Goal: Information Seeking & Learning: Understand process/instructions

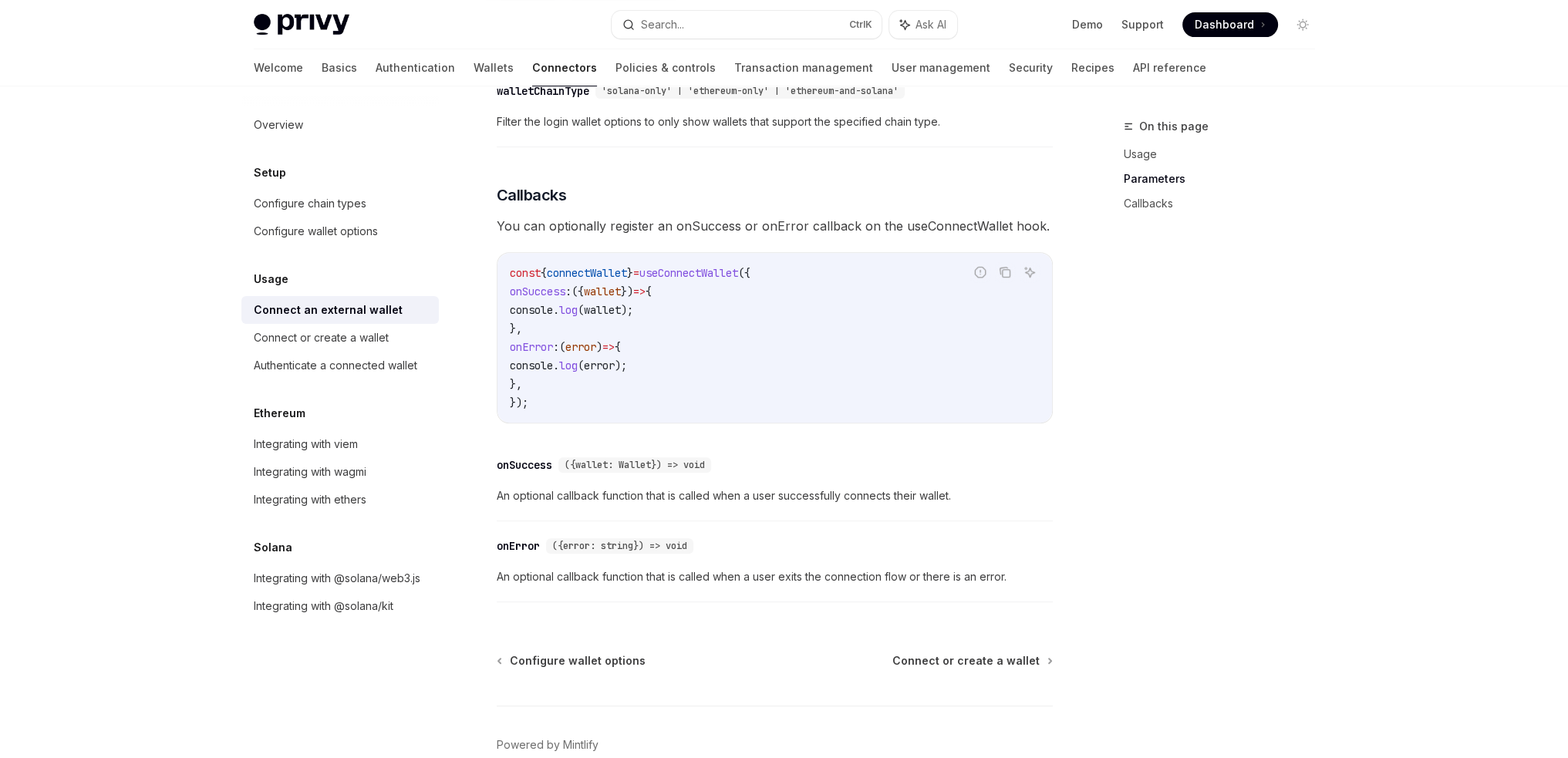
scroll to position [931, 0]
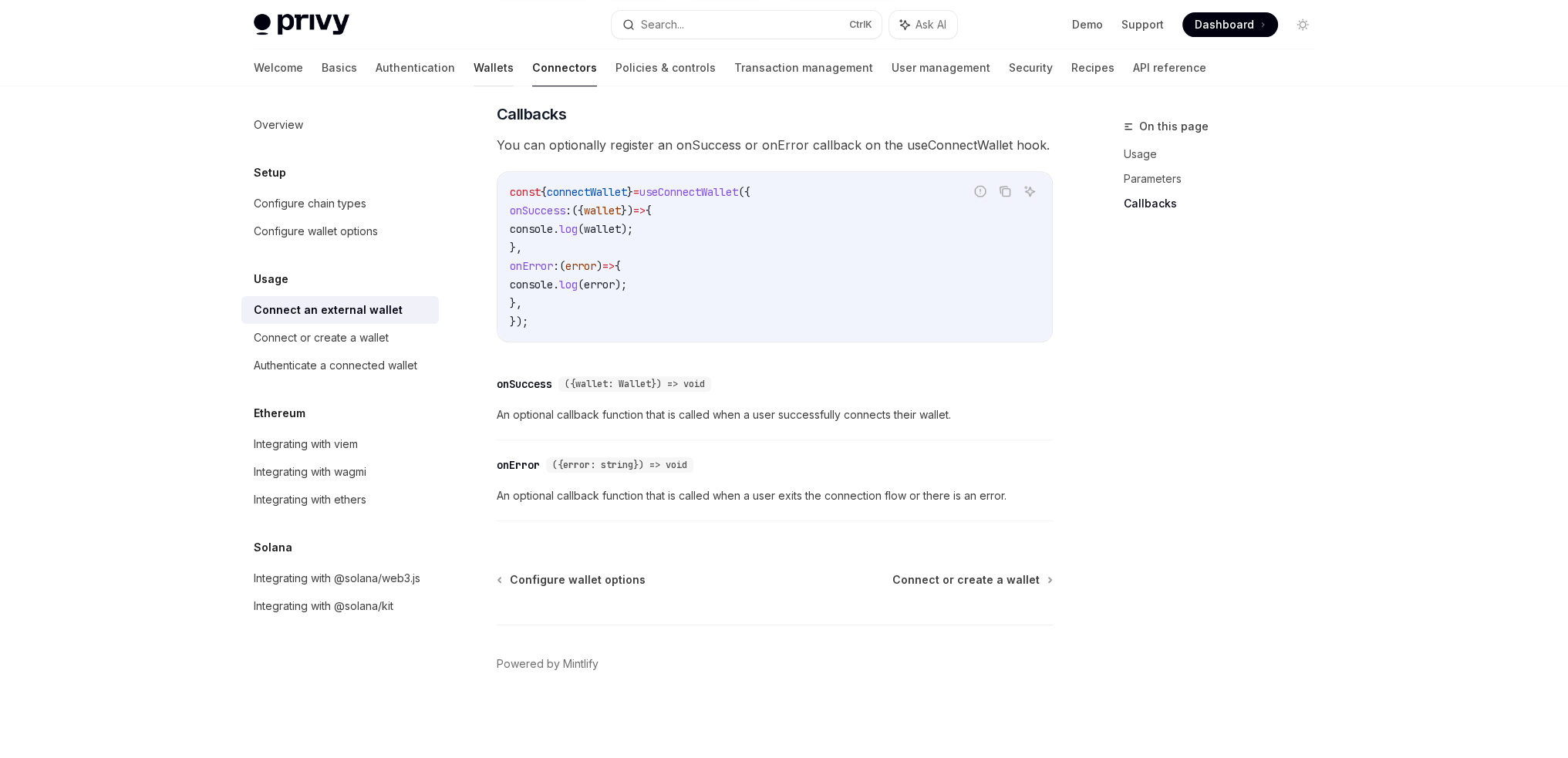
click at [473, 73] on link "Wallets" at bounding box center [493, 68] width 40 height 37
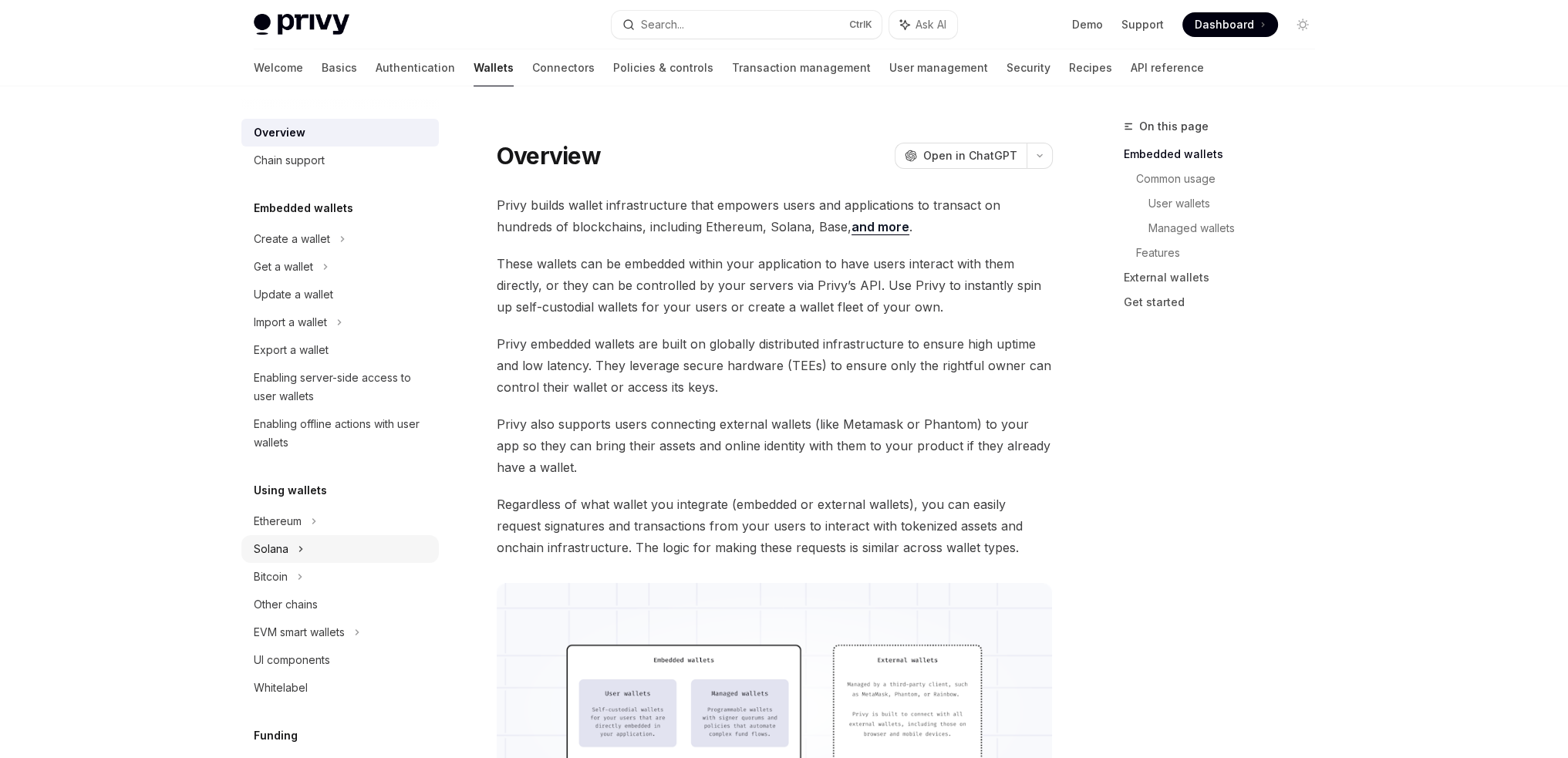
click at [305, 551] on div "Solana" at bounding box center [339, 549] width 197 height 28
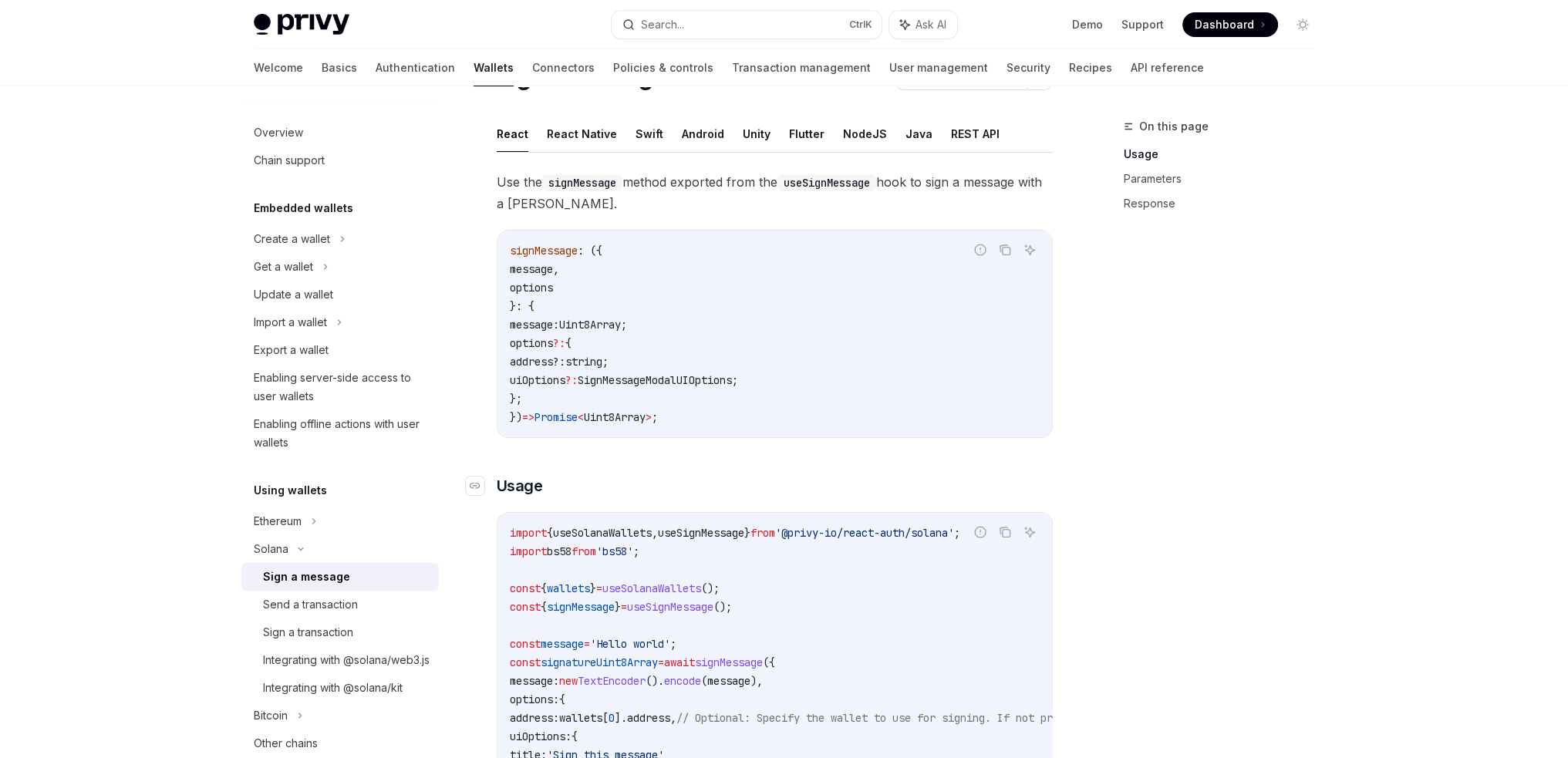
scroll to position [231, 0]
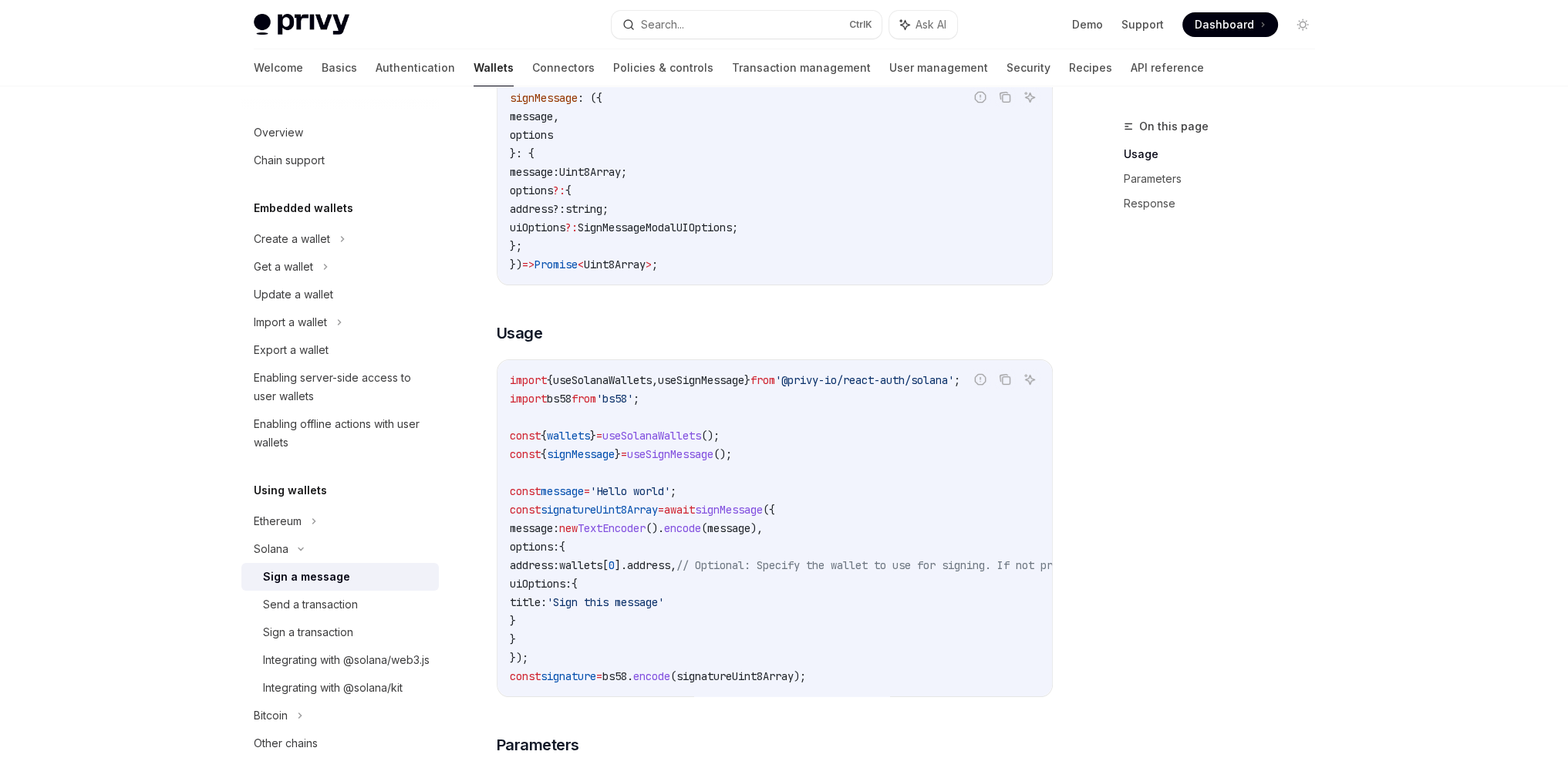
click at [380, 618] on li "Sign a transaction" at bounding box center [339, 632] width 197 height 28
click at [383, 604] on div "Send a transaction" at bounding box center [346, 604] width 166 height 18
type textarea "*"
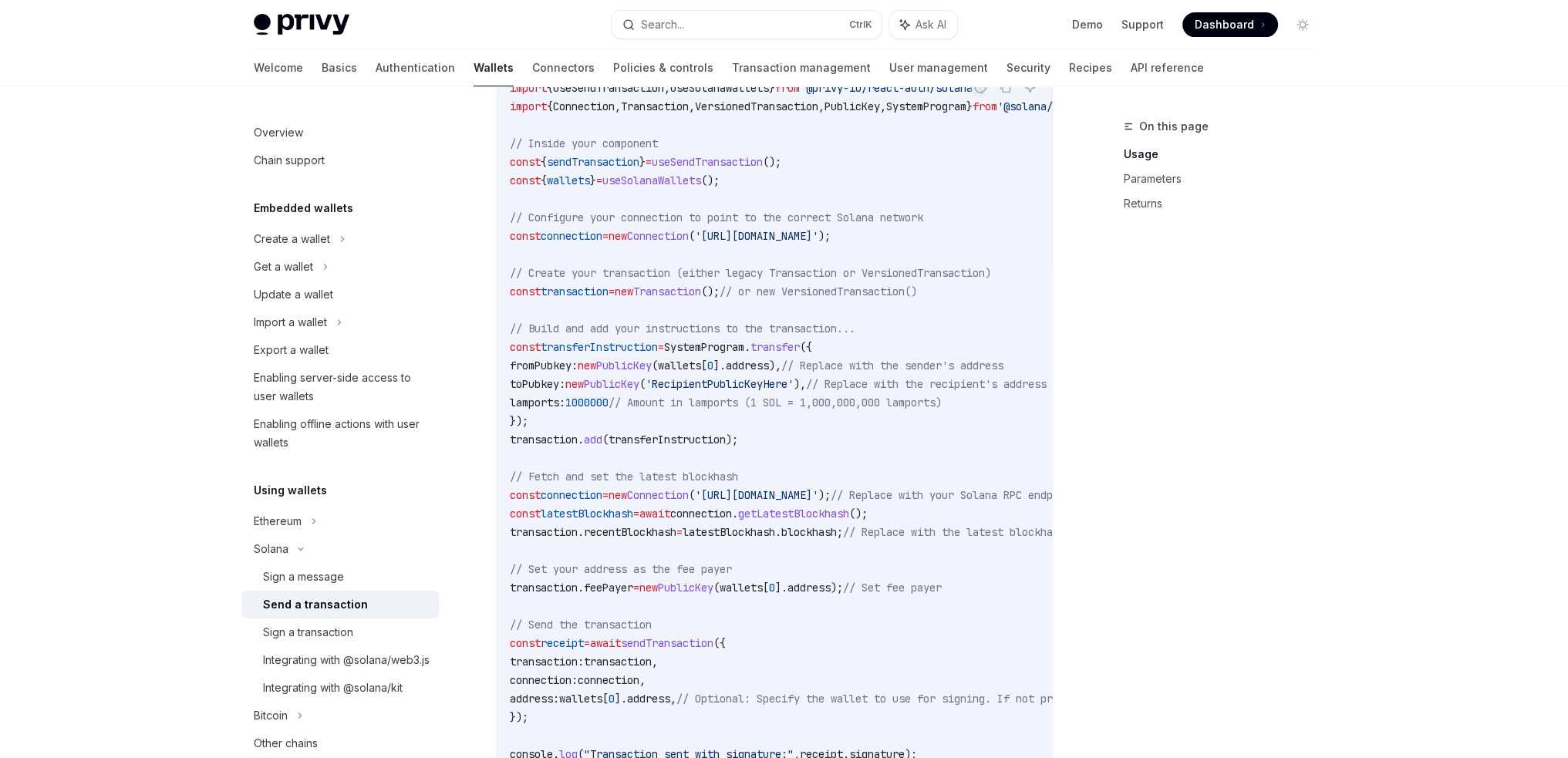
scroll to position [617, 0]
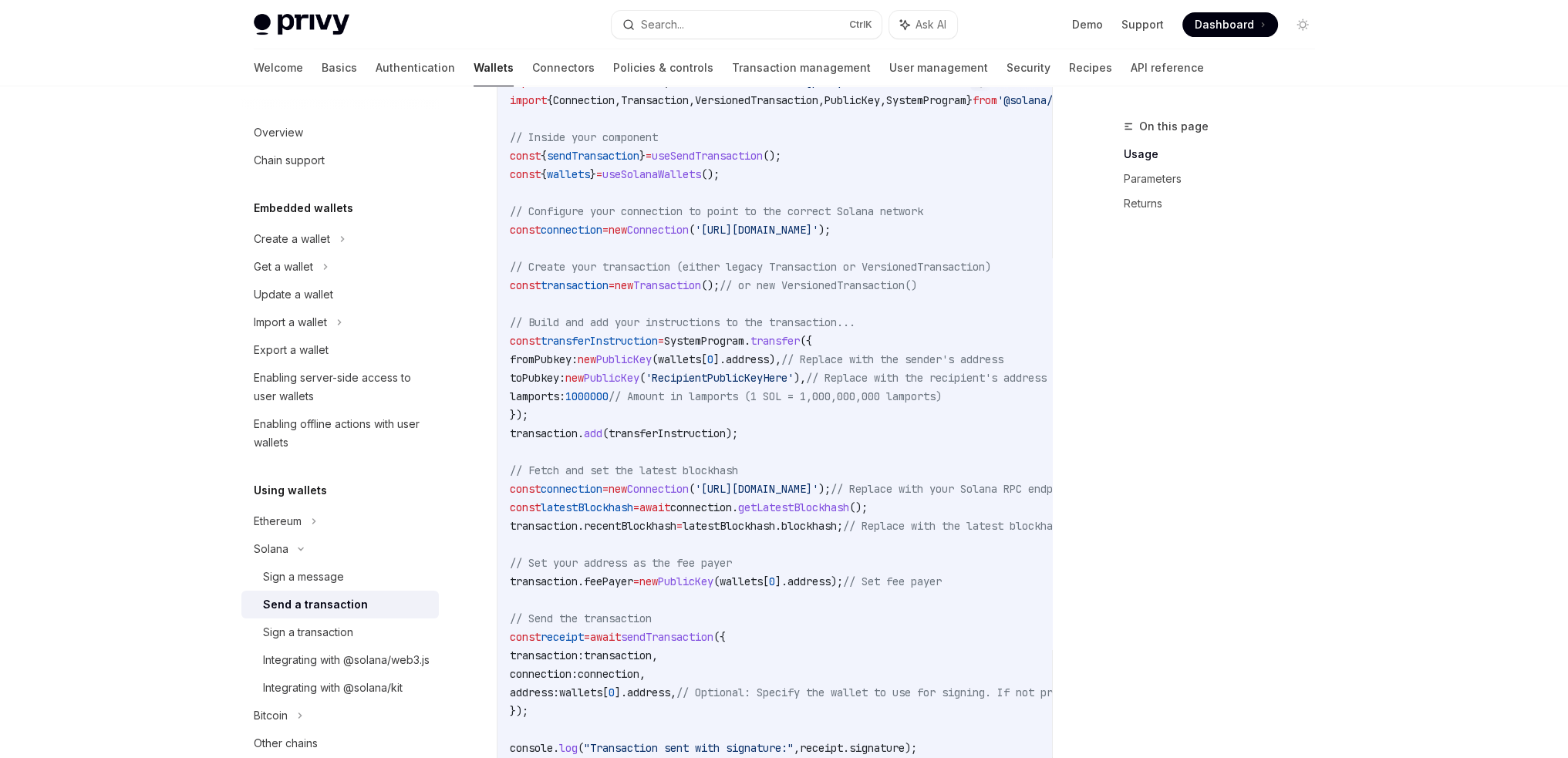
click at [763, 574] on span "wallets" at bounding box center [741, 581] width 43 height 14
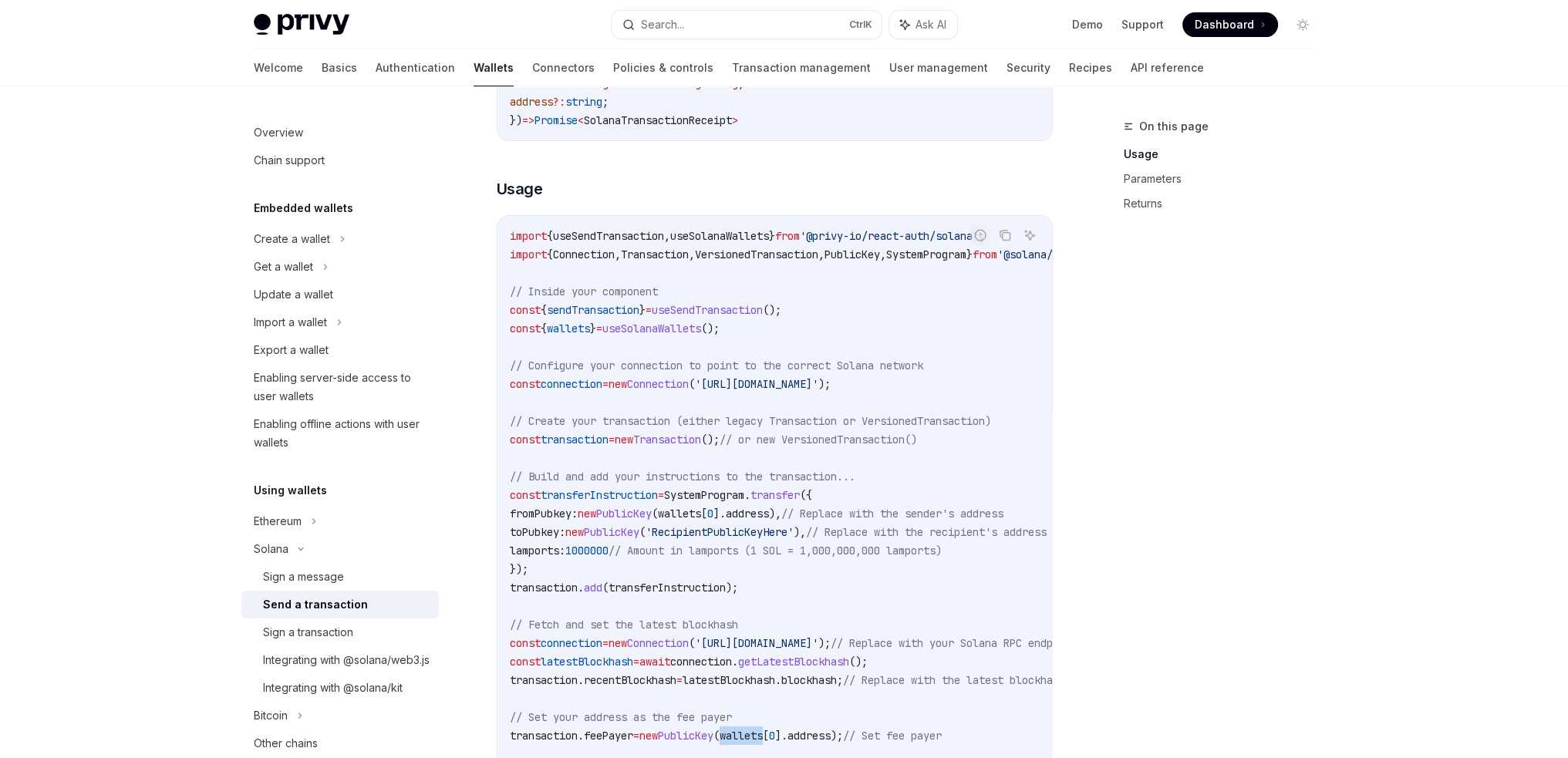
scroll to position [463, 0]
click at [866, 540] on code "import { useSendTransaction , useSolanaWallets } from '@privy-io/react-auth/sol…" at bounding box center [917, 569] width 815 height 684
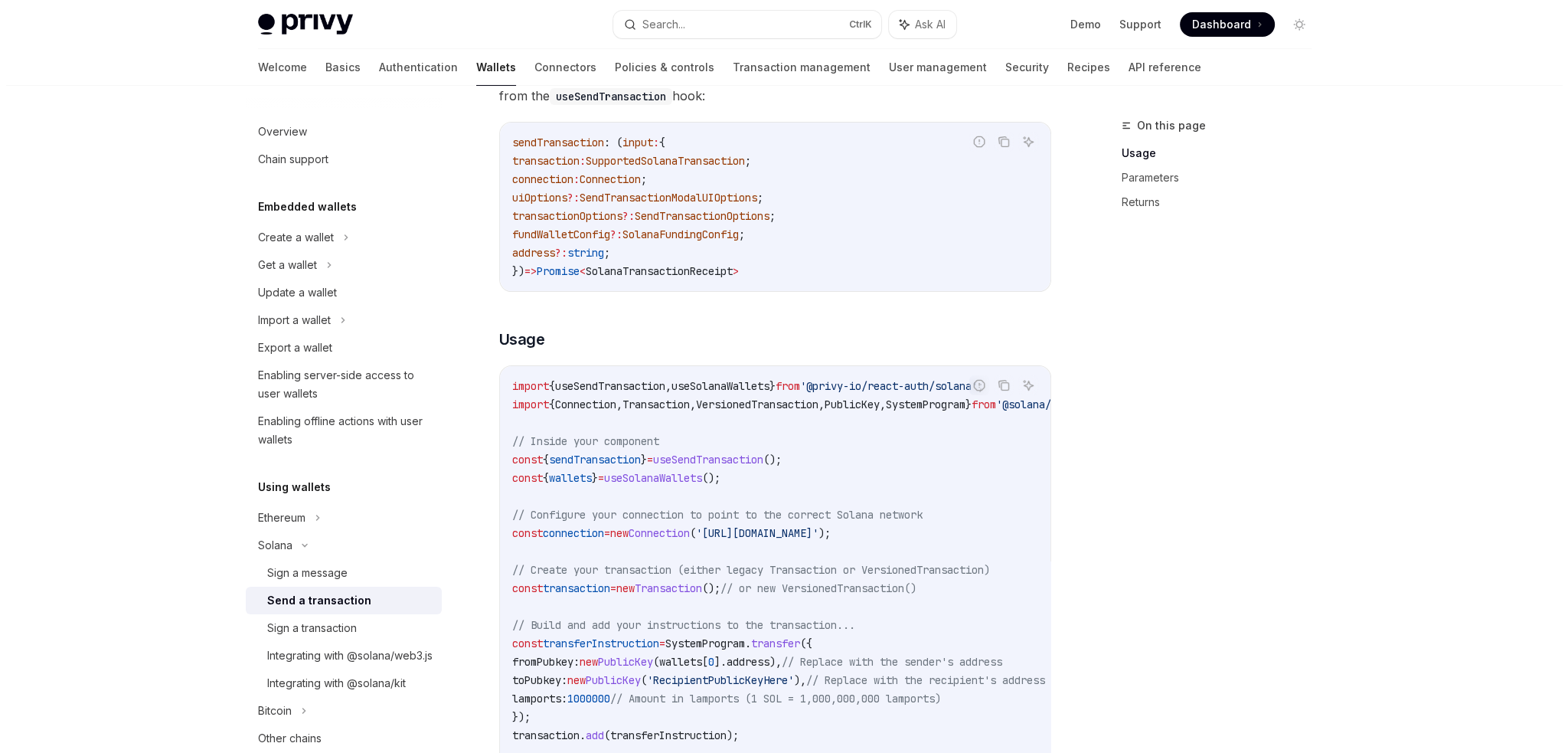
scroll to position [307, 0]
click at [913, 495] on code "import { useSendTransaction , useSolanaWallets } from '@privy-io/react-auth/sol…" at bounding box center [910, 718] width 809 height 680
click at [735, 383] on span "useSolanaWallets" at bounding box center [714, 387] width 98 height 14
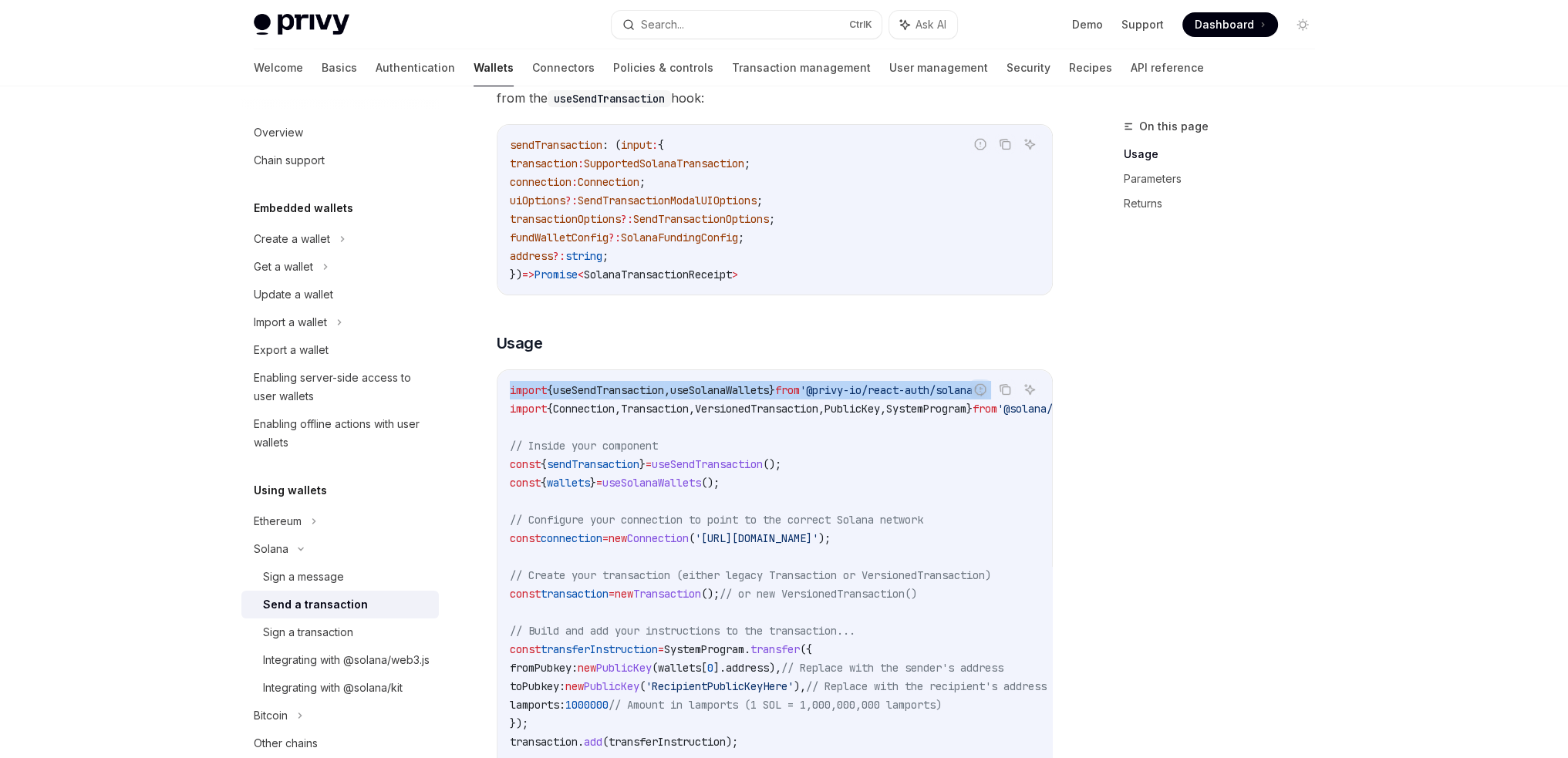
click at [740, 385] on span "useSolanaWallets" at bounding box center [719, 390] width 98 height 14
copy code "import { useSendTransaction , useSolanaWallets } from '@privy-io/react-auth/sol…"
click at [769, 390] on span "useSolanaWallets" at bounding box center [719, 390] width 98 height 14
click at [769, 389] on span "useSolanaWallets" at bounding box center [719, 390] width 98 height 14
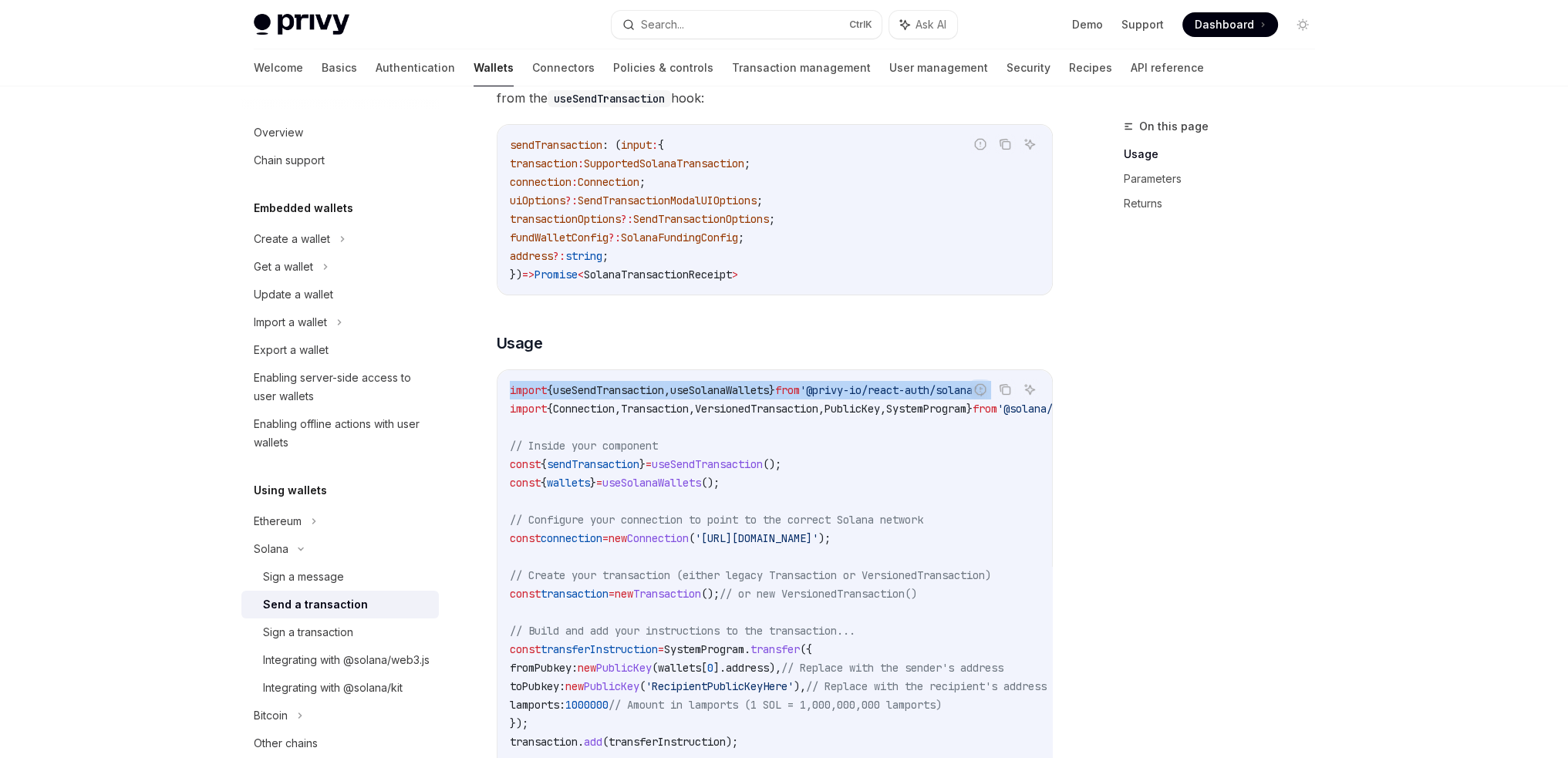
copy code "import { useSendTransaction , useSolanaWallets } from '@privy-io/react-auth/sol…"
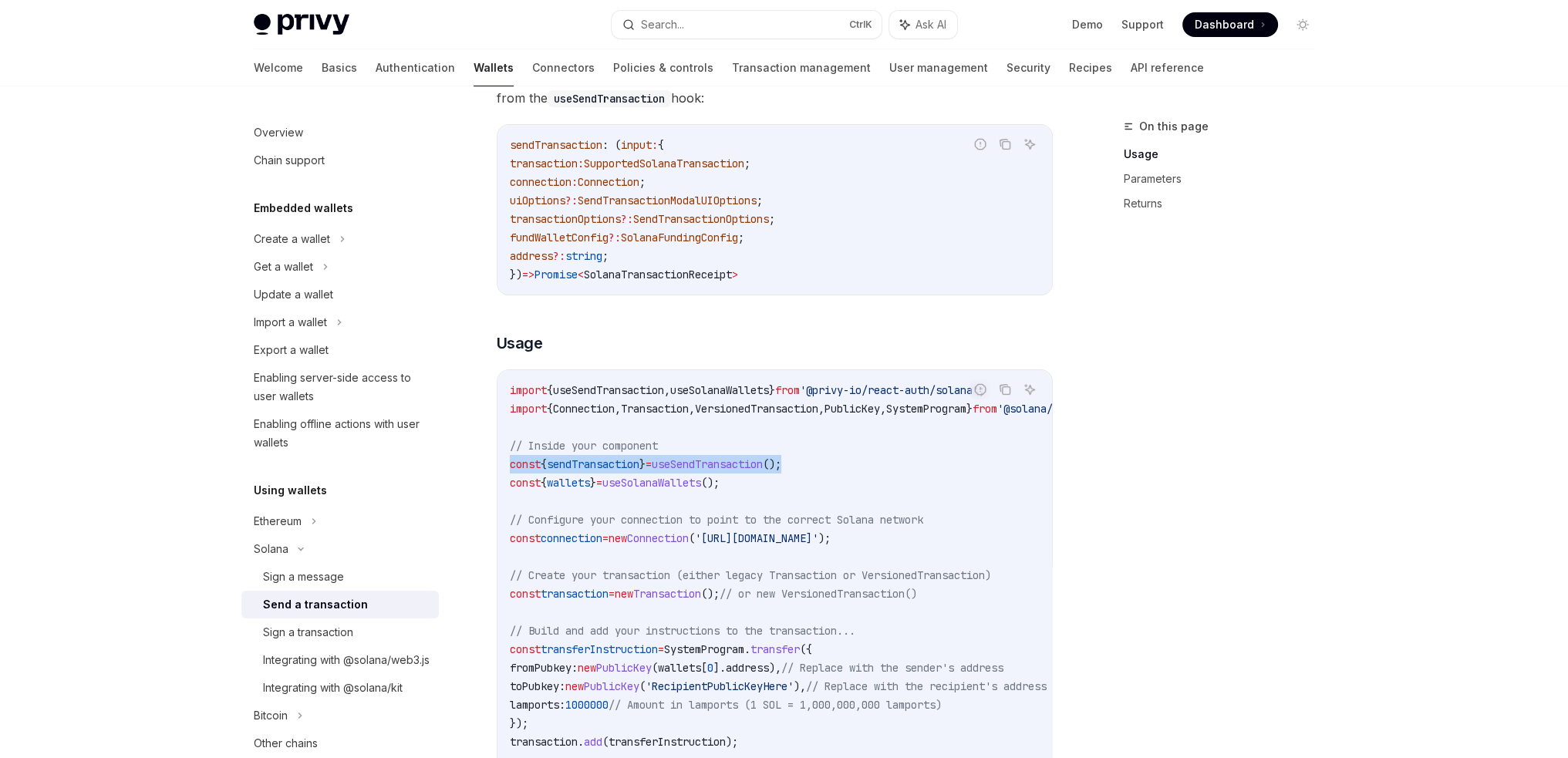
drag, startPoint x: 867, startPoint y: 462, endPoint x: 506, endPoint y: 464, distance: 361.0
click at [506, 464] on div "import { useSendTransaction , useSolanaWallets } from '@privy-io/react-auth/sol…" at bounding box center [774, 723] width 555 height 706
copy span "const { sendTransaction } = useSendTransaction ();"
drag, startPoint x: 770, startPoint y: 479, endPoint x: 464, endPoint y: 489, distance: 306.2
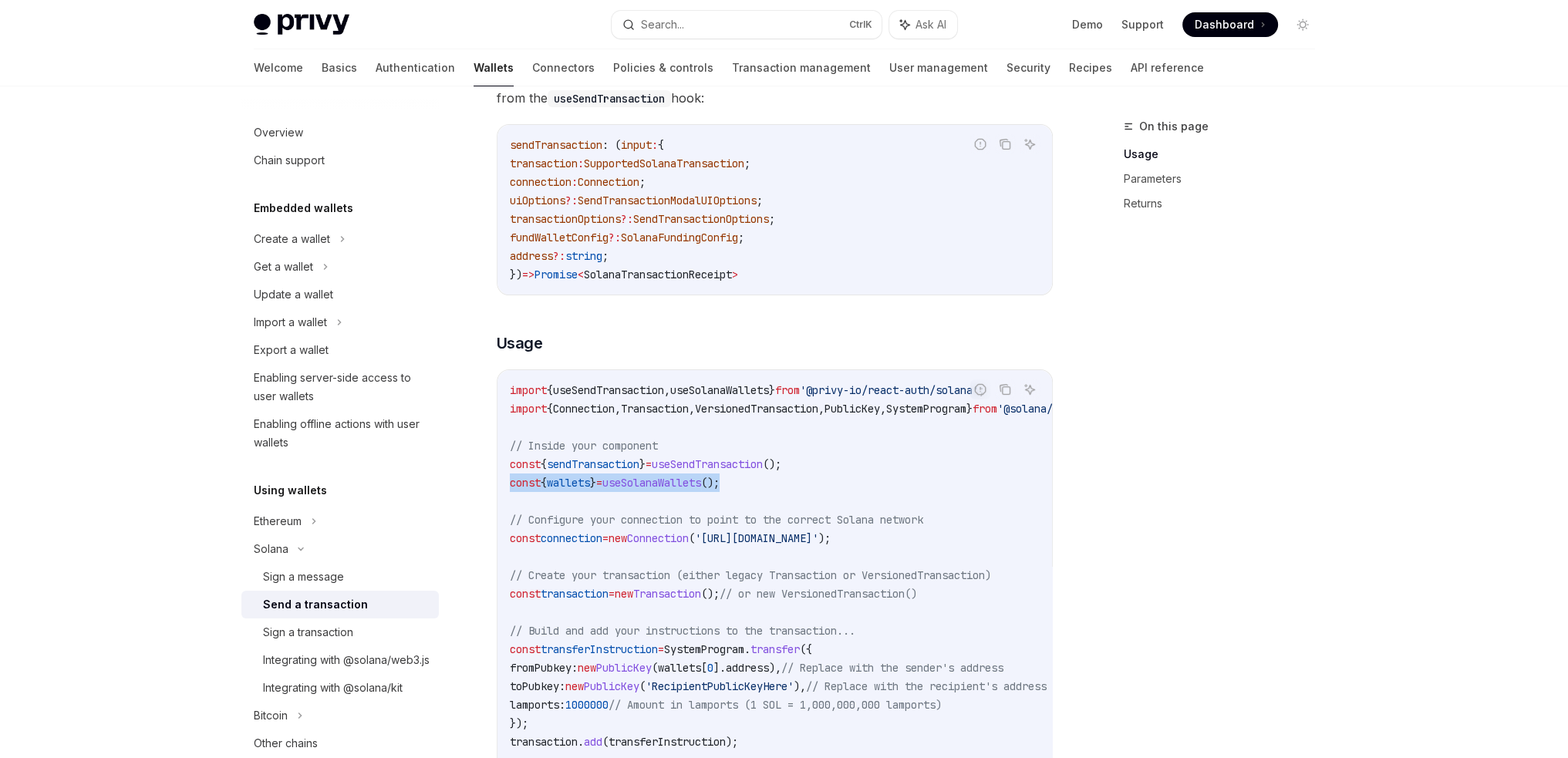
copy span "const { wallets } = useSolanaWallets ();"
click at [811, 32] on button "Search... Ctrl K" at bounding box center [747, 24] width 270 height 28
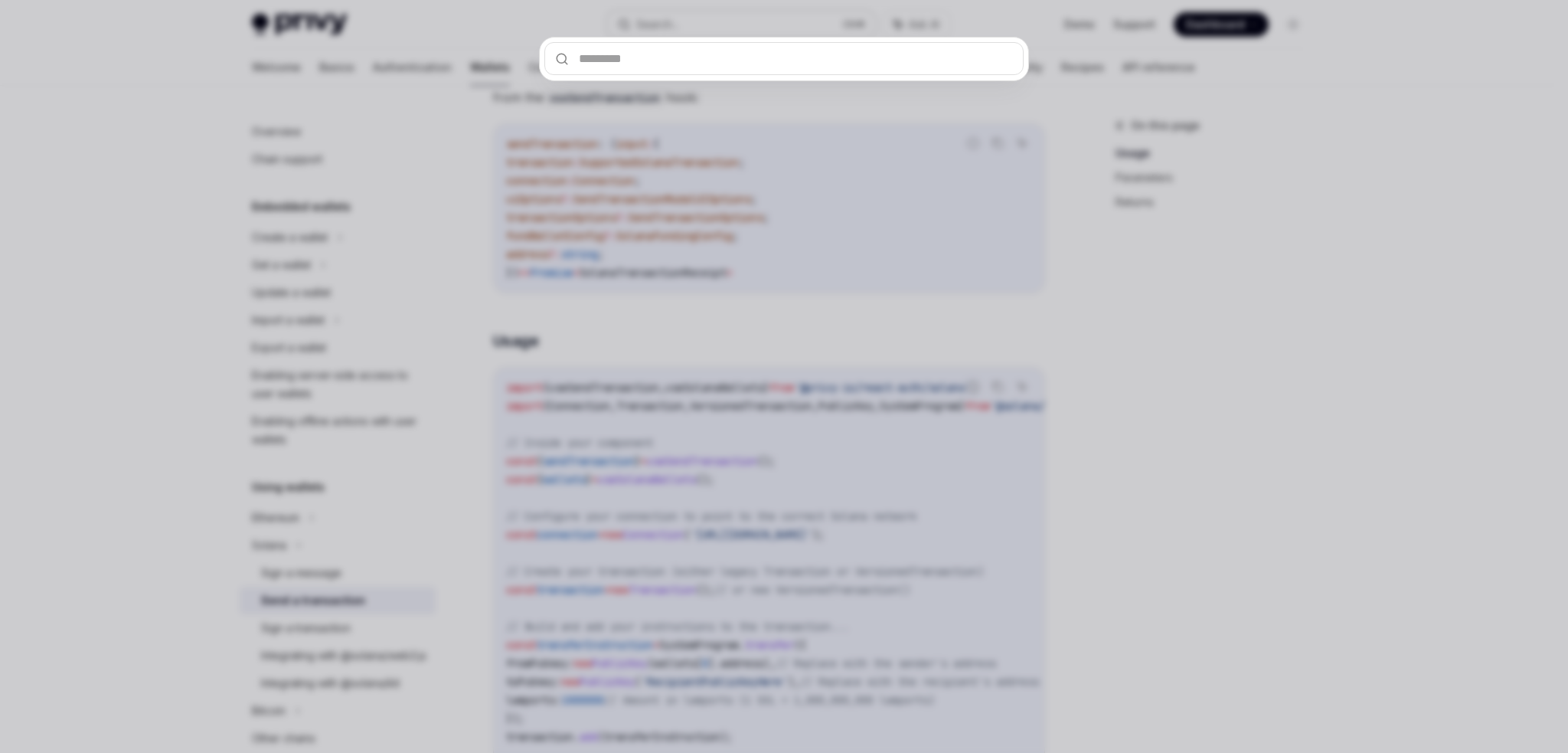
type input "**********"
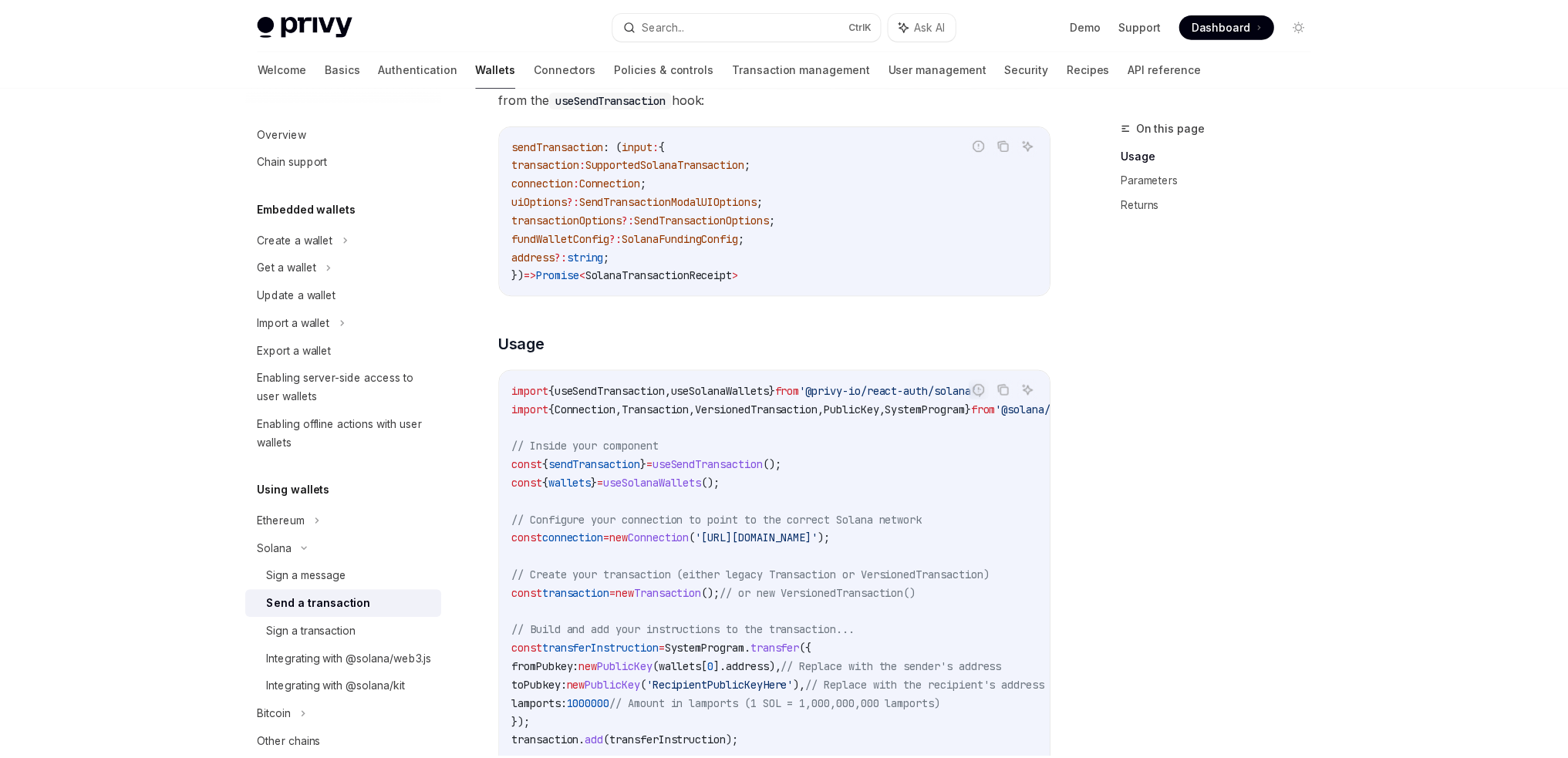
scroll to position [93, 0]
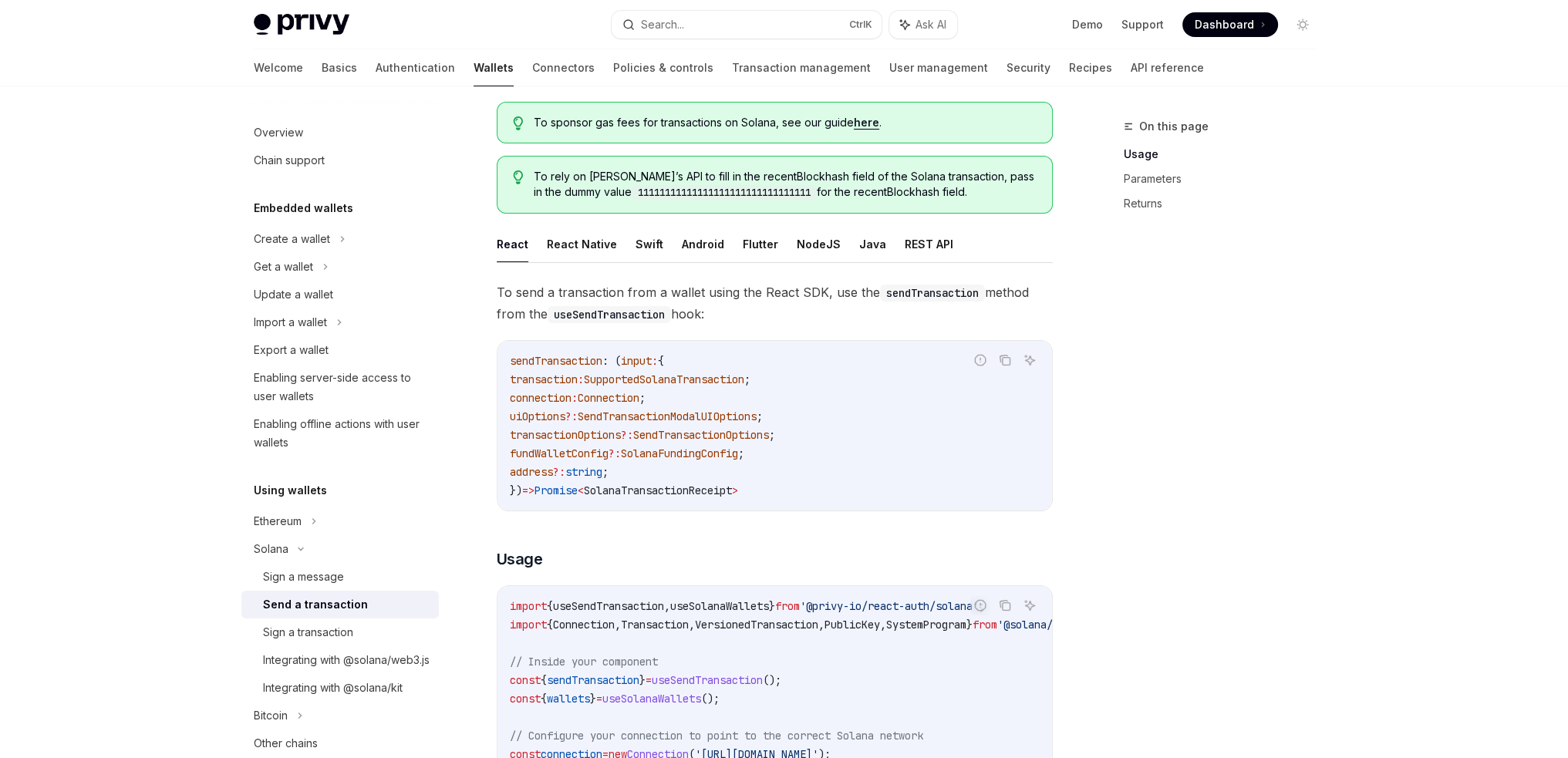
type textarea "*"
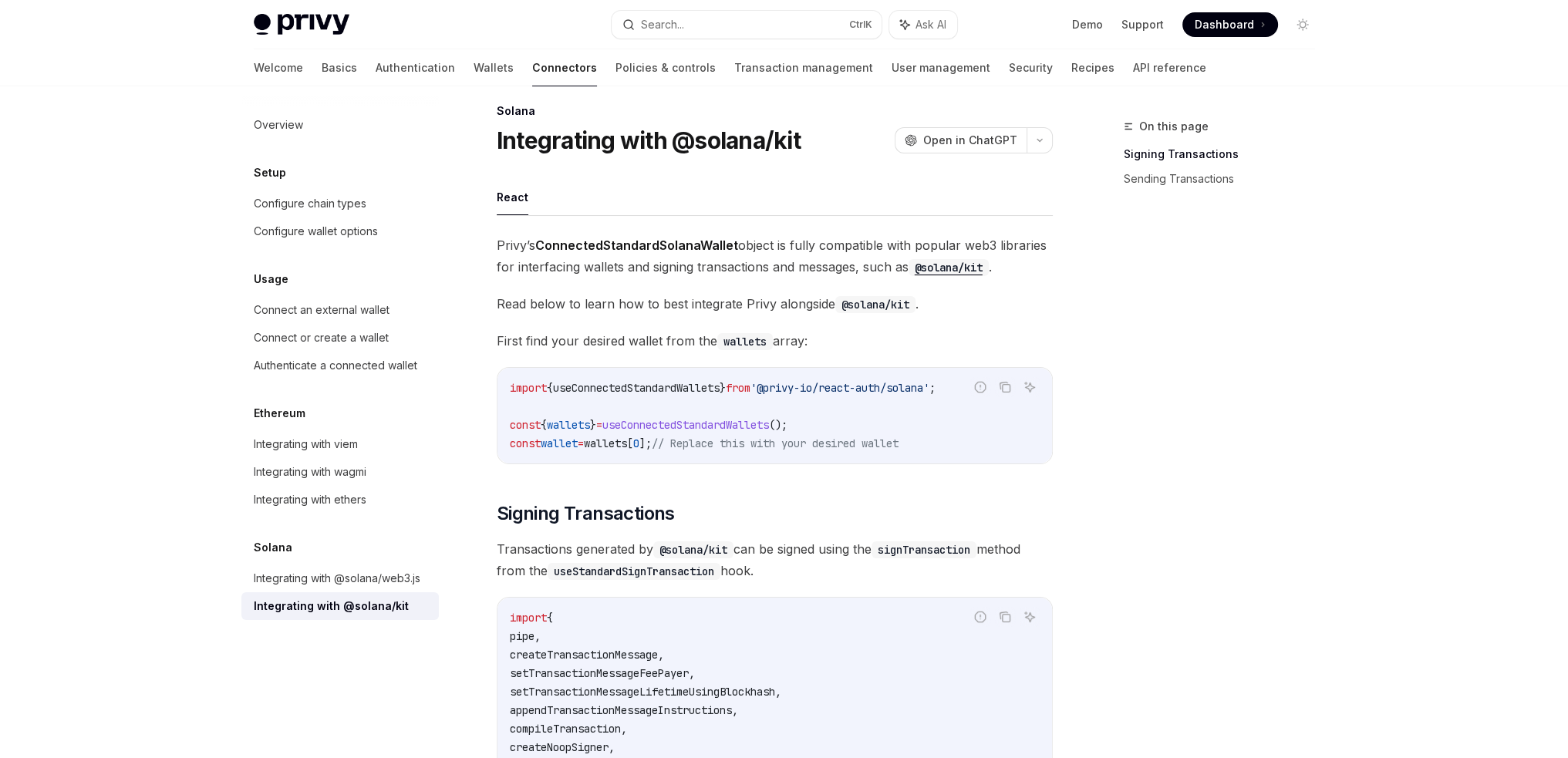
scroll to position [15, 0]
click at [882, 385] on span "'@privy-io/react-auth/solana'" at bounding box center [839, 387] width 179 height 14
copy code "import { useConnectedStandardWallets } from '@privy-io/react-auth/solana' ;"
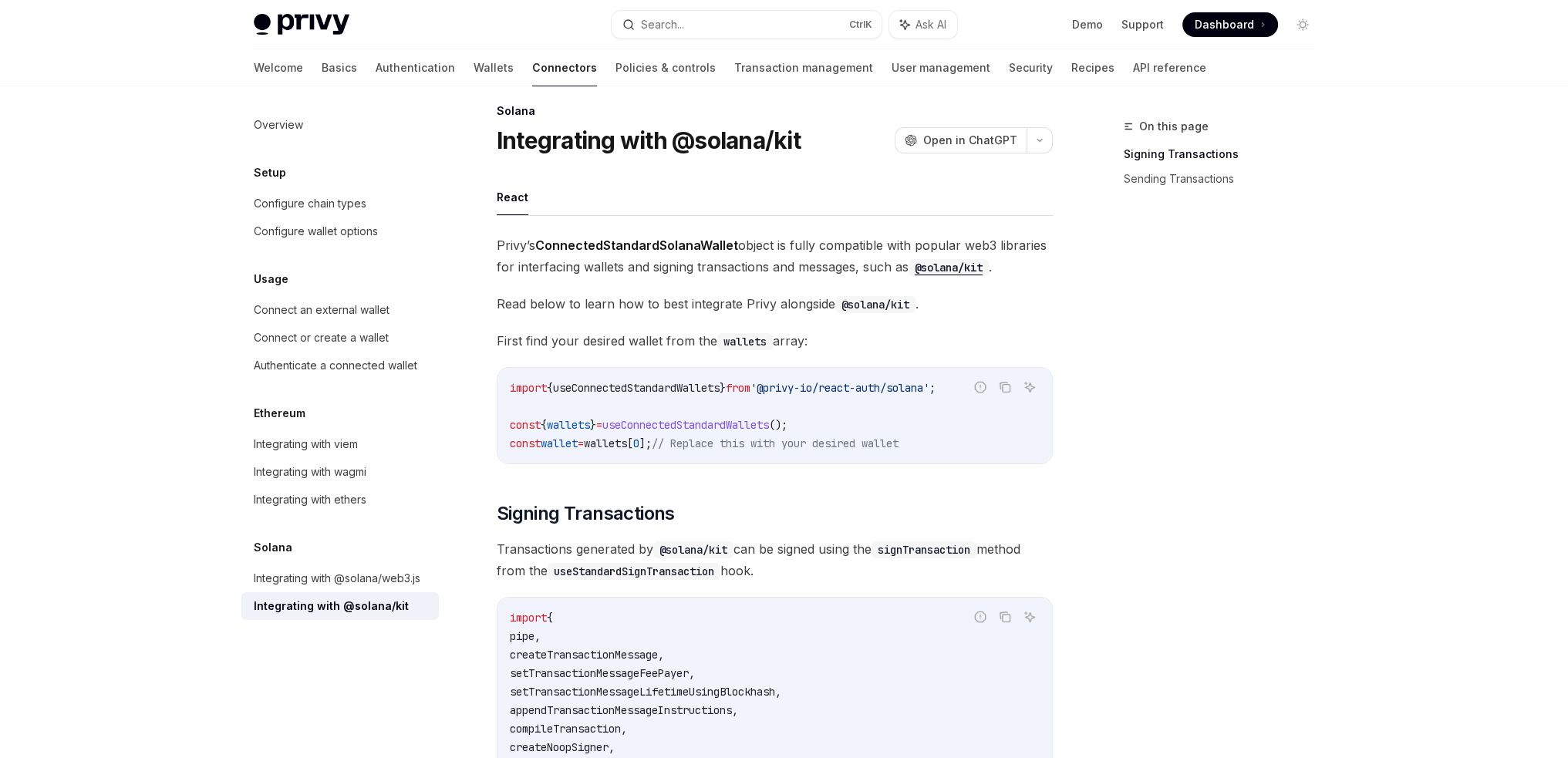
drag, startPoint x: 929, startPoint y: 369, endPoint x: 888, endPoint y: 335, distance: 53.3
click at [888, 335] on span "First find your desired wallet from the wallets array:" at bounding box center [774, 340] width 556 height 22
click at [929, 388] on span "'@privy-io/react-auth/solana'" at bounding box center [839, 387] width 179 height 14
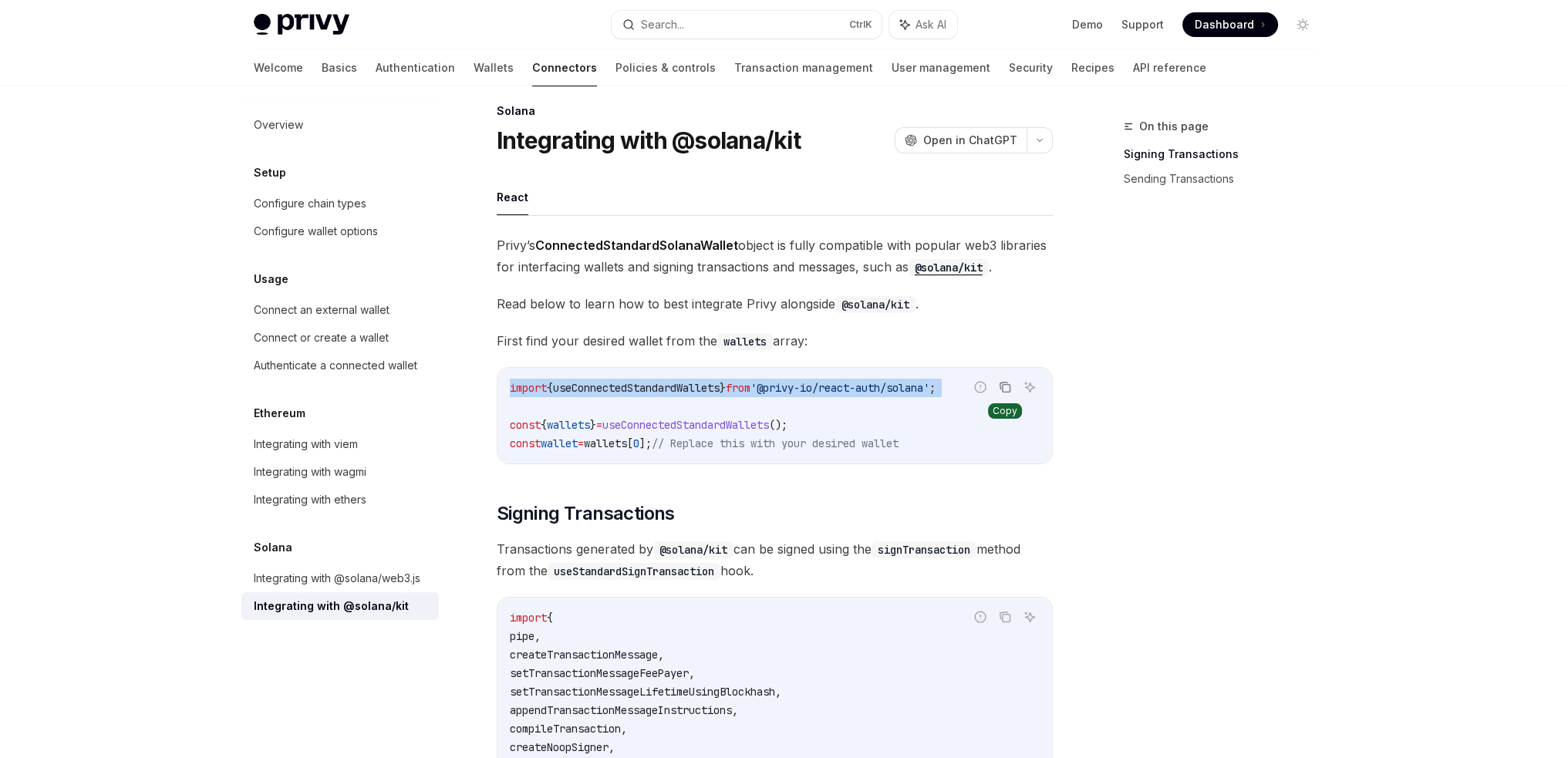
click at [1003, 385] on icon "Copy the contents from the code block" at bounding box center [1005, 386] width 12 height 12
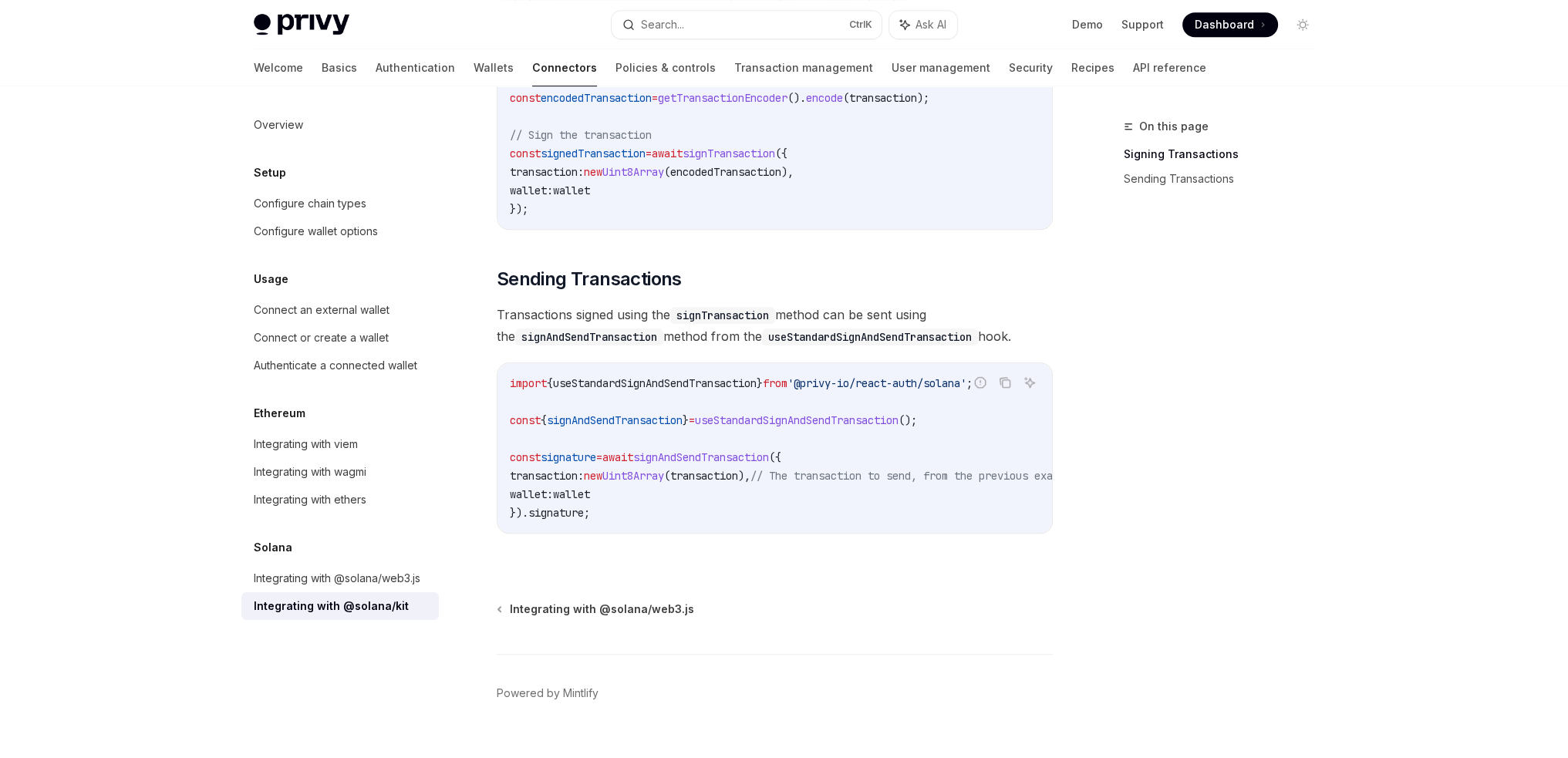
scroll to position [1216, 0]
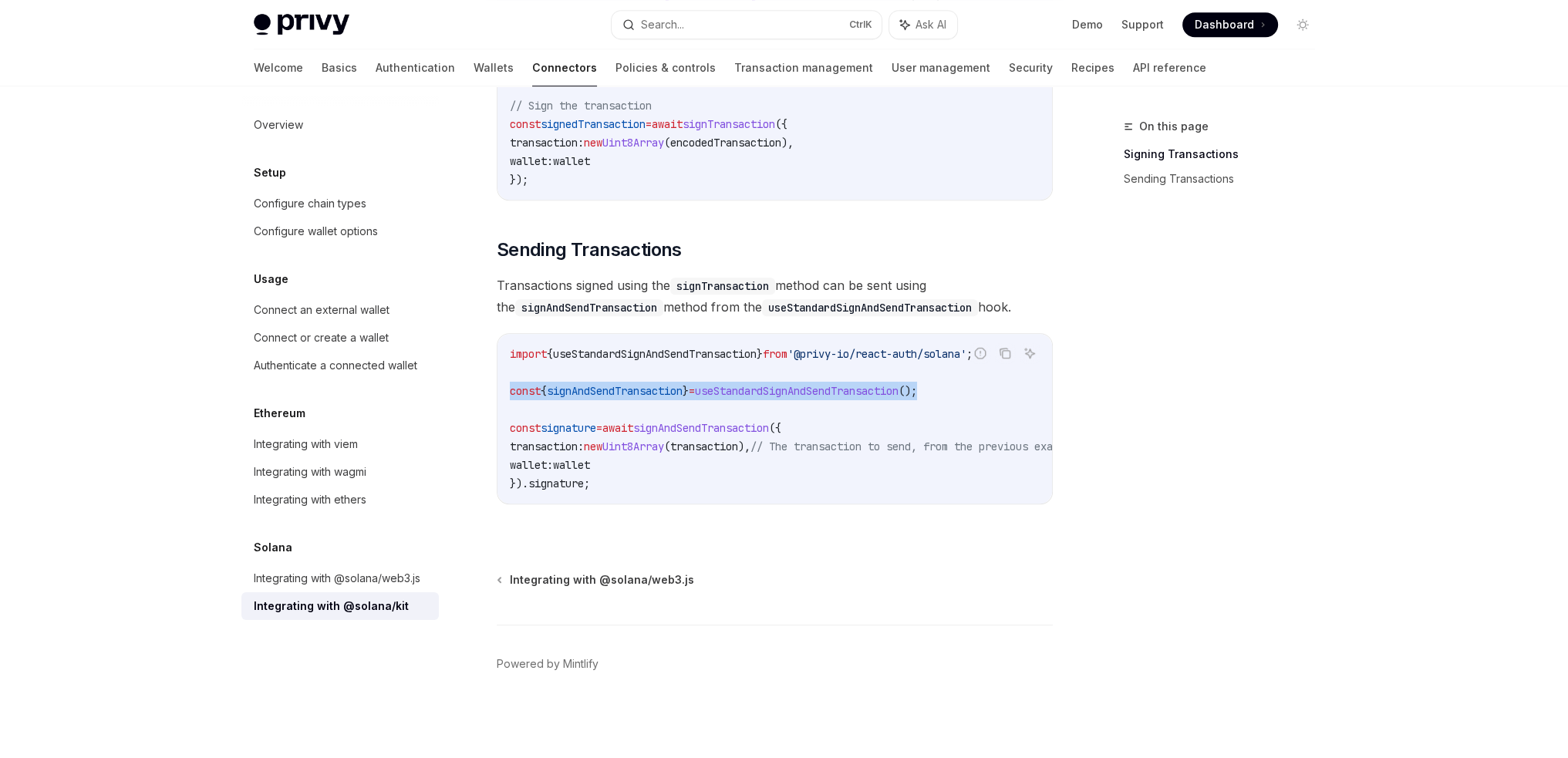
drag, startPoint x: 982, startPoint y: 388, endPoint x: 491, endPoint y: 383, distance: 491.0
copy span "const { signAndSendTransaction } = useStandardSignAndSendTransaction ();"
click at [885, 347] on span "'@privy-io/react-auth/solana'" at bounding box center [877, 354] width 179 height 14
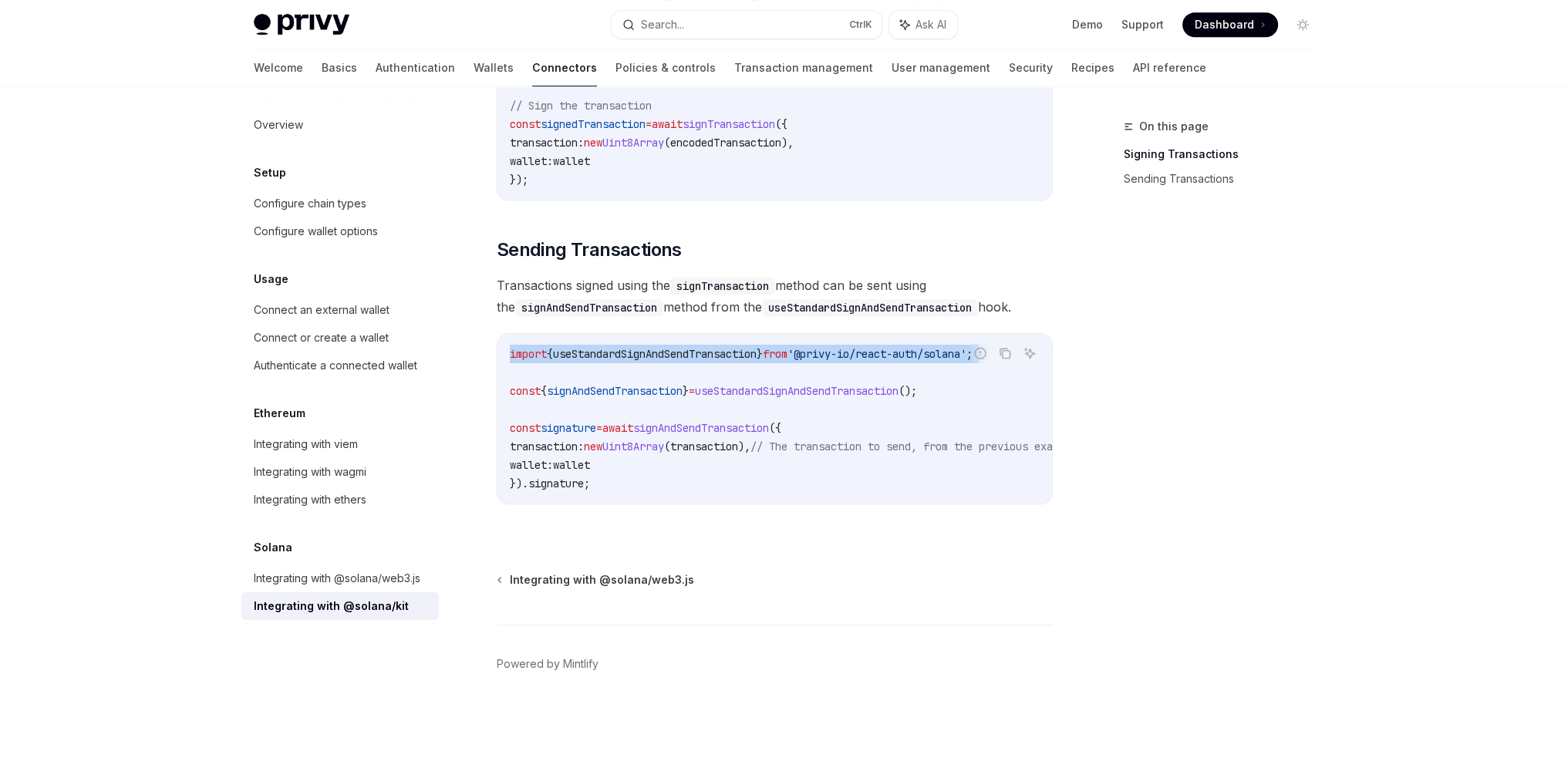
click at [885, 347] on span "'@privy-io/react-auth/solana'" at bounding box center [877, 354] width 179 height 14
copy code "import { useStandardSignAndSendTransaction } from '@privy-io/react-auth/solana'…"
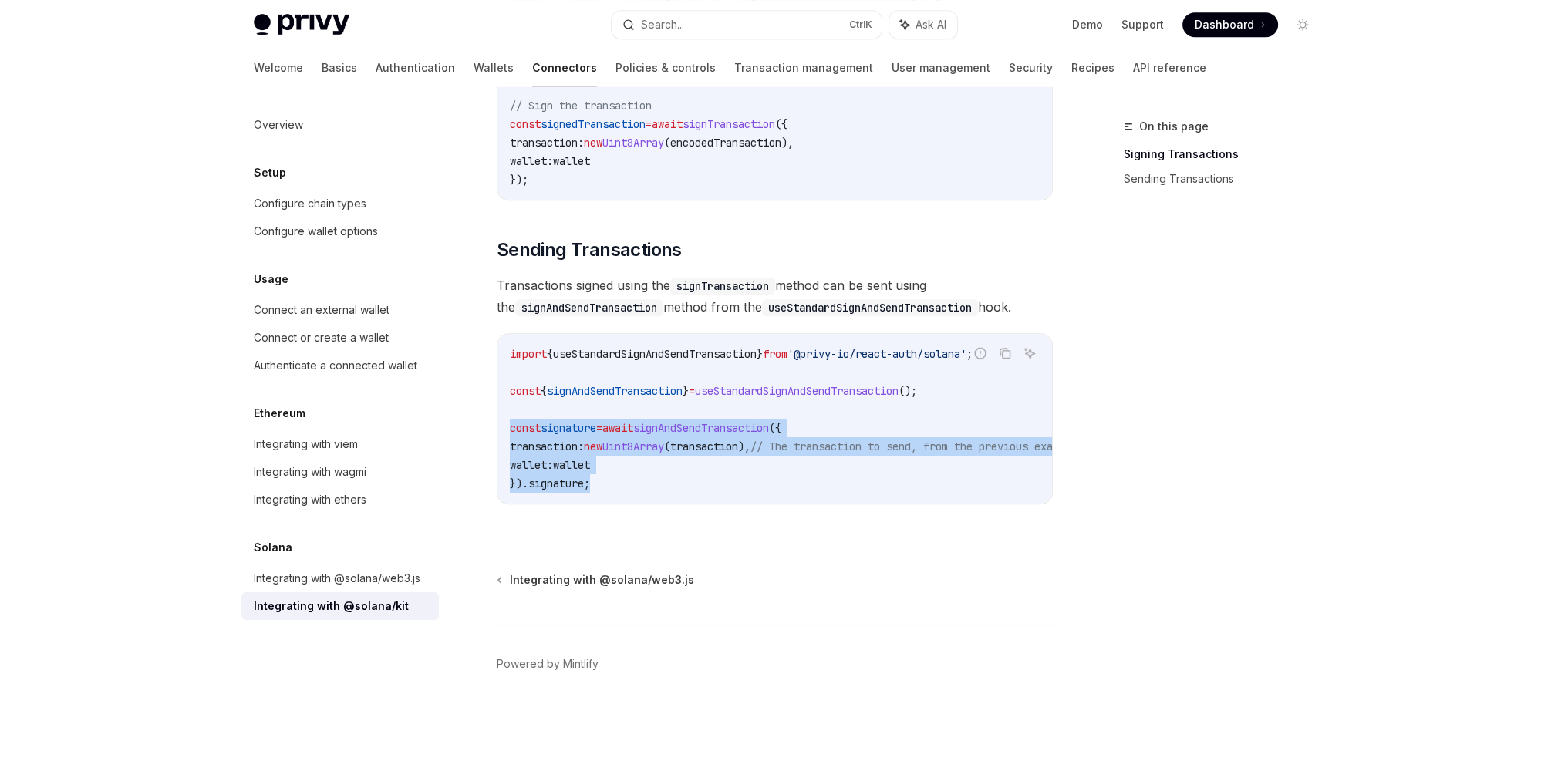
drag, startPoint x: 649, startPoint y: 476, endPoint x: 489, endPoint y: 420, distance: 169.5
copy code "const signature = await signAndSendTransaction ({ transaction: new Uint8Array (…"
click at [833, 472] on code "import { useStandardSignAndSendTransaction } from '@privy-io/react-auth/solana'…" at bounding box center [812, 419] width 604 height 148
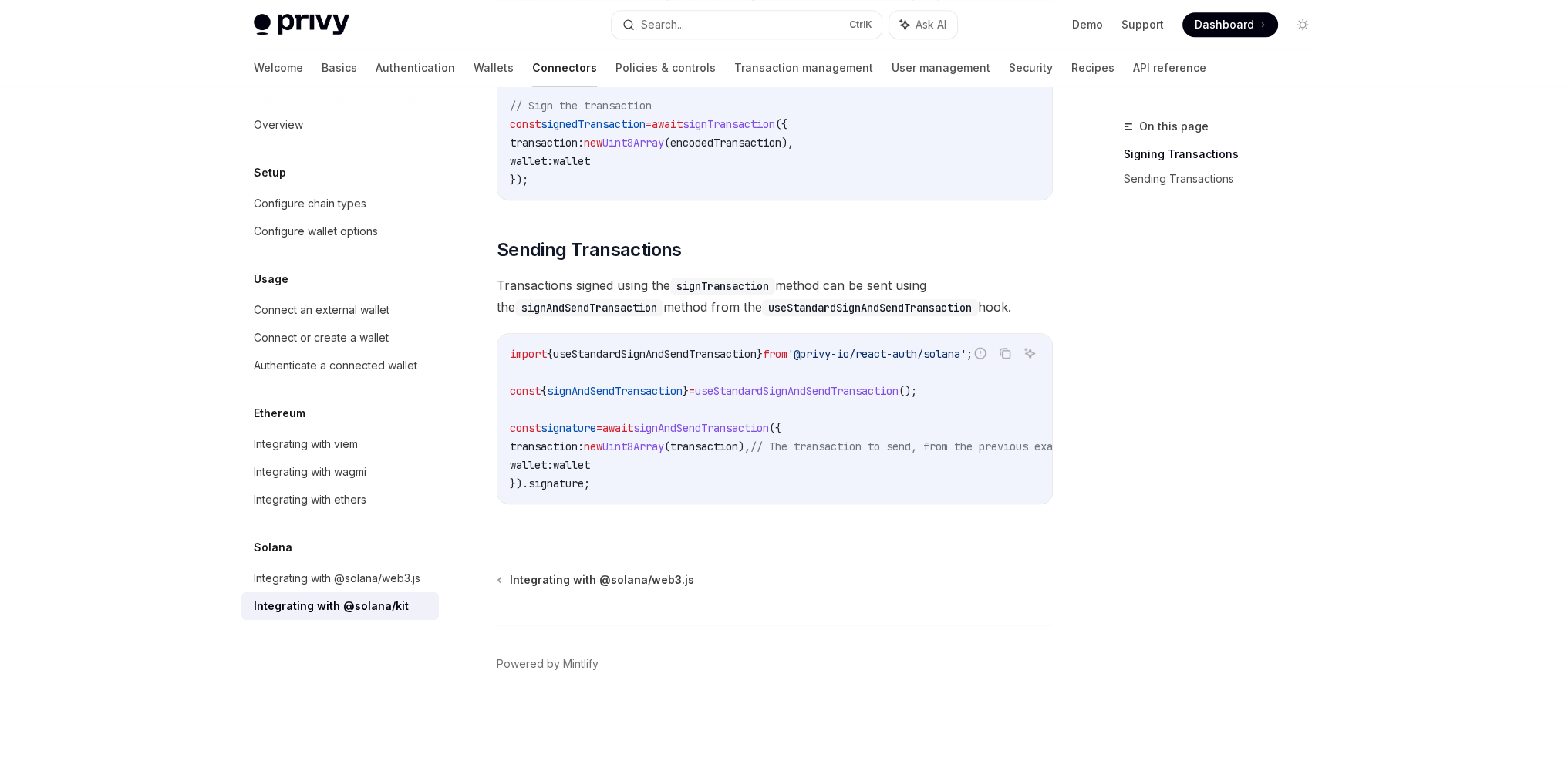
click at [738, 444] on span "transaction" at bounding box center [704, 446] width 68 height 14
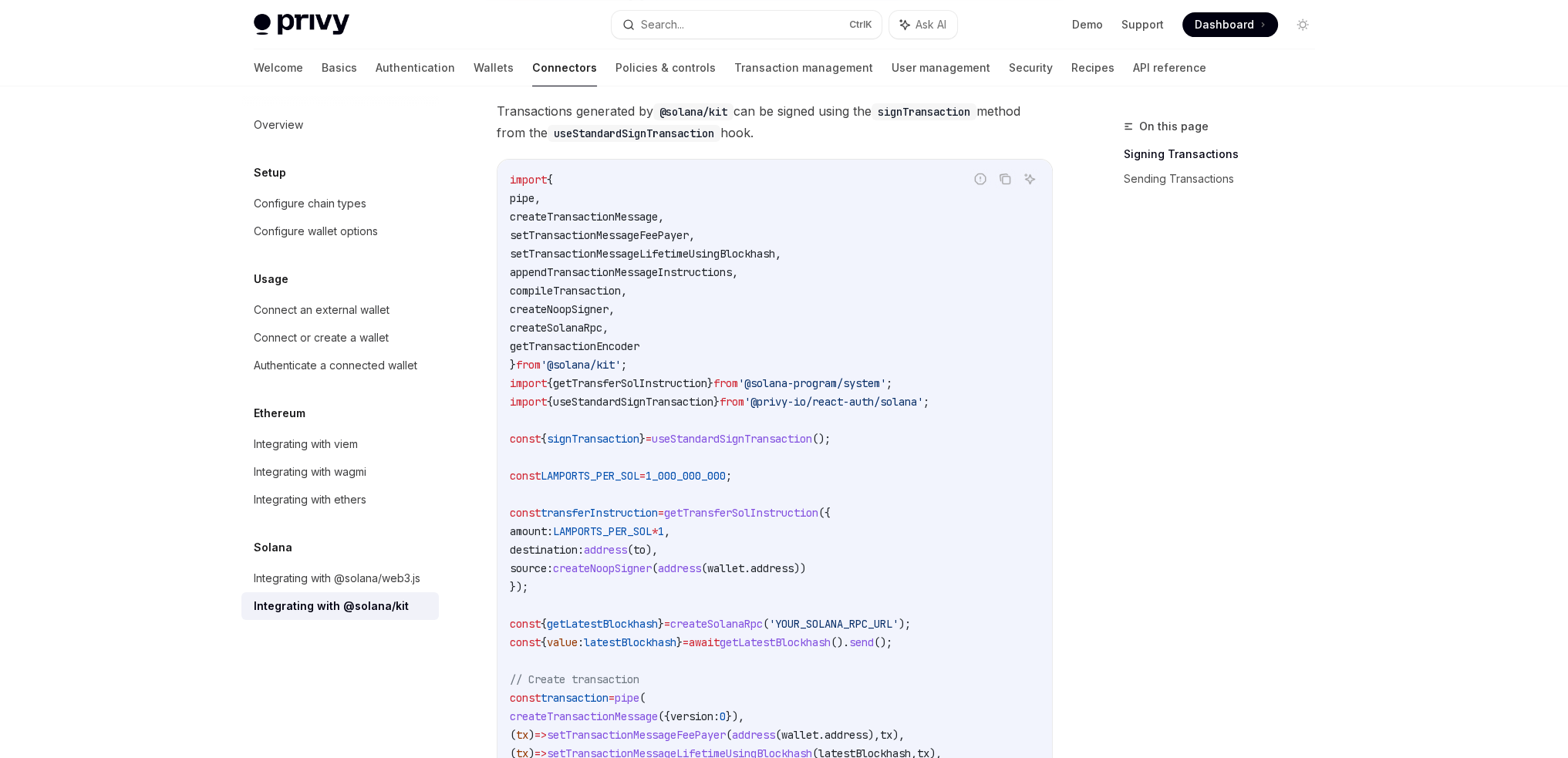
scroll to position [368, 0]
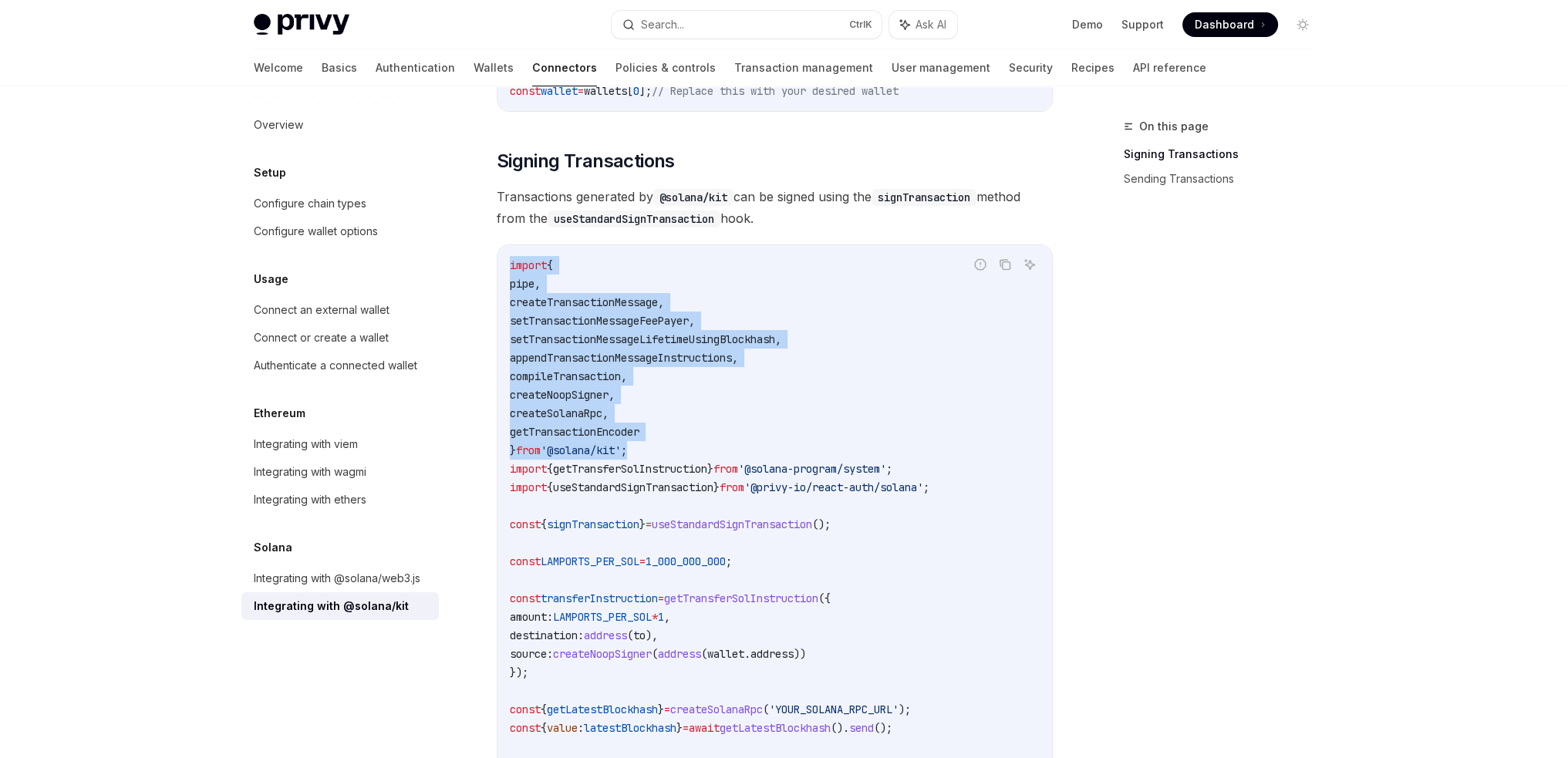
drag, startPoint x: 657, startPoint y: 453, endPoint x: 471, endPoint y: 258, distance: 269.5
click at [471, 258] on div "Solana Integrating with @solana/kit OpenAI Open in ChatGPT OpenAI Open in ChatG…" at bounding box center [630, 676] width 852 height 1852
copy code "import { pipe , createTransactionMessage , setTransactionMessageFeePayer , setT…"
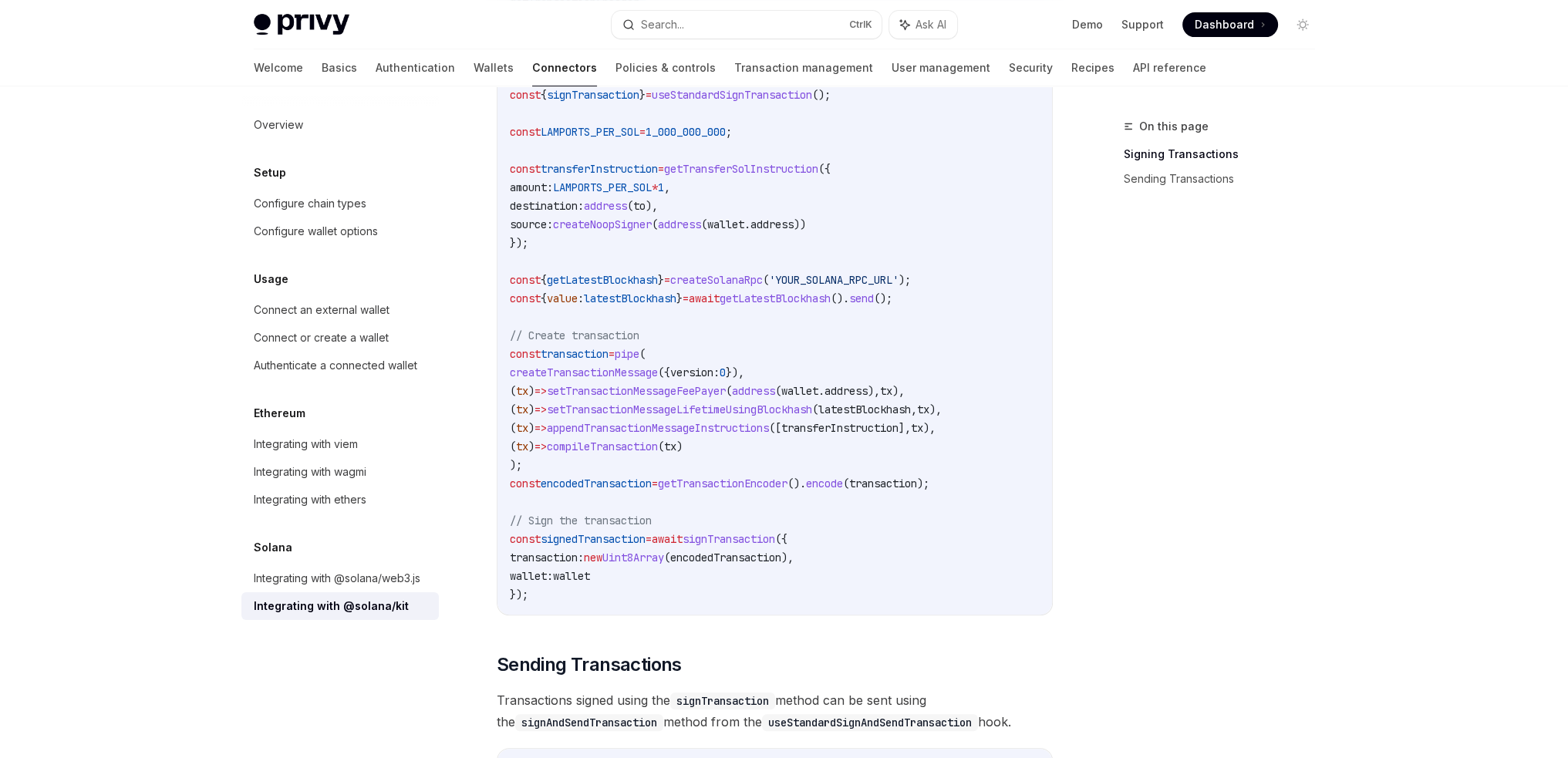
scroll to position [831, 0]
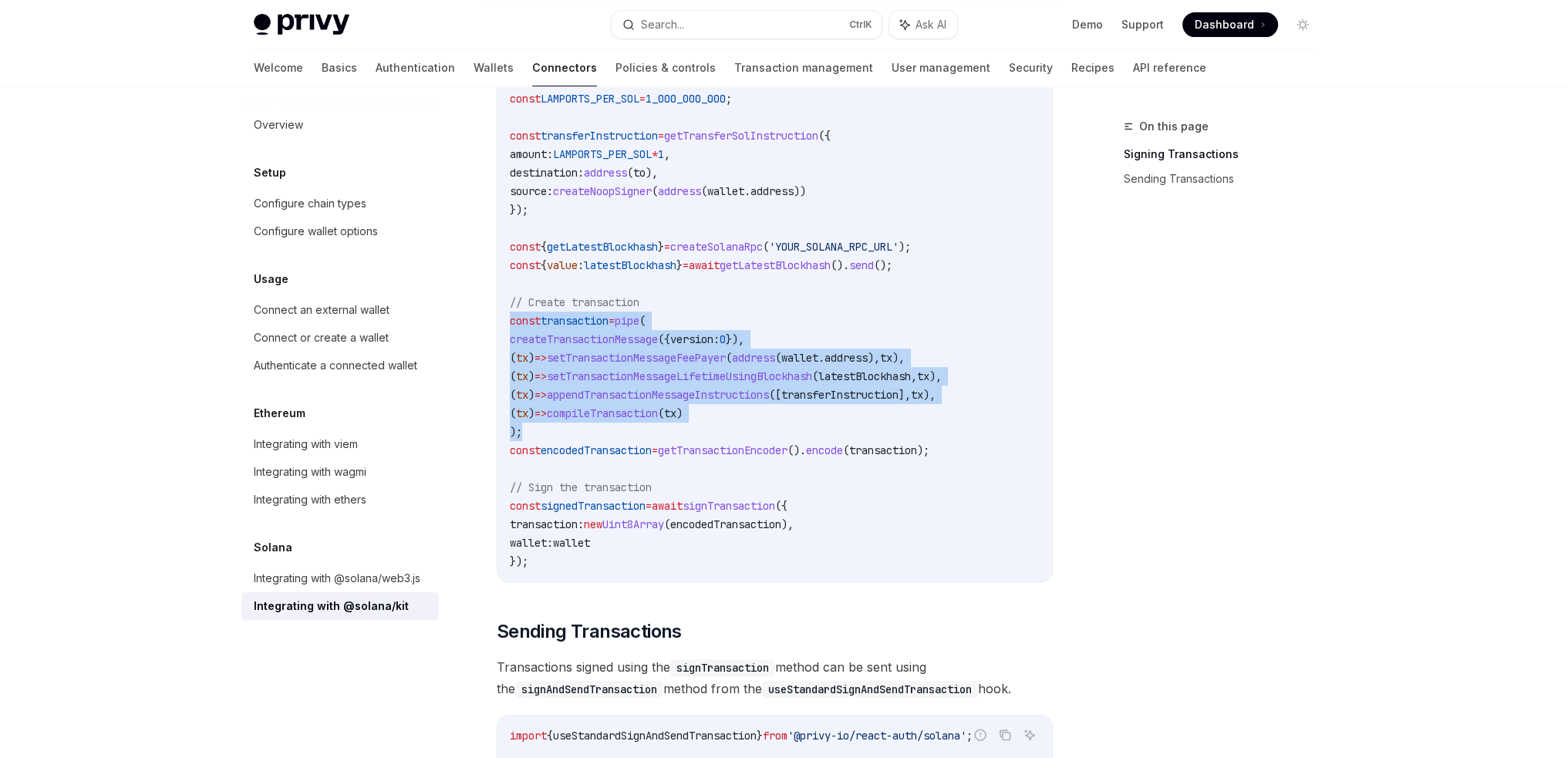
drag, startPoint x: 578, startPoint y: 428, endPoint x: 493, endPoint y: 327, distance: 132.0
click at [493, 327] on div "Solana Integrating with @solana/kit OpenAI Open in ChatGPT OpenAI Open in ChatG…" at bounding box center [630, 213] width 852 height 1852
copy code "const transaction = pipe ( createTransactionMessage ({ version: 0 }), ( tx ) =>…"
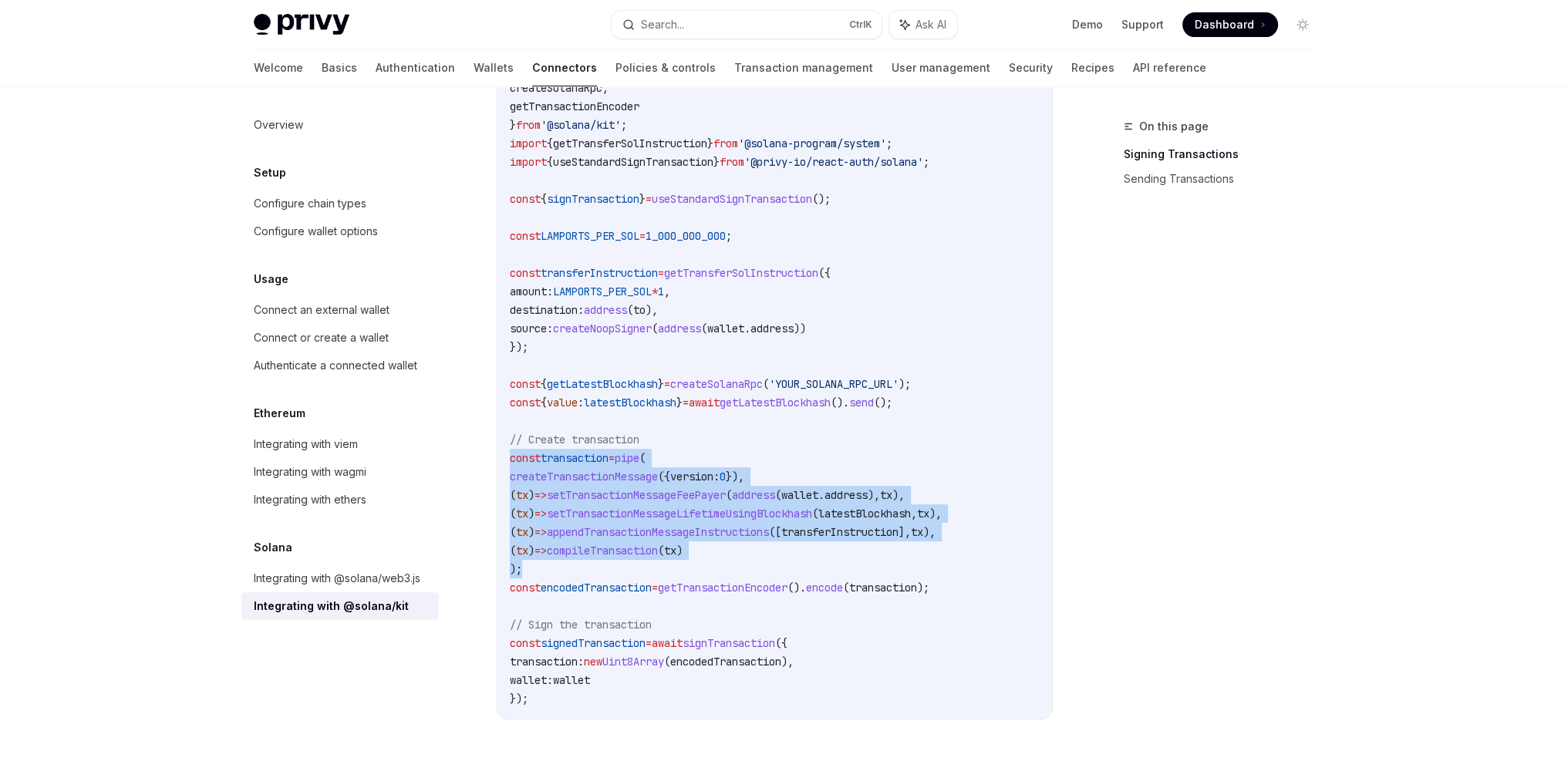
scroll to position [676, 0]
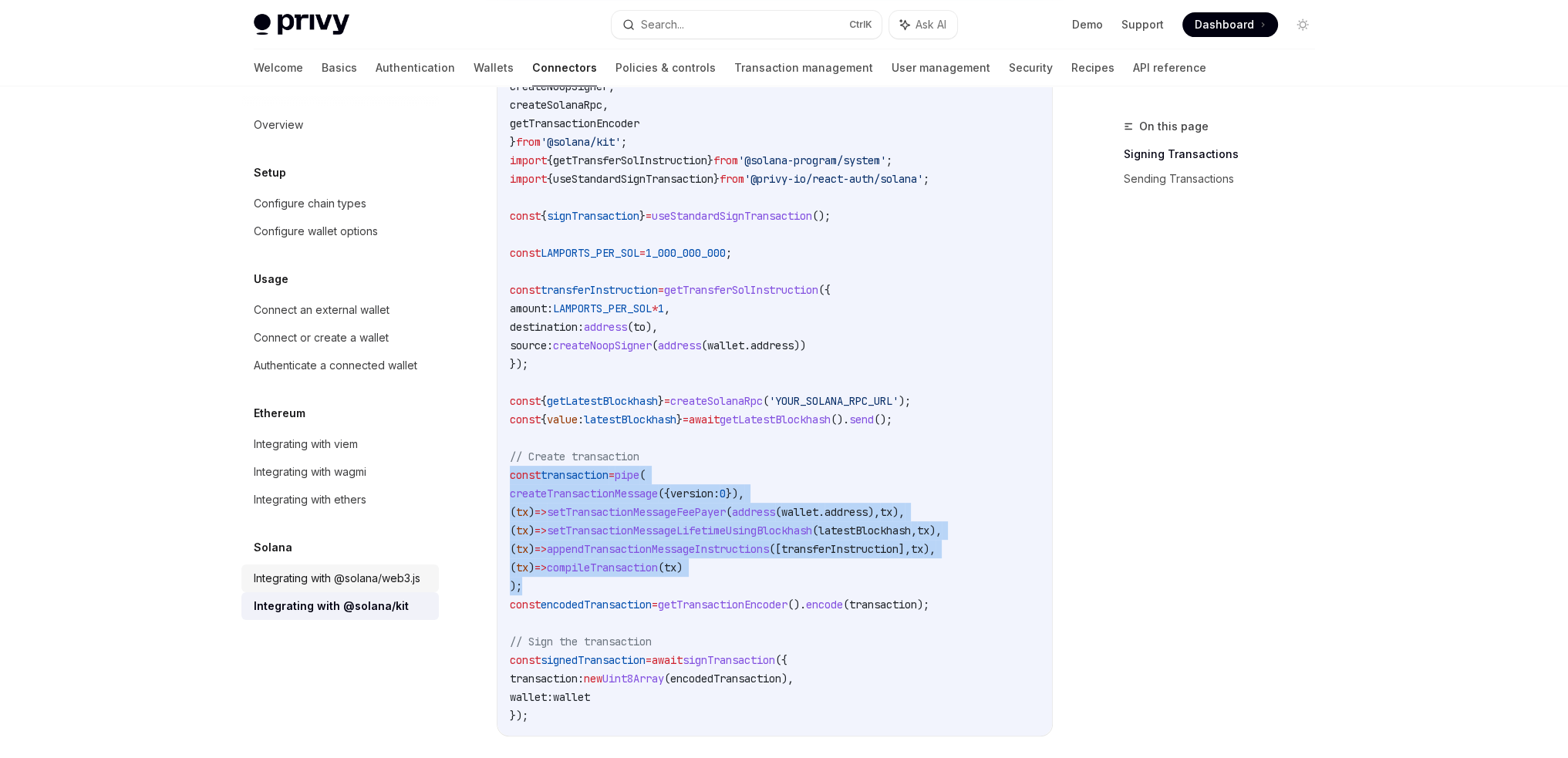
click at [361, 573] on div "Integrating with @solana/web3.js" at bounding box center [337, 577] width 166 height 18
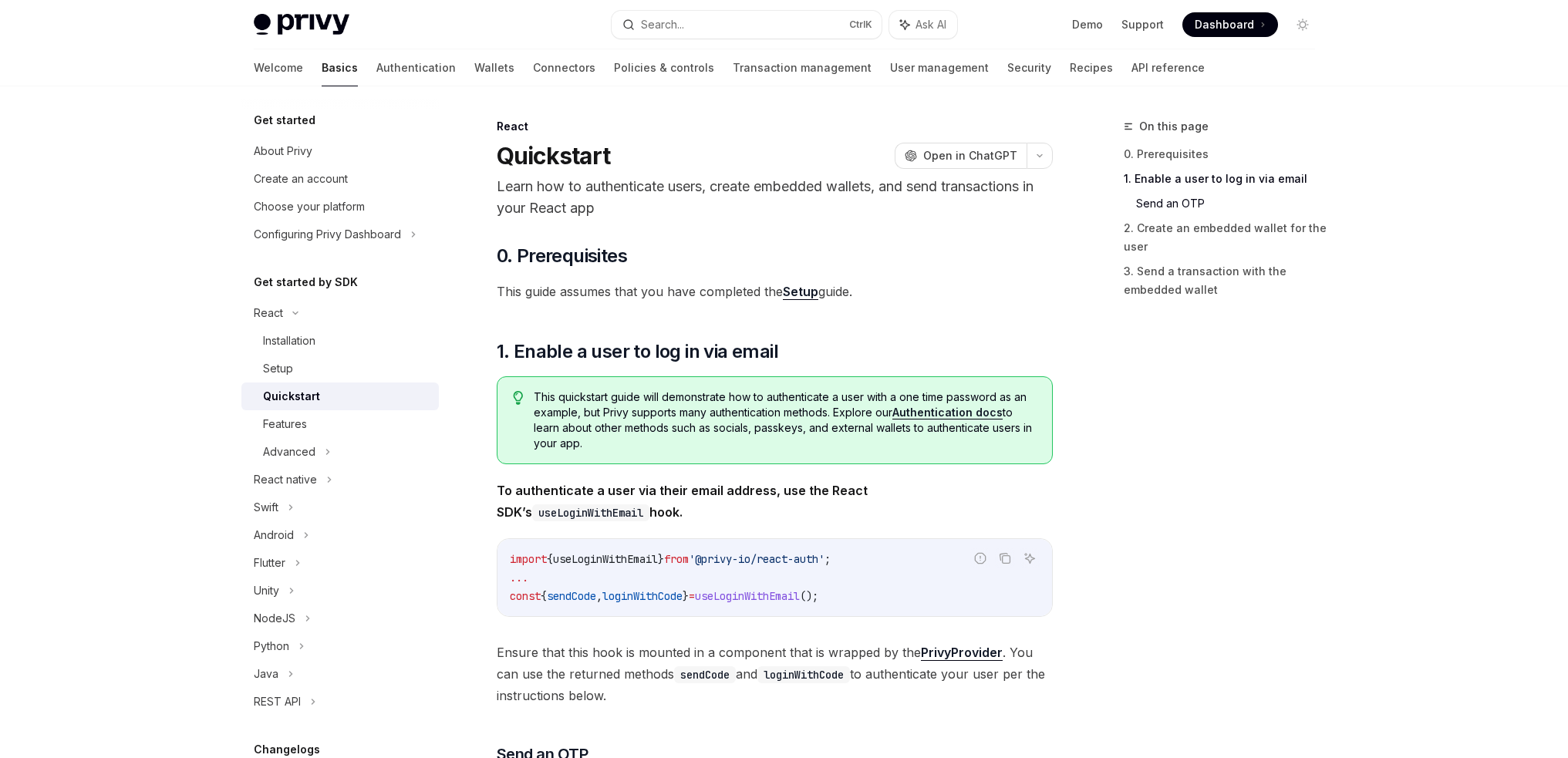
scroll to position [771, 0]
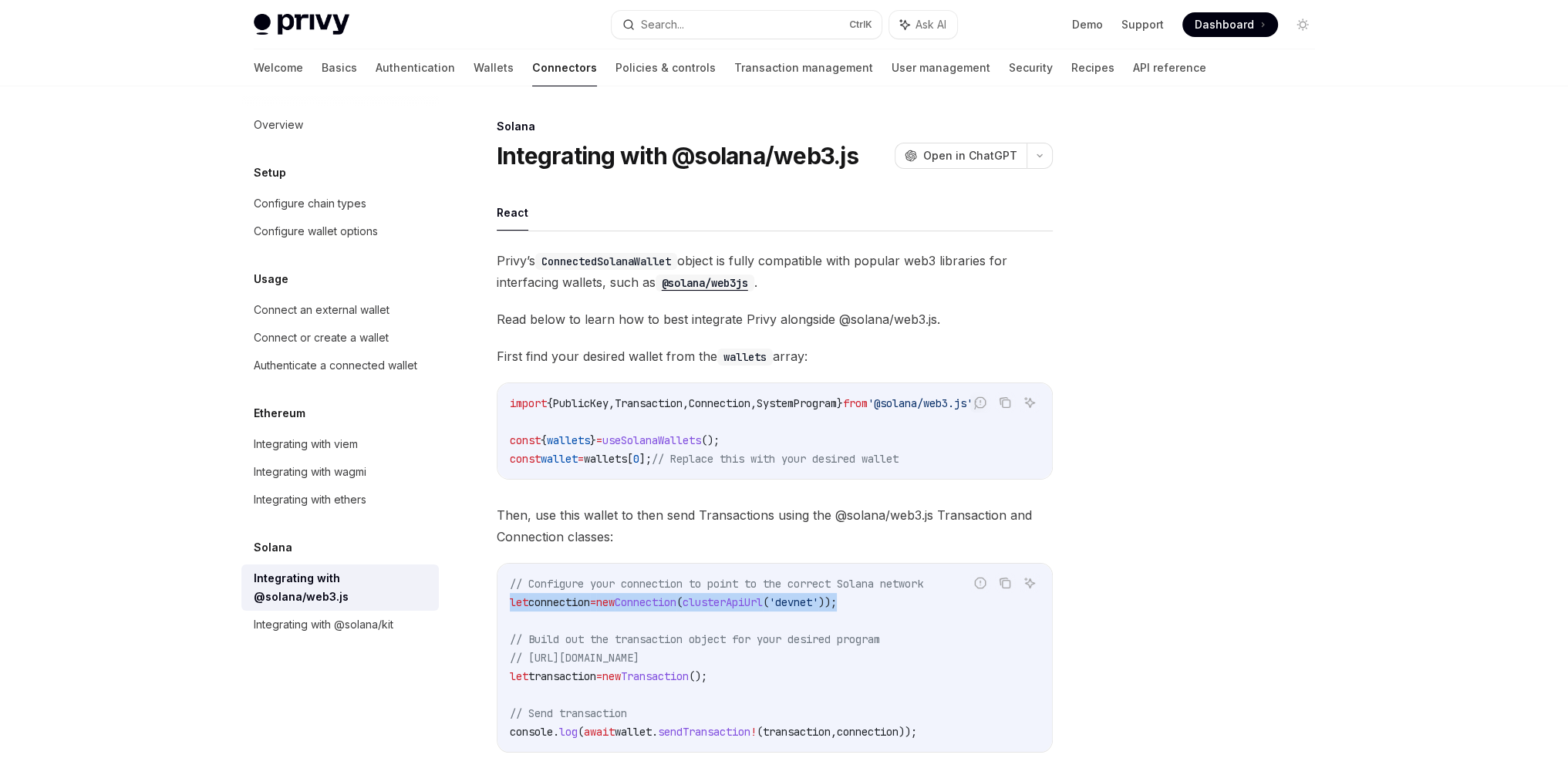
drag, startPoint x: 902, startPoint y: 608, endPoint x: 478, endPoint y: 608, distance: 424.0
click at [478, 608] on div "Solana Integrating with @solana/web3.js OpenAI Open in ChatGPT OpenAI Open in C…" at bounding box center [630, 562] width 852 height 889
click at [818, 609] on span "'devnet'" at bounding box center [794, 602] width 50 height 14
click at [891, 616] on code "// Configure your connection to point to the correct Solana network let connect…" at bounding box center [774, 658] width 530 height 166
click at [902, 617] on code "// Configure your connection to point to the correct Solana network let connect…" at bounding box center [774, 658] width 530 height 166
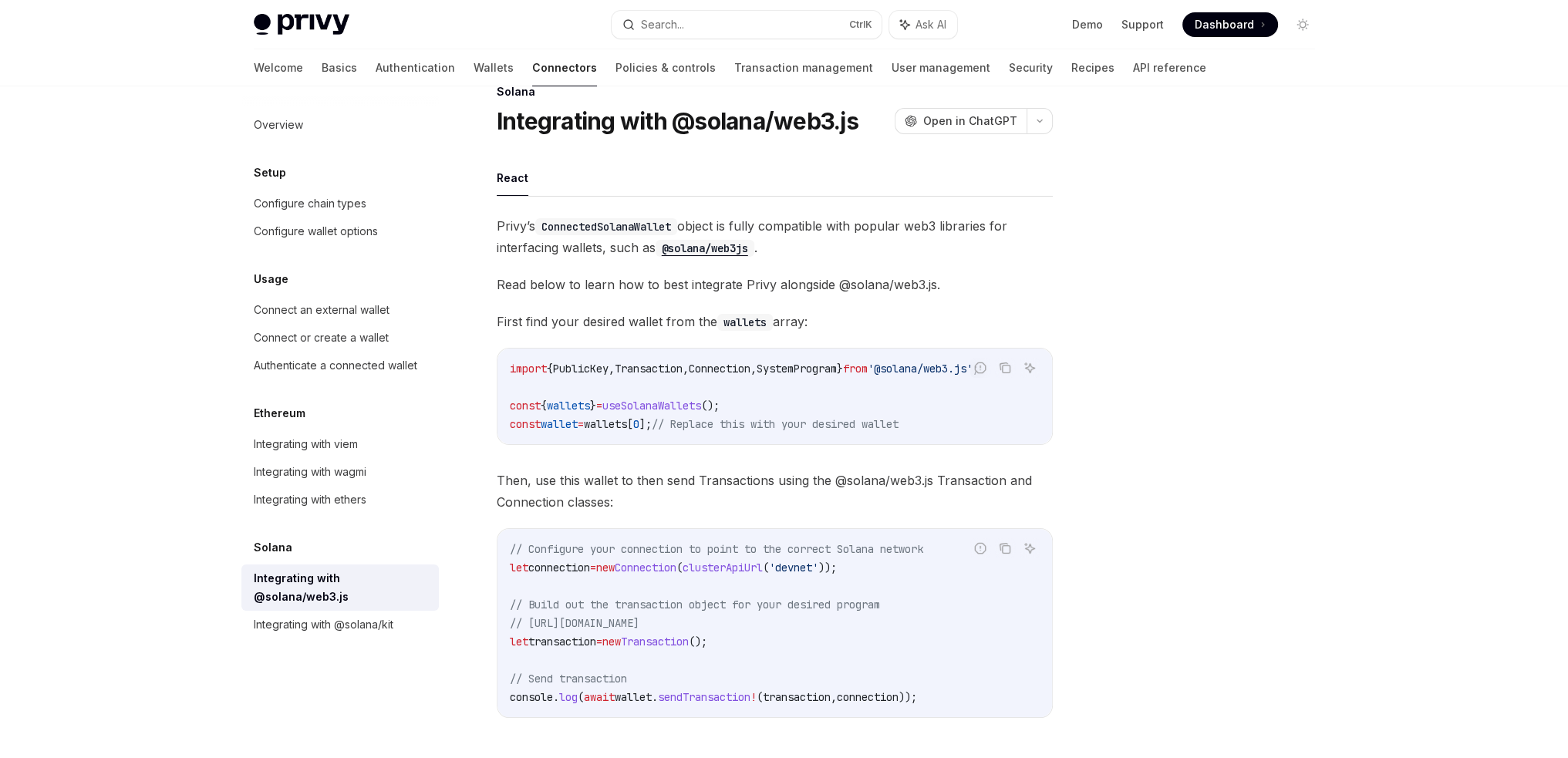
scroll to position [154, 0]
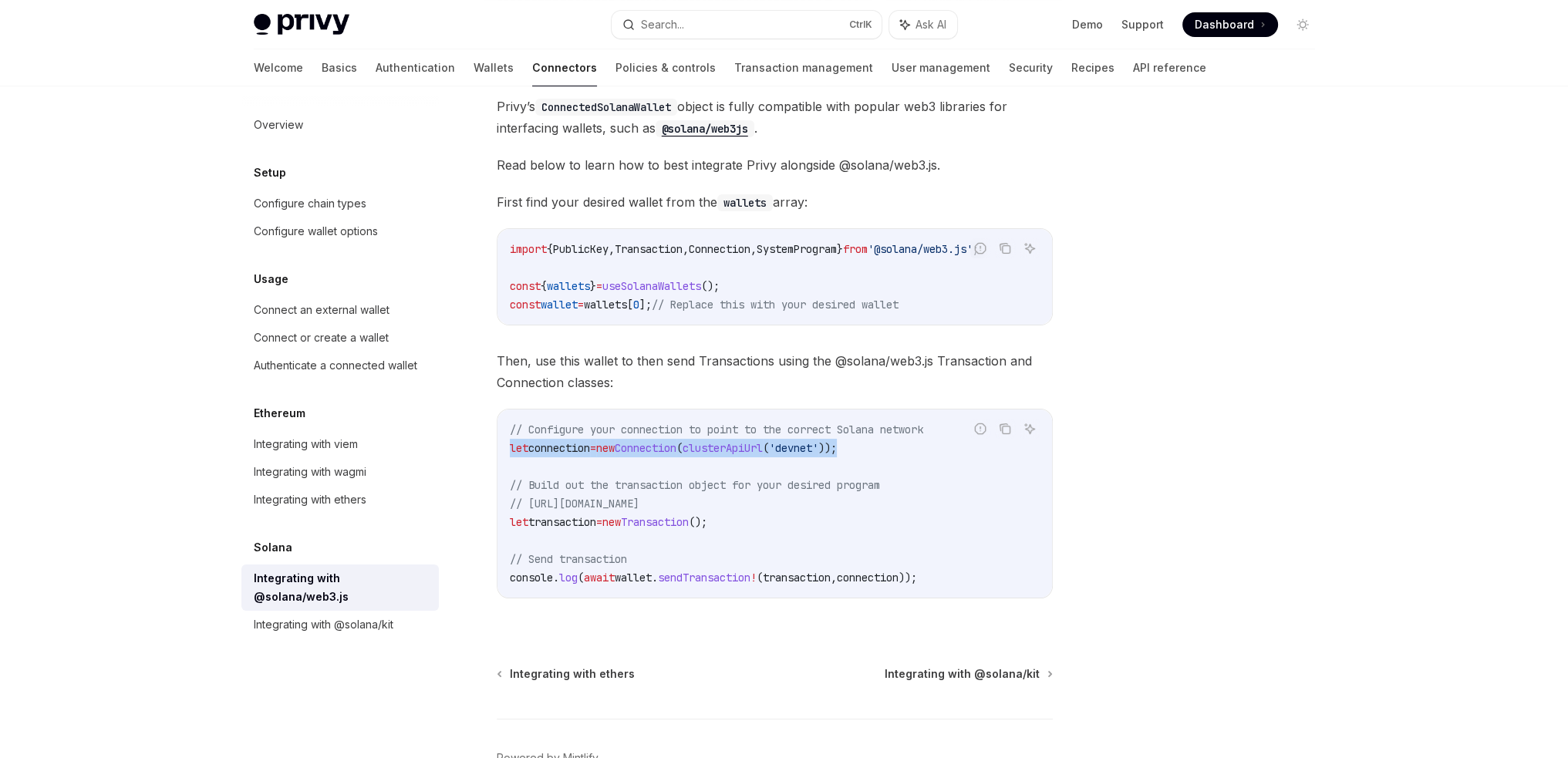
drag, startPoint x: 914, startPoint y: 454, endPoint x: 471, endPoint y: 451, distance: 443.0
click at [471, 451] on div "Solana Integrating with @solana/web3.js OpenAI Open in ChatGPT OpenAI Open in C…" at bounding box center [630, 407] width 852 height 889
copy span "let connection = new Connection ( clusterApiUrl ( 'devnet' ));"
click at [898, 484] on code "// Configure your connection to point to the correct Solana network let connect…" at bounding box center [774, 504] width 530 height 166
drag, startPoint x: 900, startPoint y: 461, endPoint x: 465, endPoint y: 449, distance: 435.2
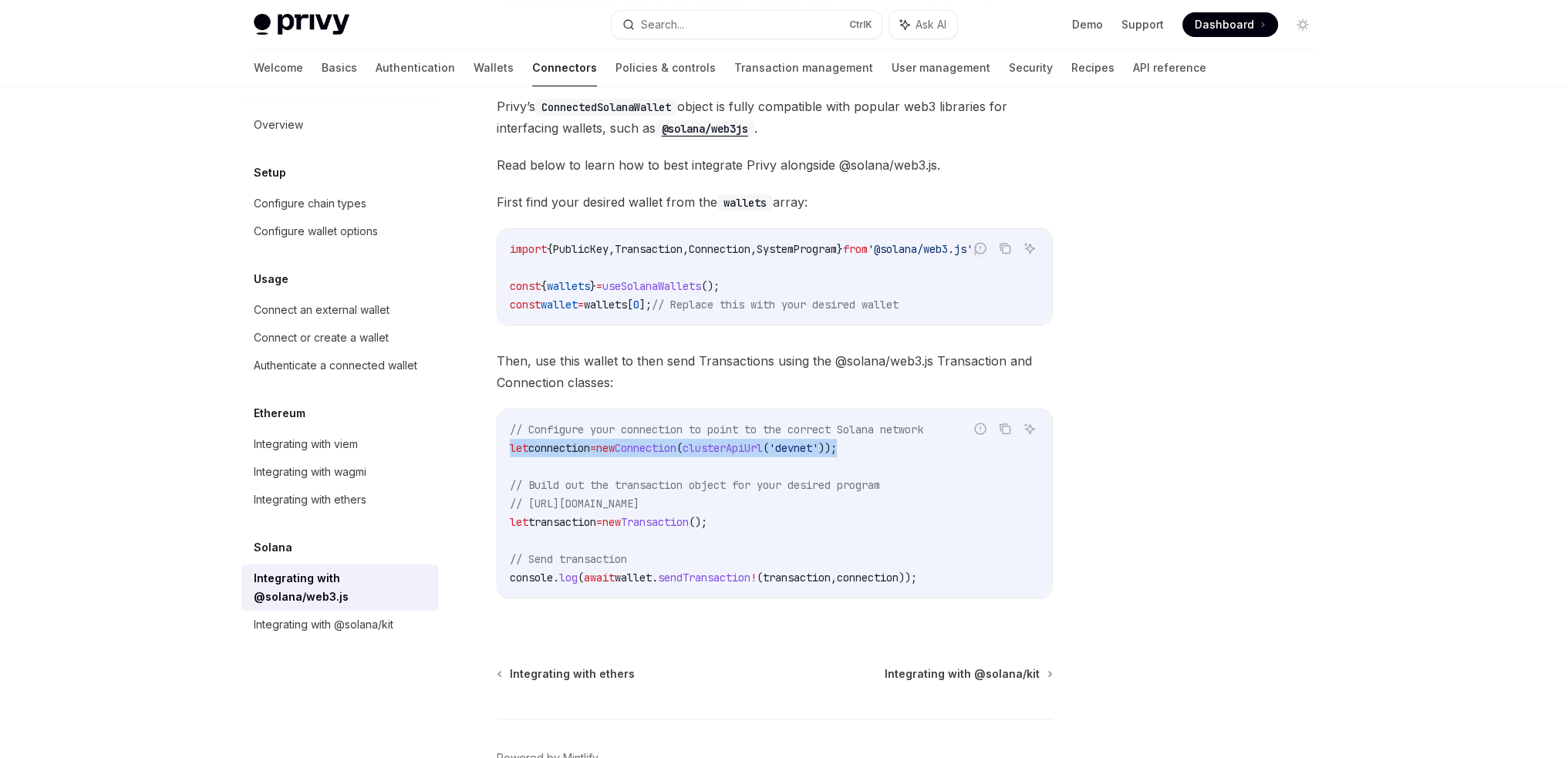
click at [465, 449] on div "Solana Integrating with @solana/web3.js OpenAI Open in ChatGPT OpenAI Open in C…" at bounding box center [630, 407] width 852 height 889
copy span "let connection = new Connection ( clusterApiUrl ( 'devnet' ));"
click at [837, 248] on span "SystemProgram" at bounding box center [796, 249] width 80 height 14
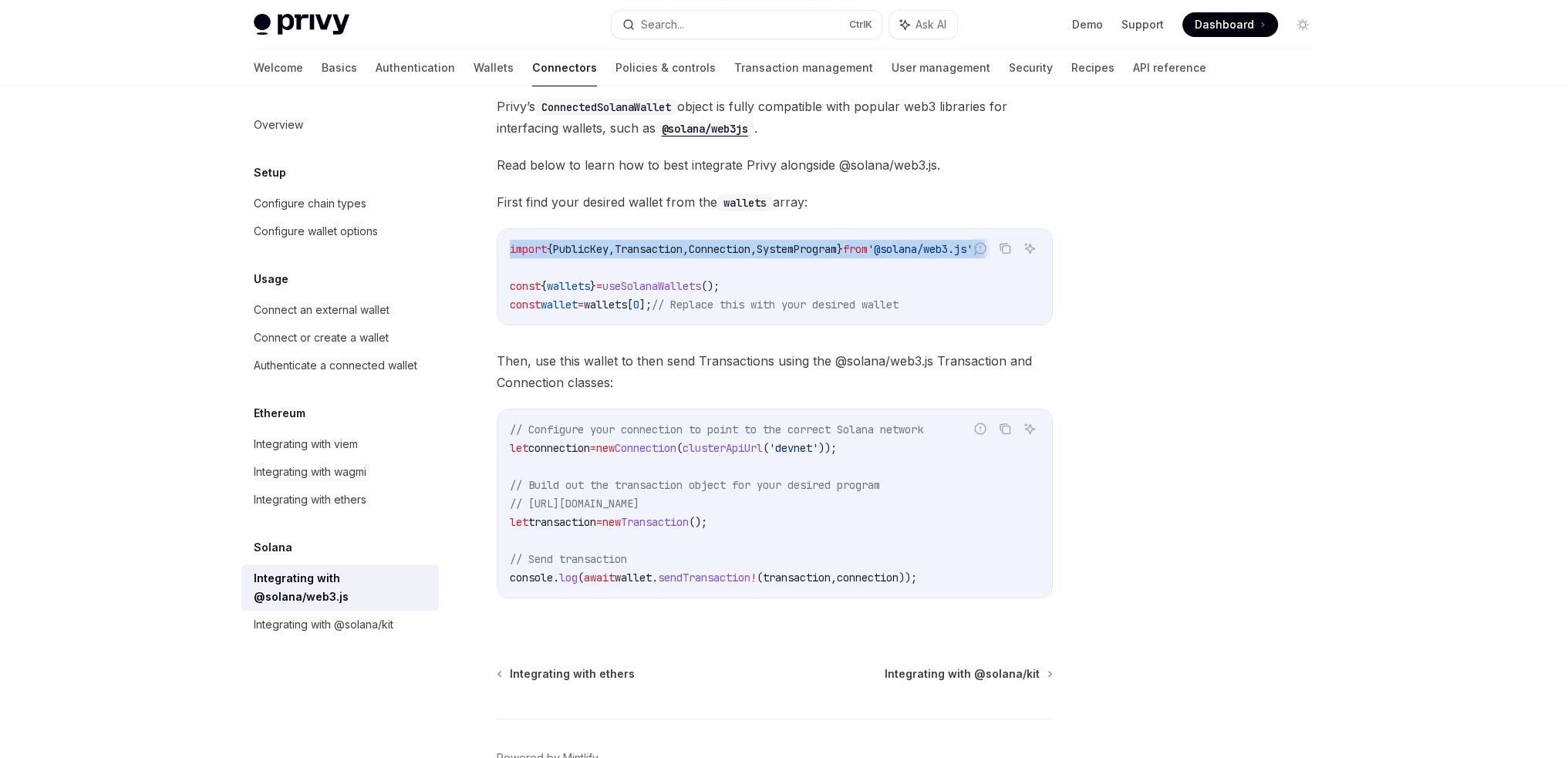
click at [837, 248] on span "SystemProgram" at bounding box center [796, 249] width 80 height 14
copy code "import { PublicKey , Transaction , Connection , SystemProgram } from '@solana/w…"
click at [1133, 67] on link "API reference" at bounding box center [1169, 68] width 74 height 37
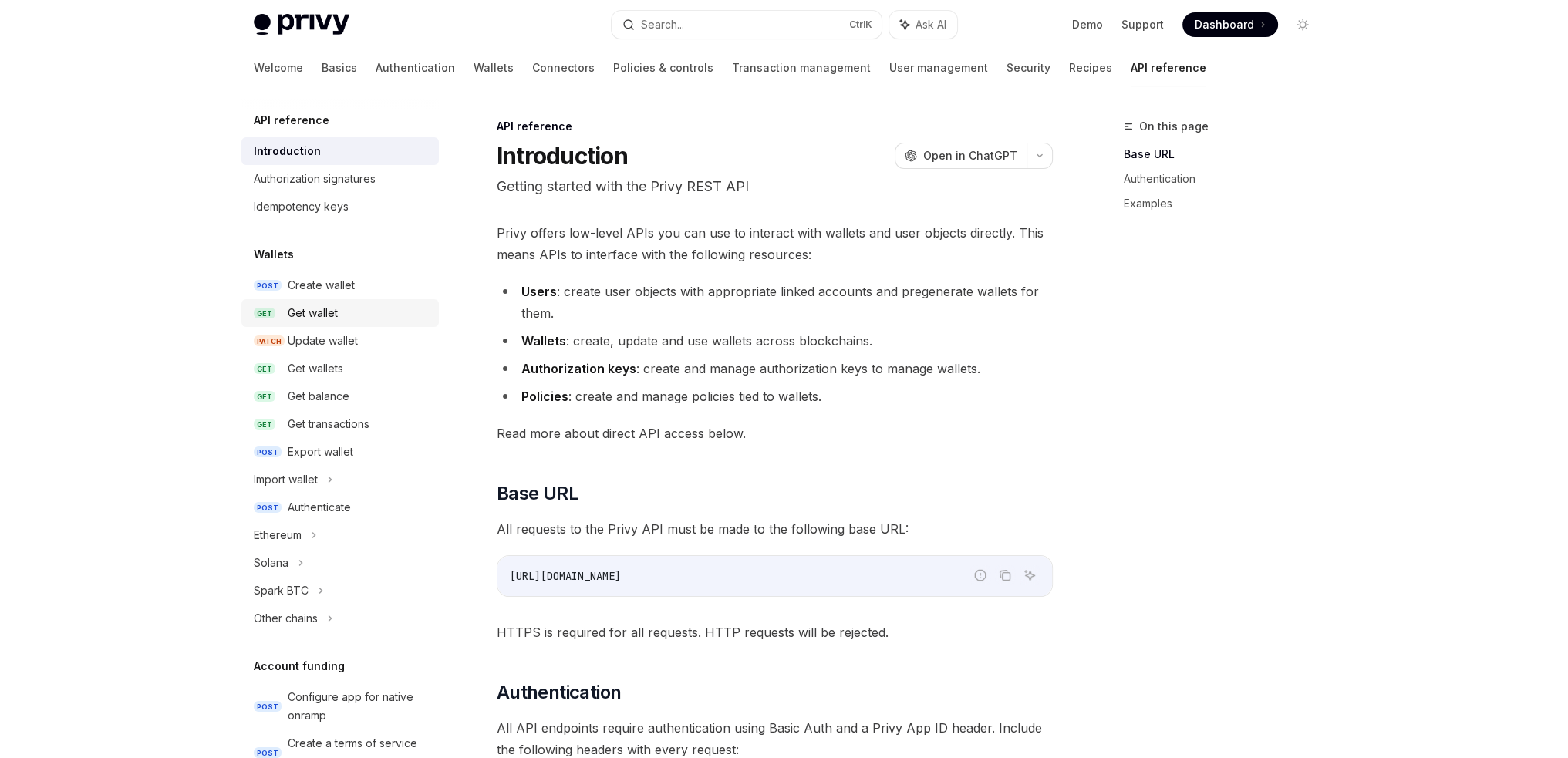
click at [359, 298] on link "POST Create wallet" at bounding box center [339, 285] width 197 height 28
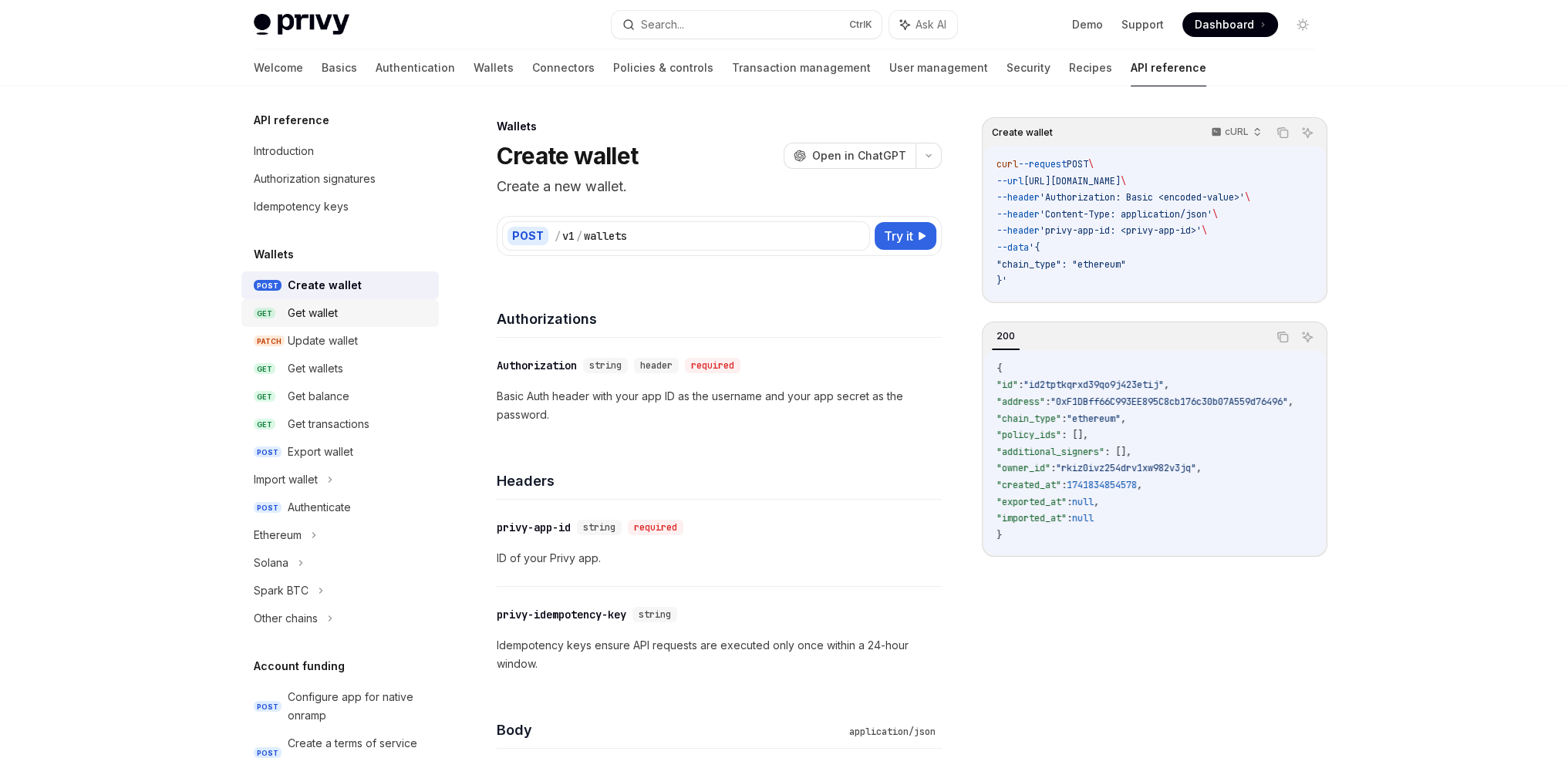
click at [348, 304] on div "Get wallet" at bounding box center [359, 313] width 142 height 18
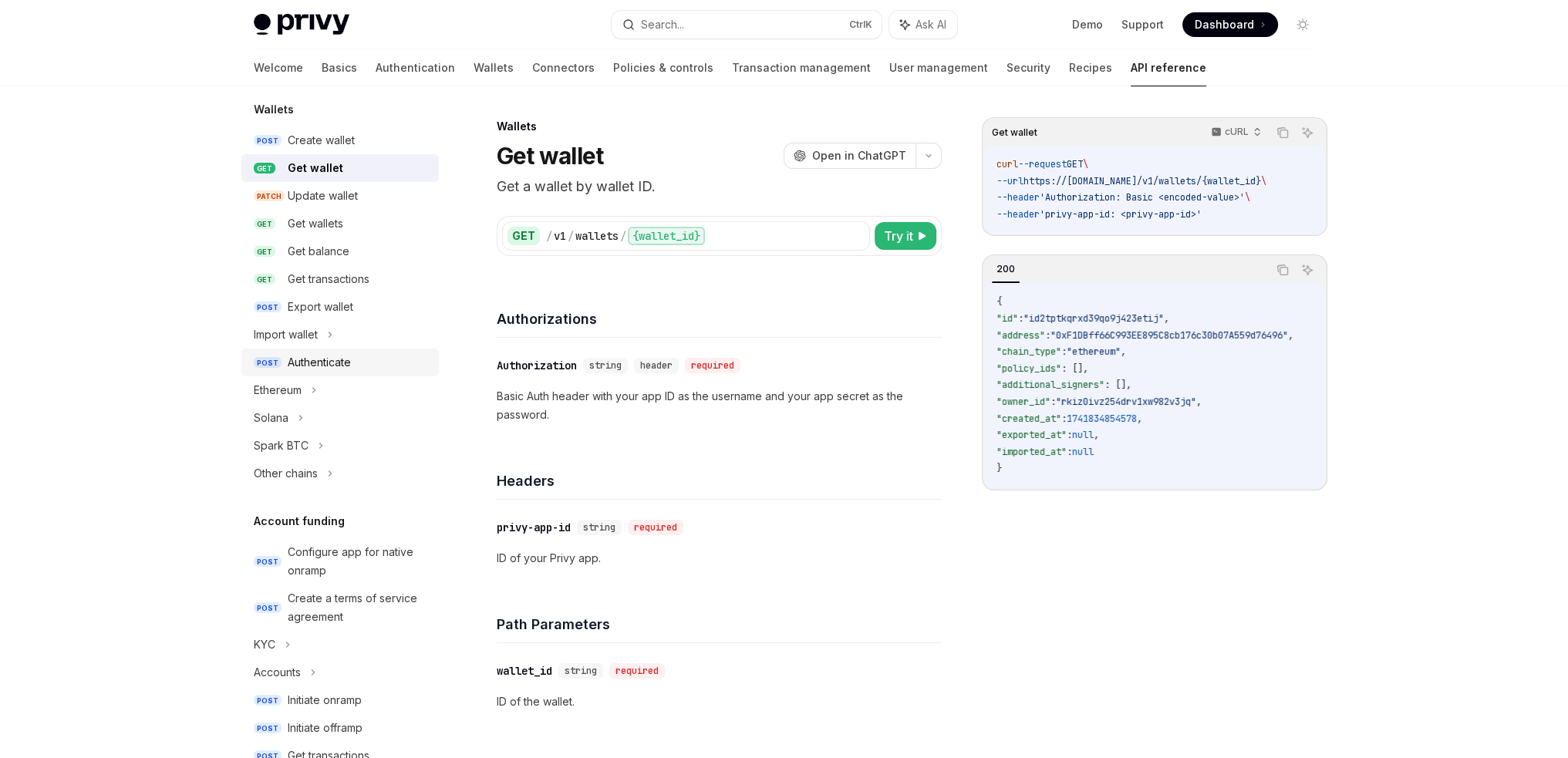
scroll to position [154, 0]
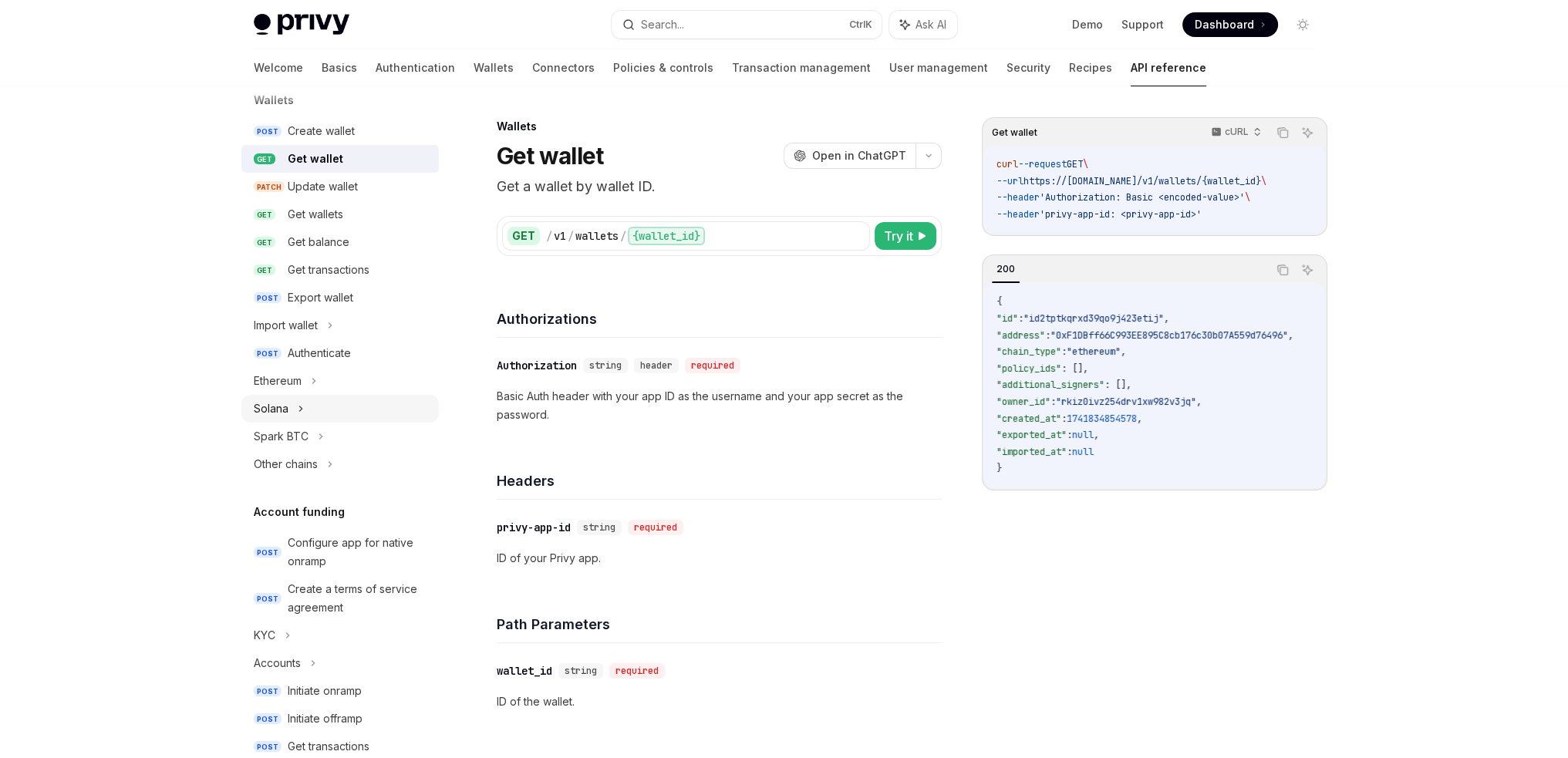
click at [302, 413] on icon at bounding box center [300, 408] width 6 height 18
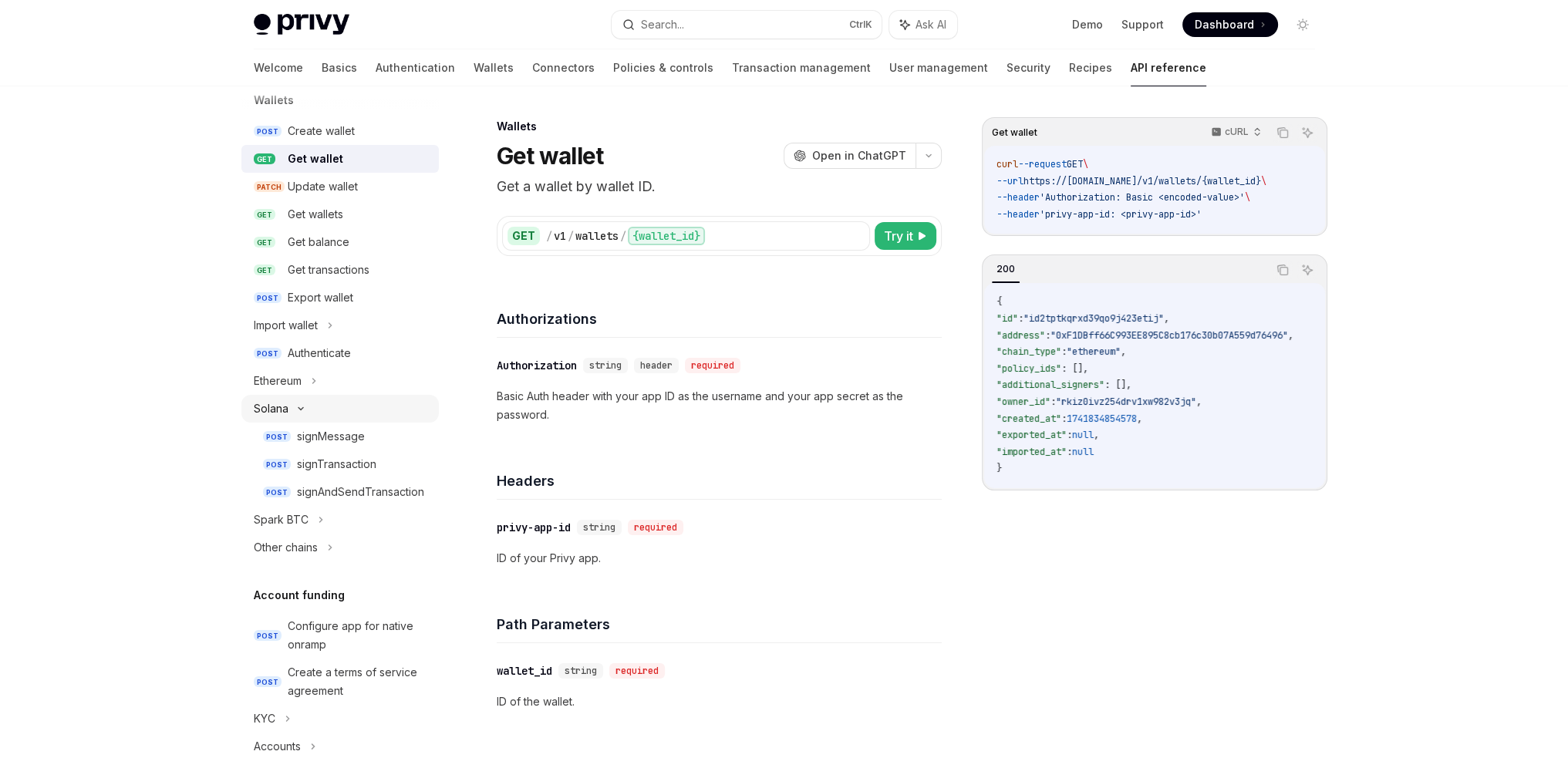
type textarea "*"
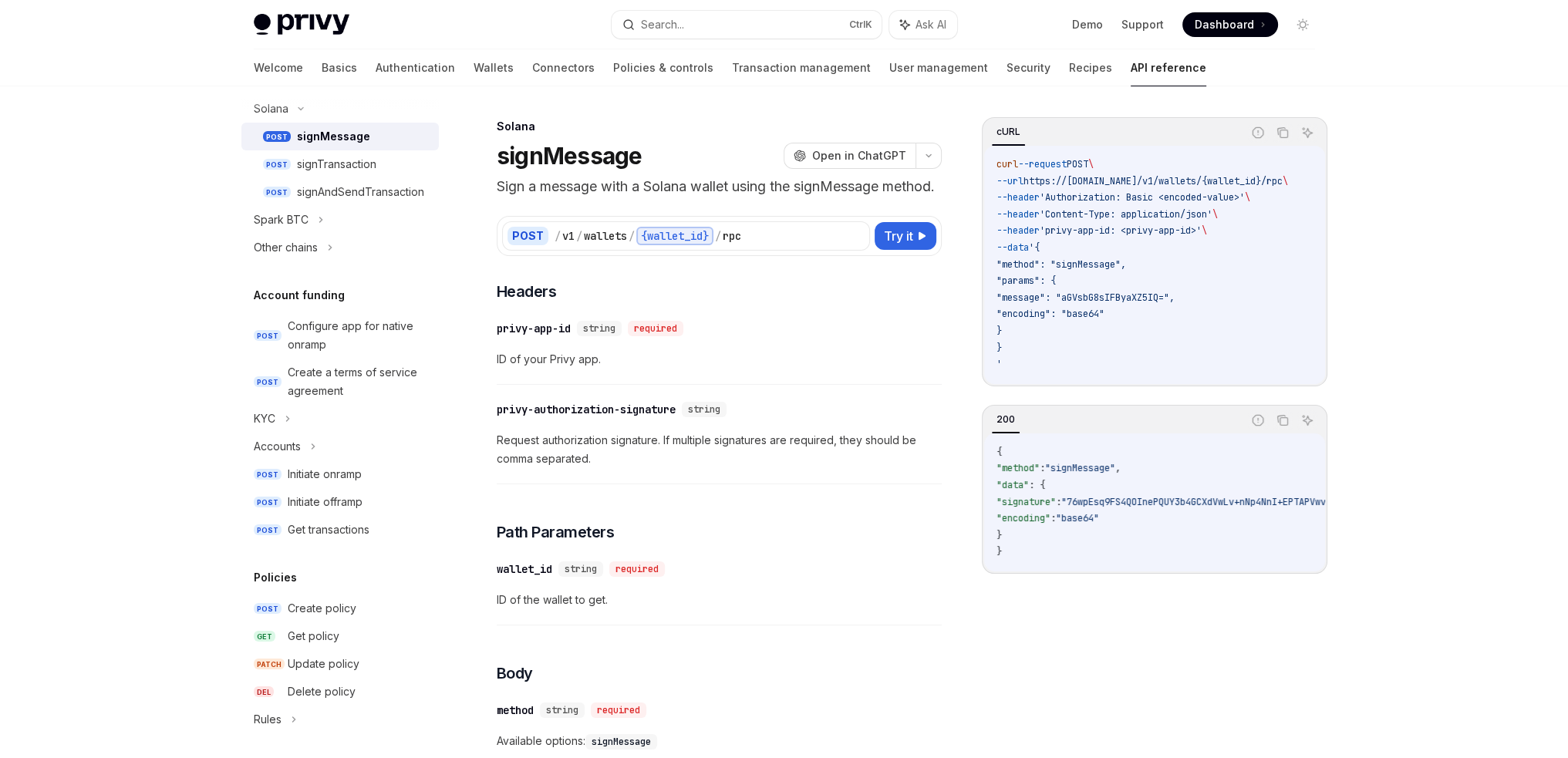
scroll to position [329, 0]
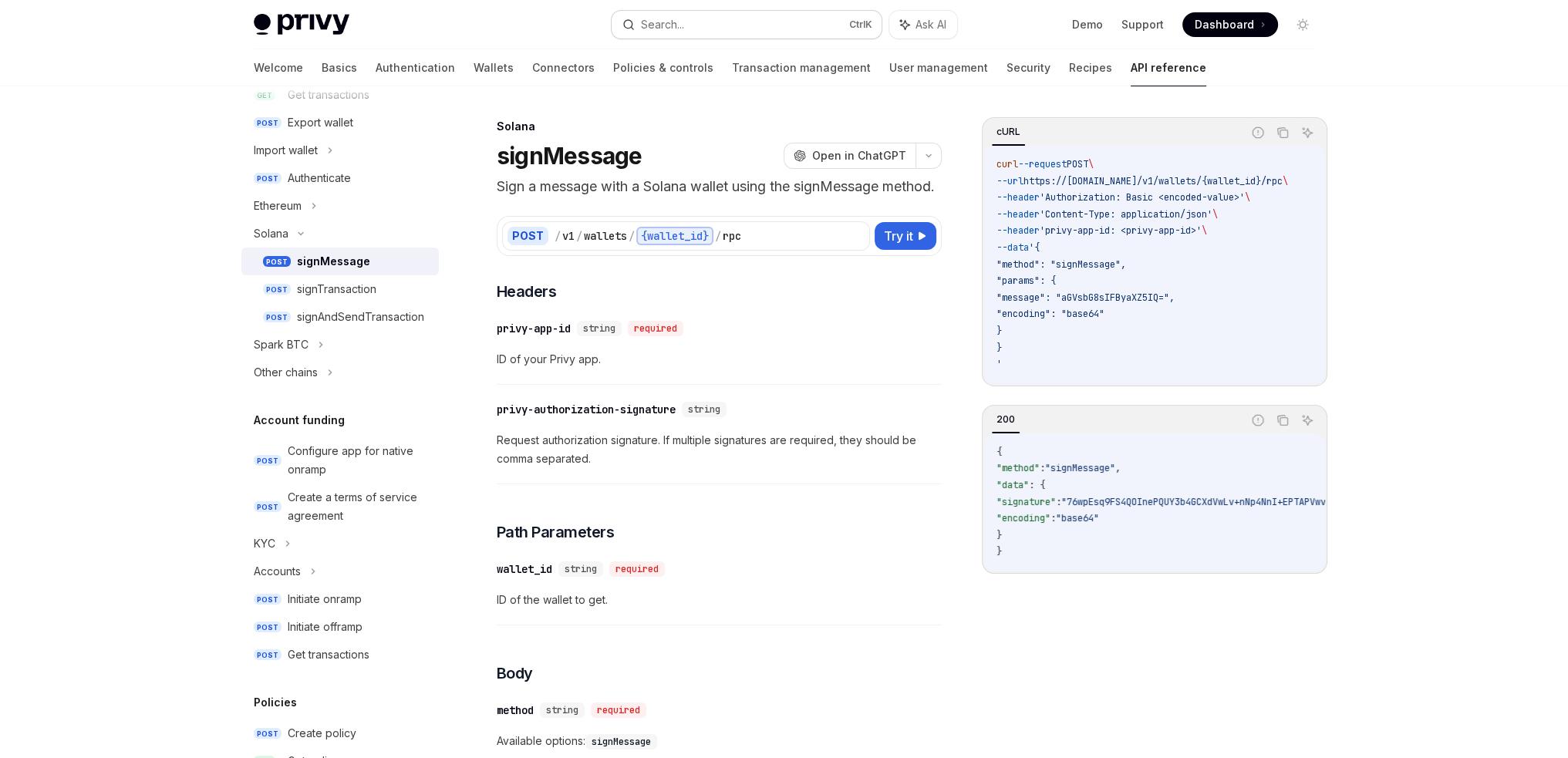
click at [660, 33] on button "Search... Ctrl K" at bounding box center [747, 24] width 270 height 28
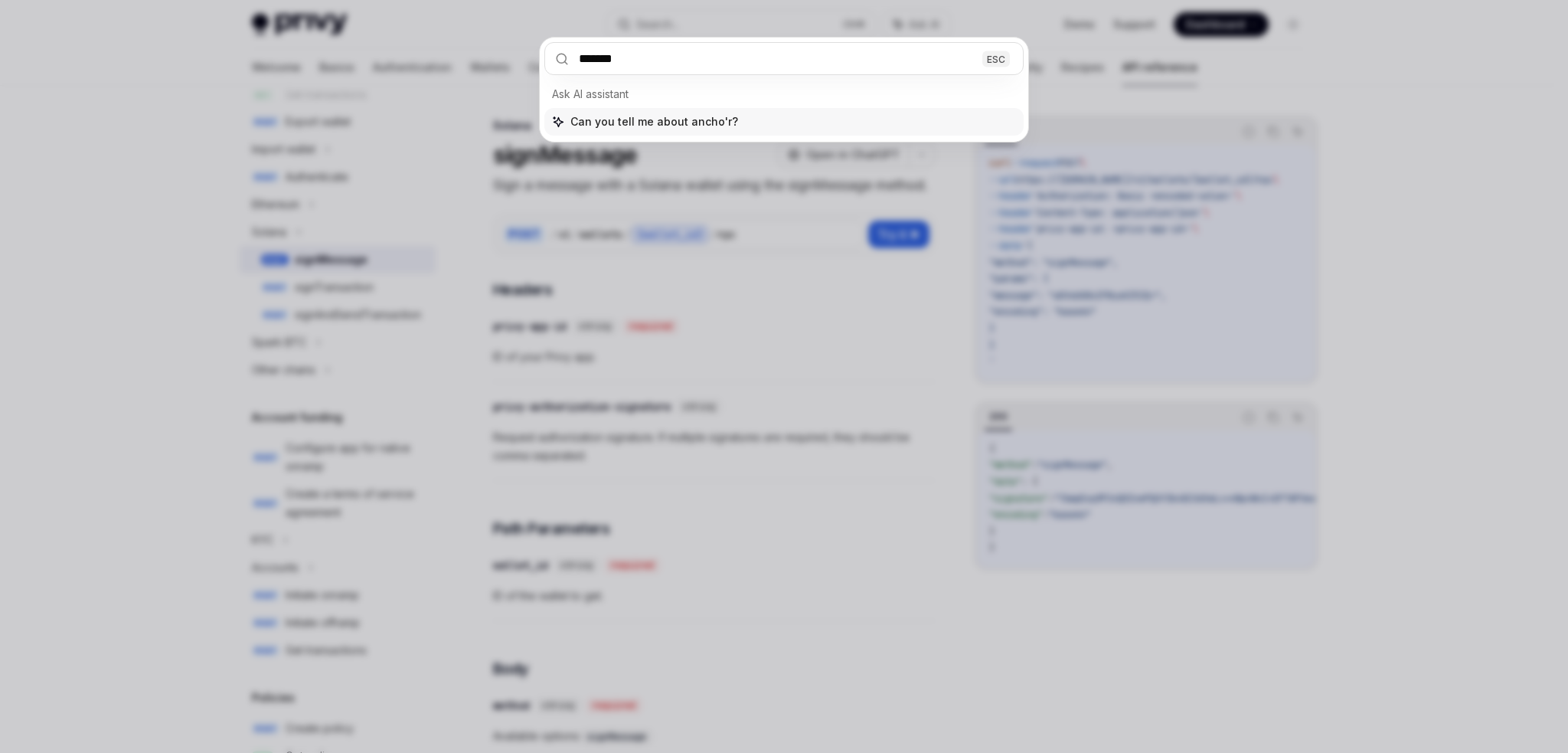
type input "******"
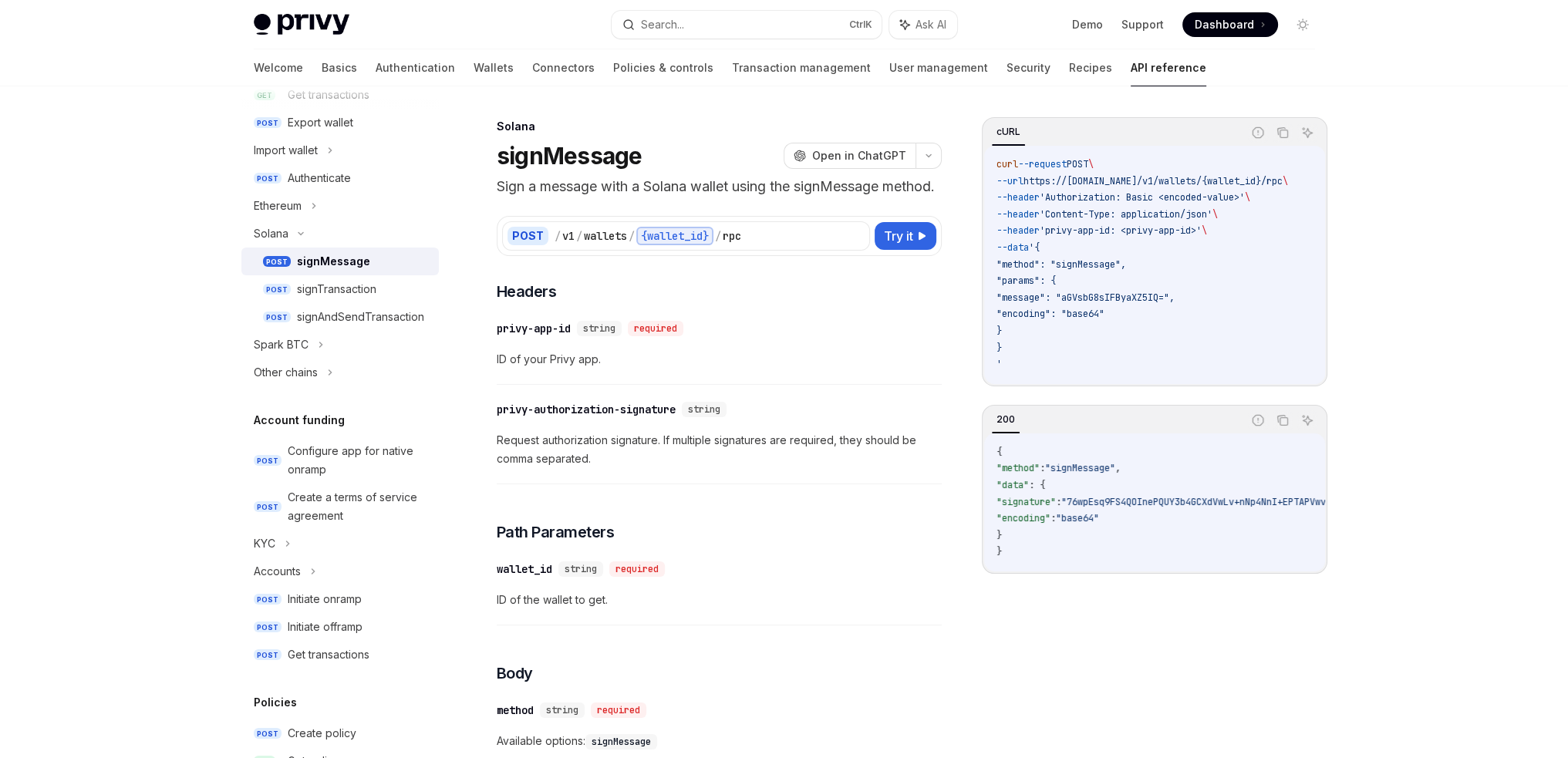
scroll to position [93, 0]
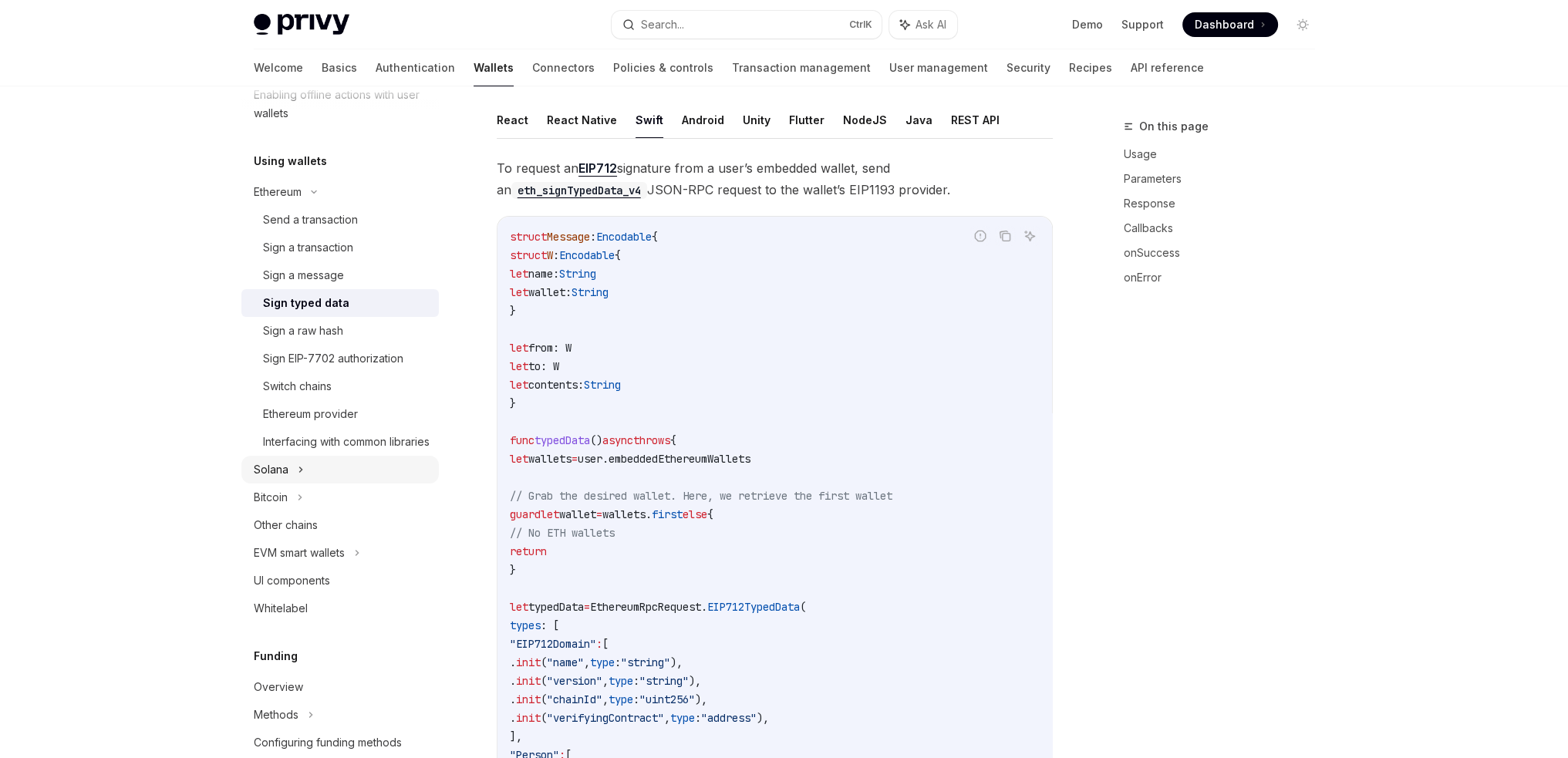
click at [296, 484] on div "Solana" at bounding box center [339, 469] width 197 height 28
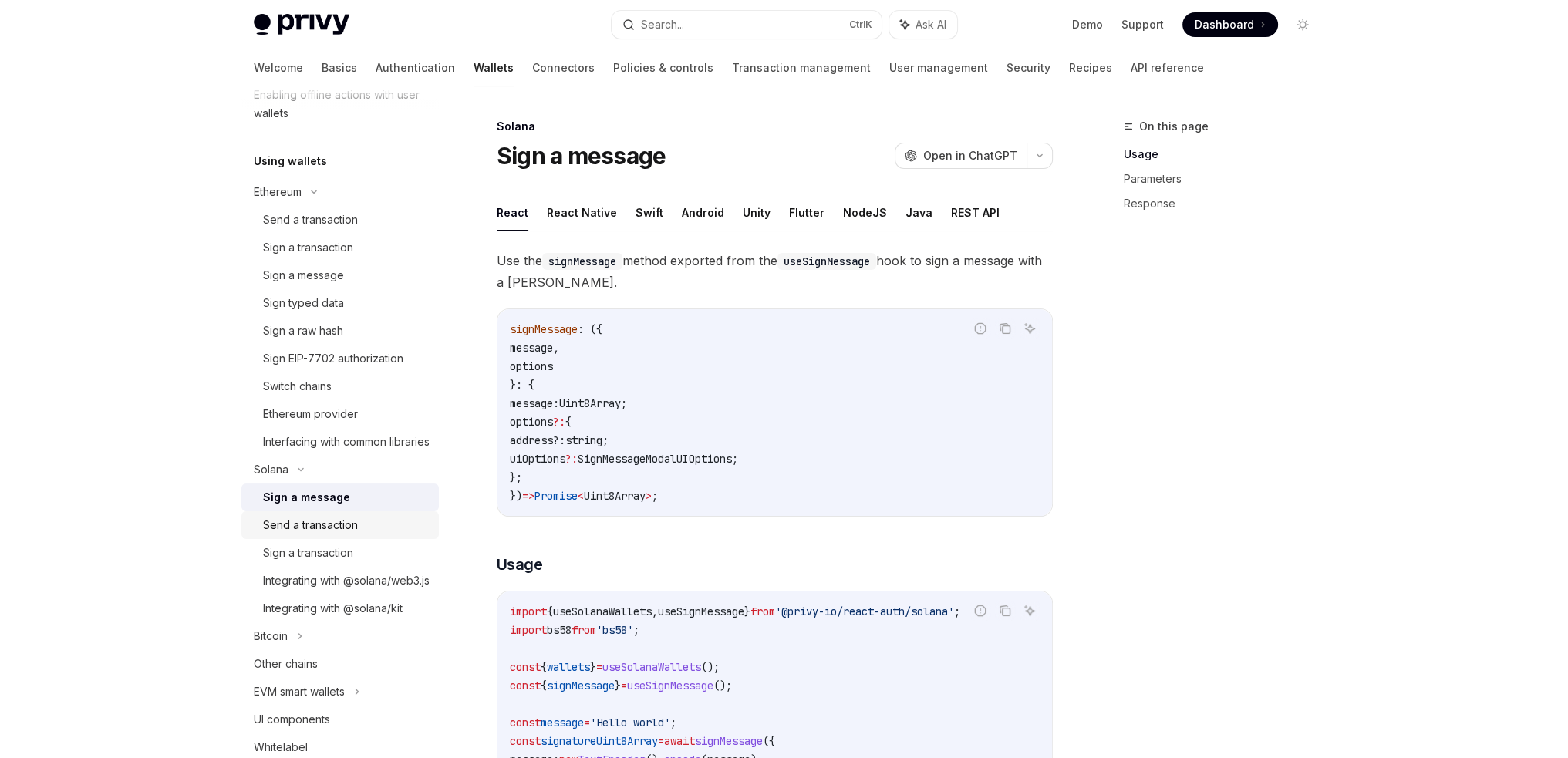
click at [345, 534] on div "Send a transaction" at bounding box center [310, 525] width 95 height 18
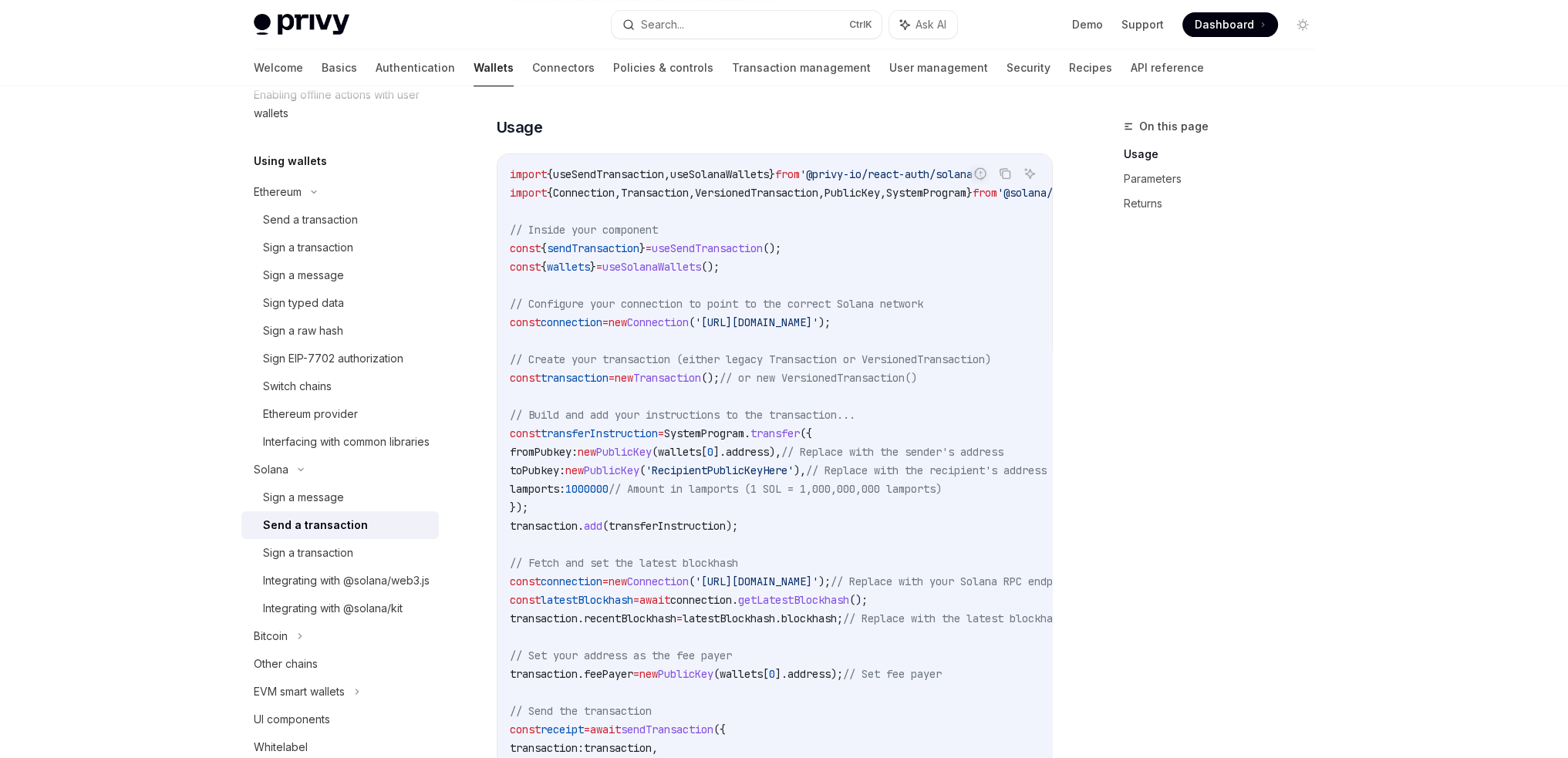
scroll to position [540, 0]
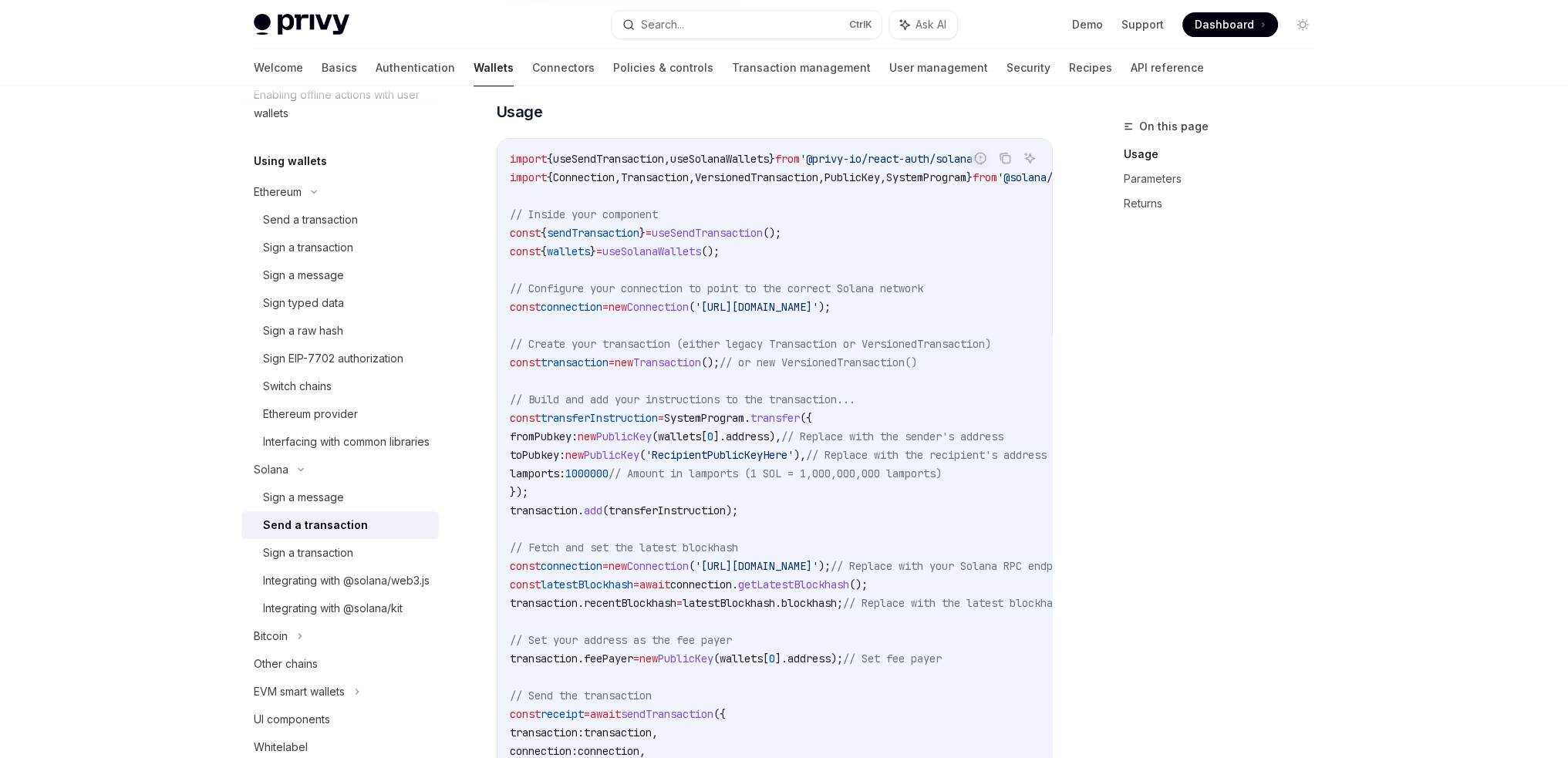
click at [668, 508] on span "transferInstruction" at bounding box center [666, 510] width 118 height 14
drag, startPoint x: 756, startPoint y: 365, endPoint x: 487, endPoint y: 352, distance: 269.3
copy span "const transaction = new Transaction ();"
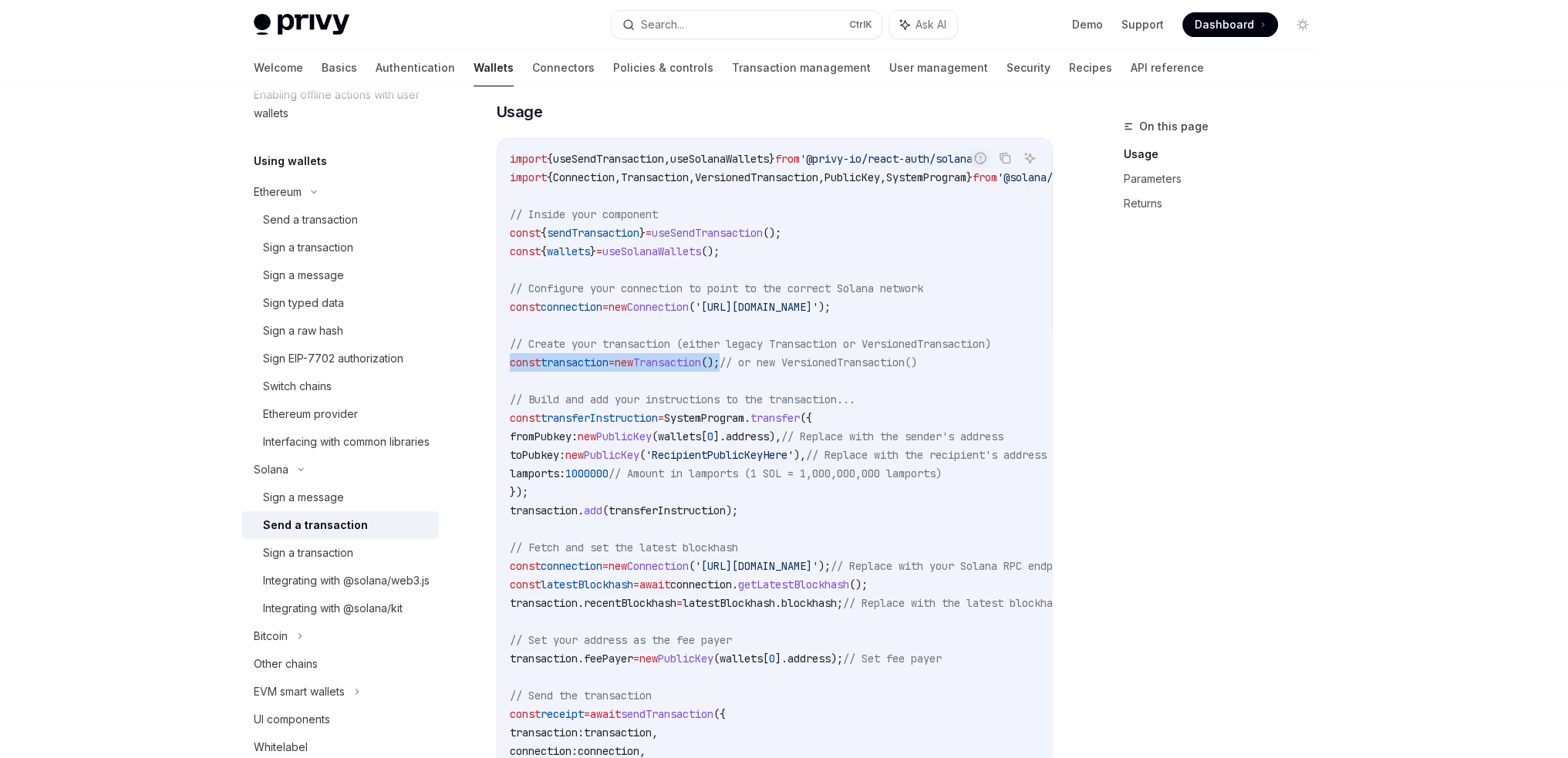
scroll to position [463, 0]
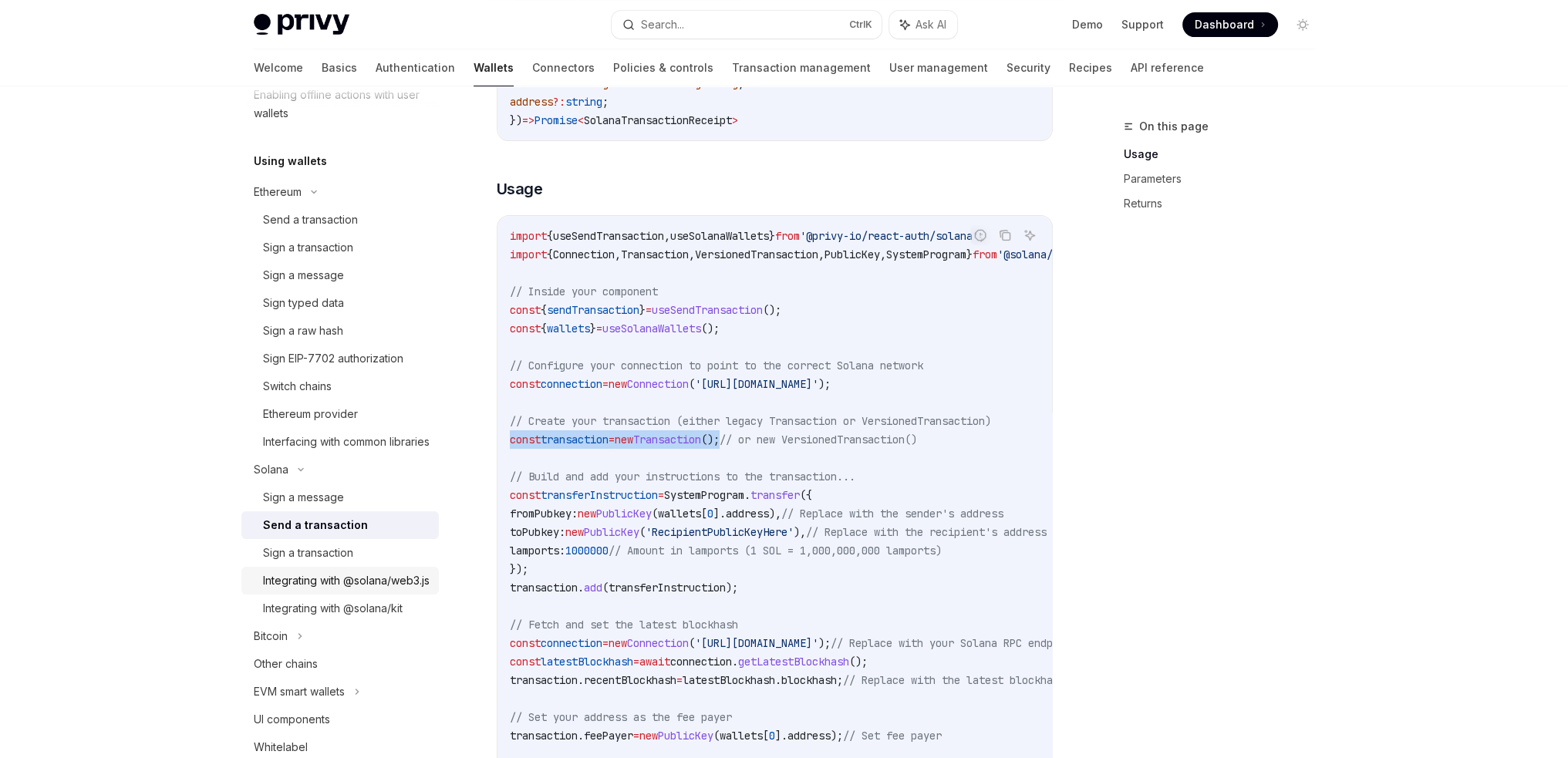
click at [355, 590] on div "Integrating with @solana/web3.js" at bounding box center [346, 580] width 166 height 18
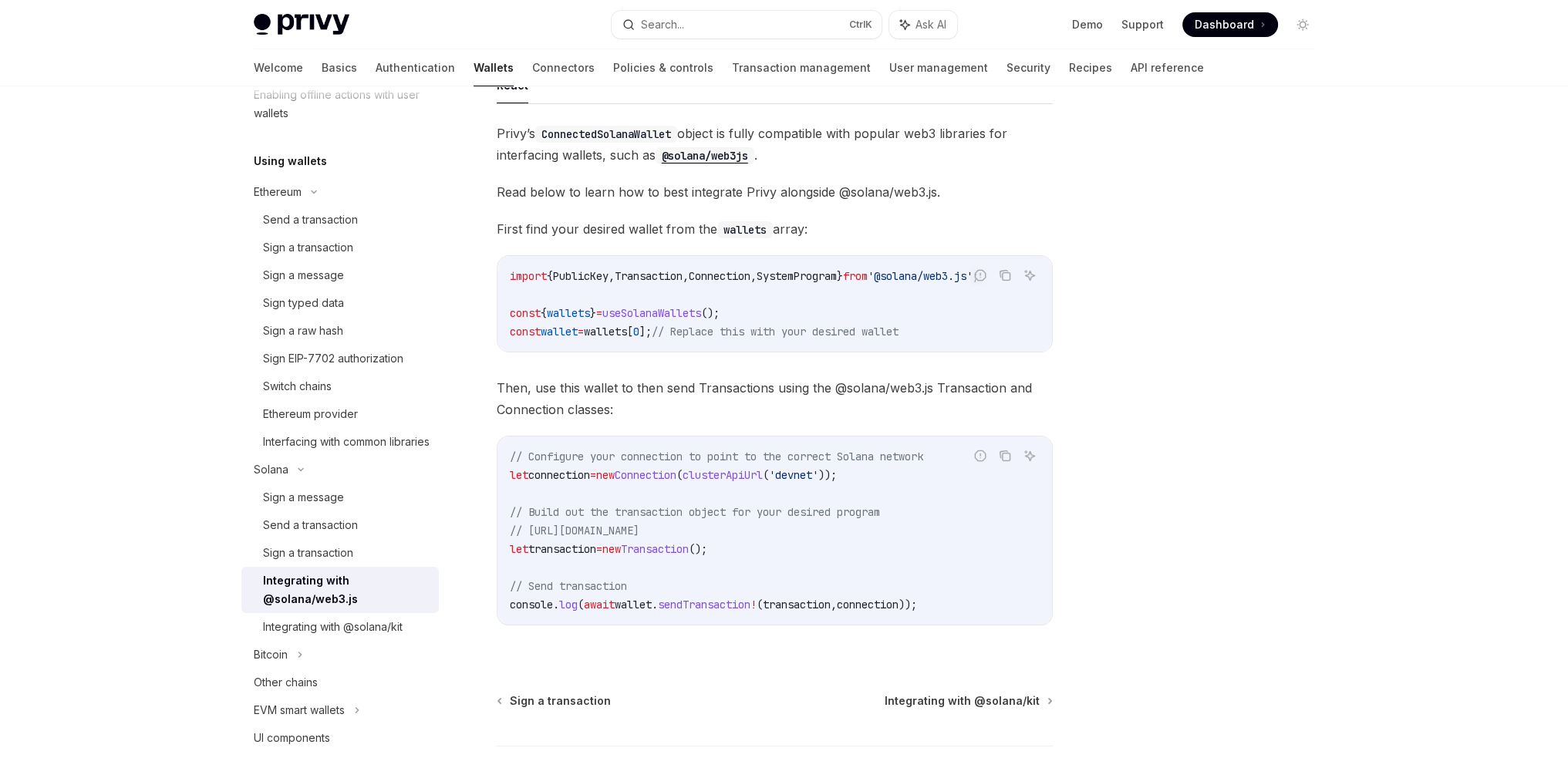
scroll to position [154, 0]
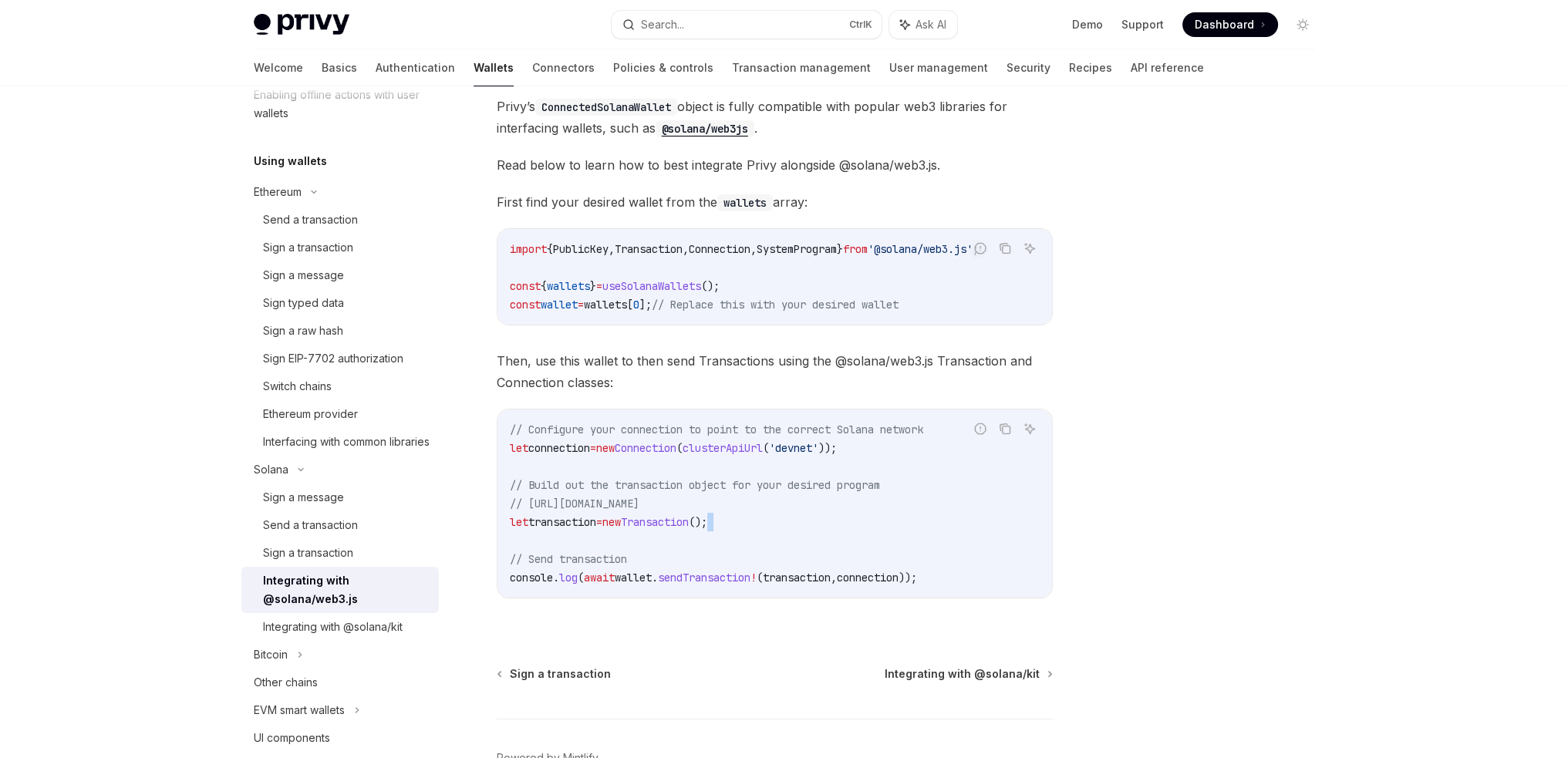
drag, startPoint x: 784, startPoint y: 529, endPoint x: 509, endPoint y: 541, distance: 275.3
click at [509, 541] on div "// Configure your connection to point to the correct Solana network let connect…" at bounding box center [774, 503] width 555 height 188
click at [676, 528] on span "Transaction" at bounding box center [654, 522] width 68 height 14
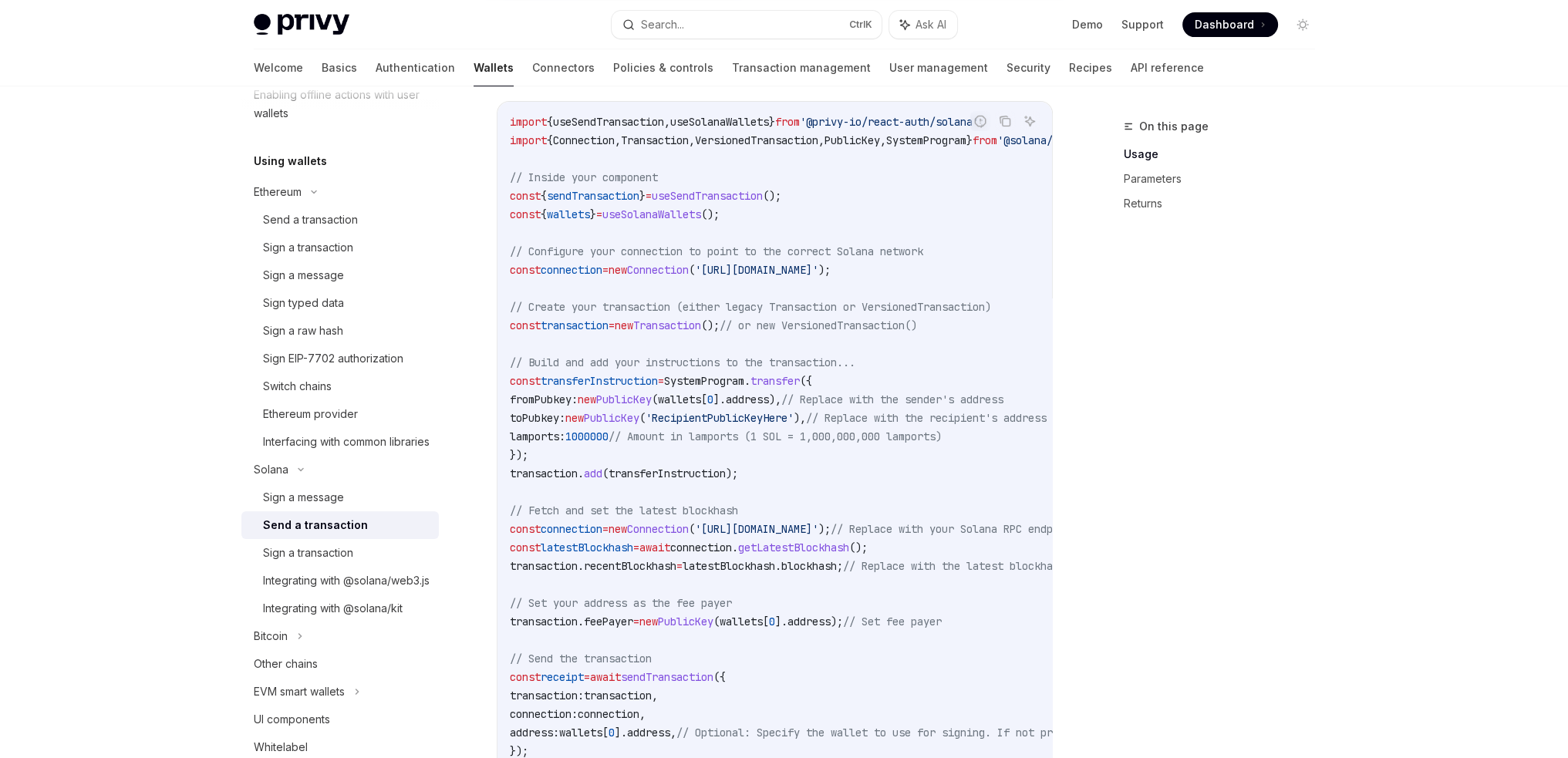
scroll to position [617, 0]
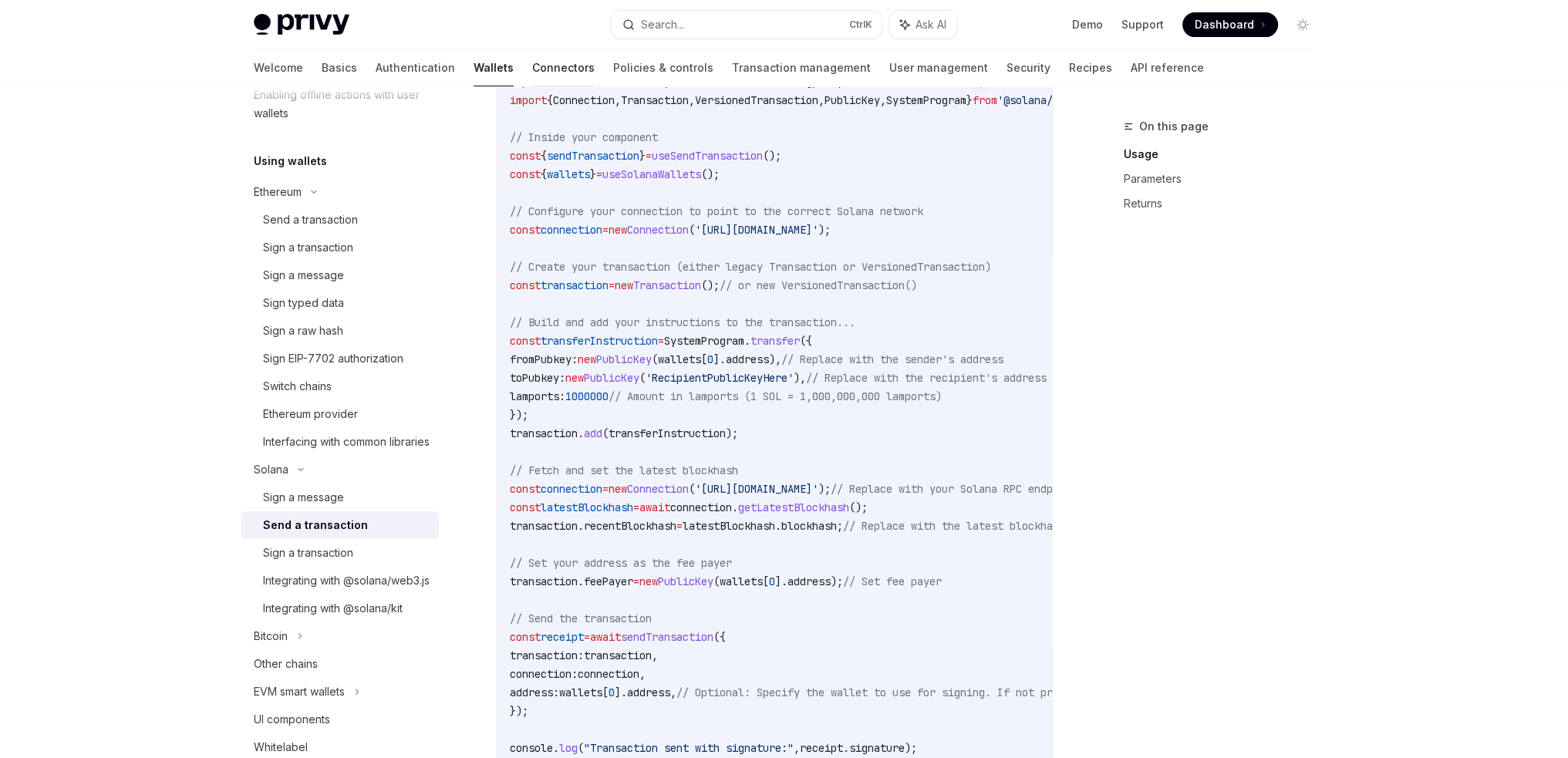
click at [533, 74] on link "Connectors" at bounding box center [563, 68] width 62 height 37
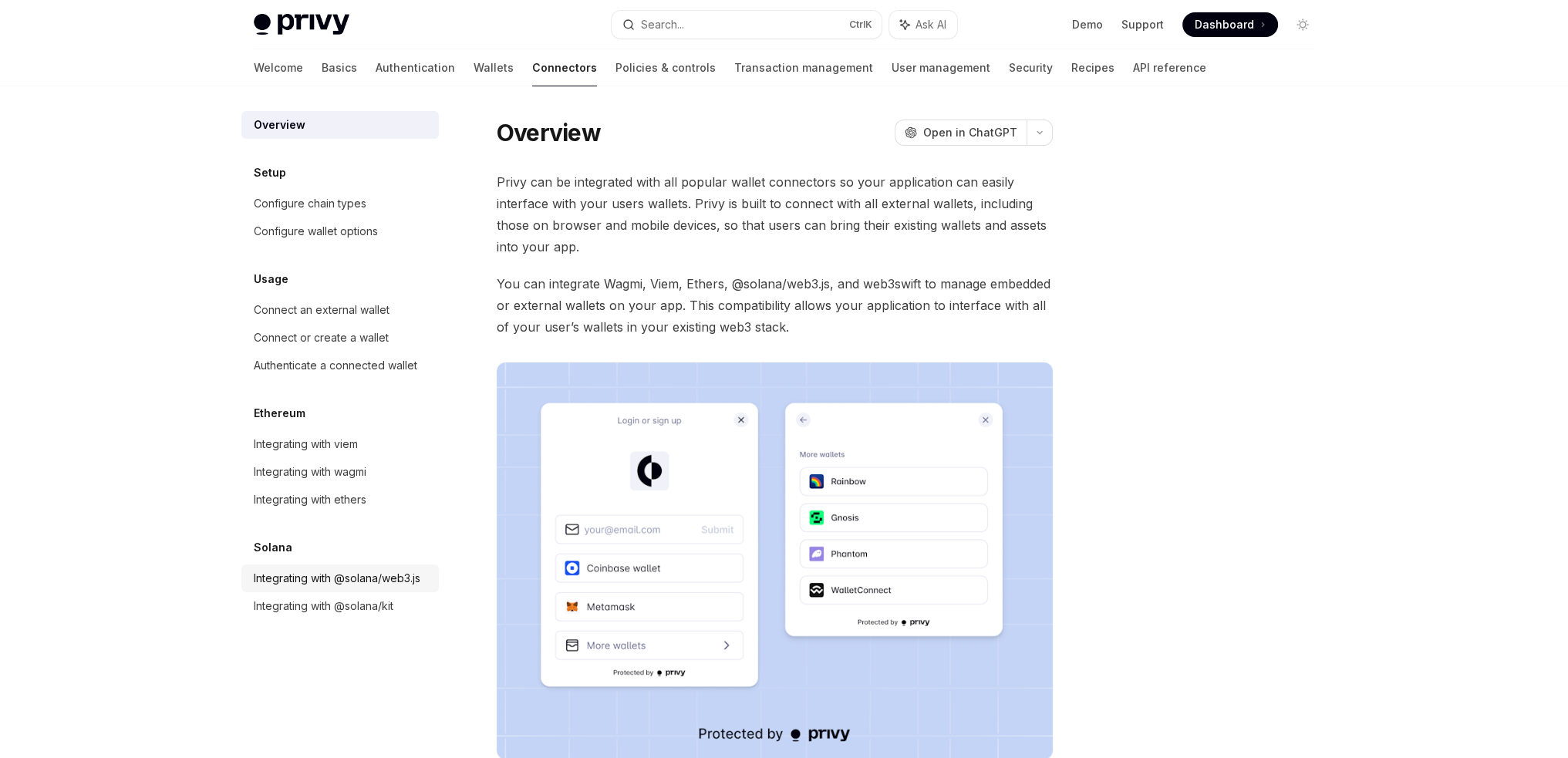
click at [367, 581] on div "Integrating with @solana/web3.js" at bounding box center [337, 577] width 166 height 18
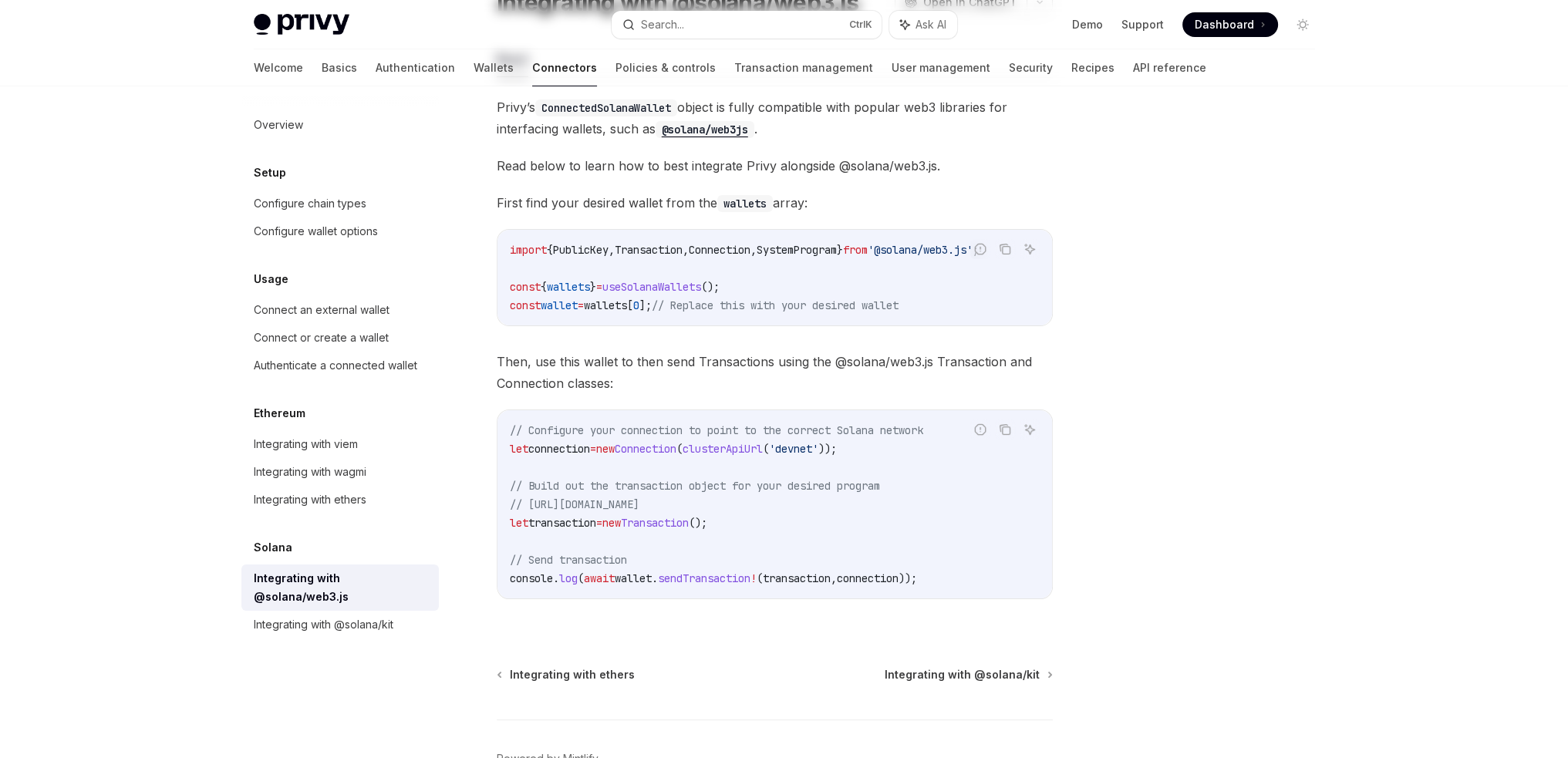
scroll to position [154, 0]
click at [823, 577] on span "transaction" at bounding box center [796, 577] width 68 height 14
click at [652, 584] on span "wallet" at bounding box center [633, 577] width 37 height 14
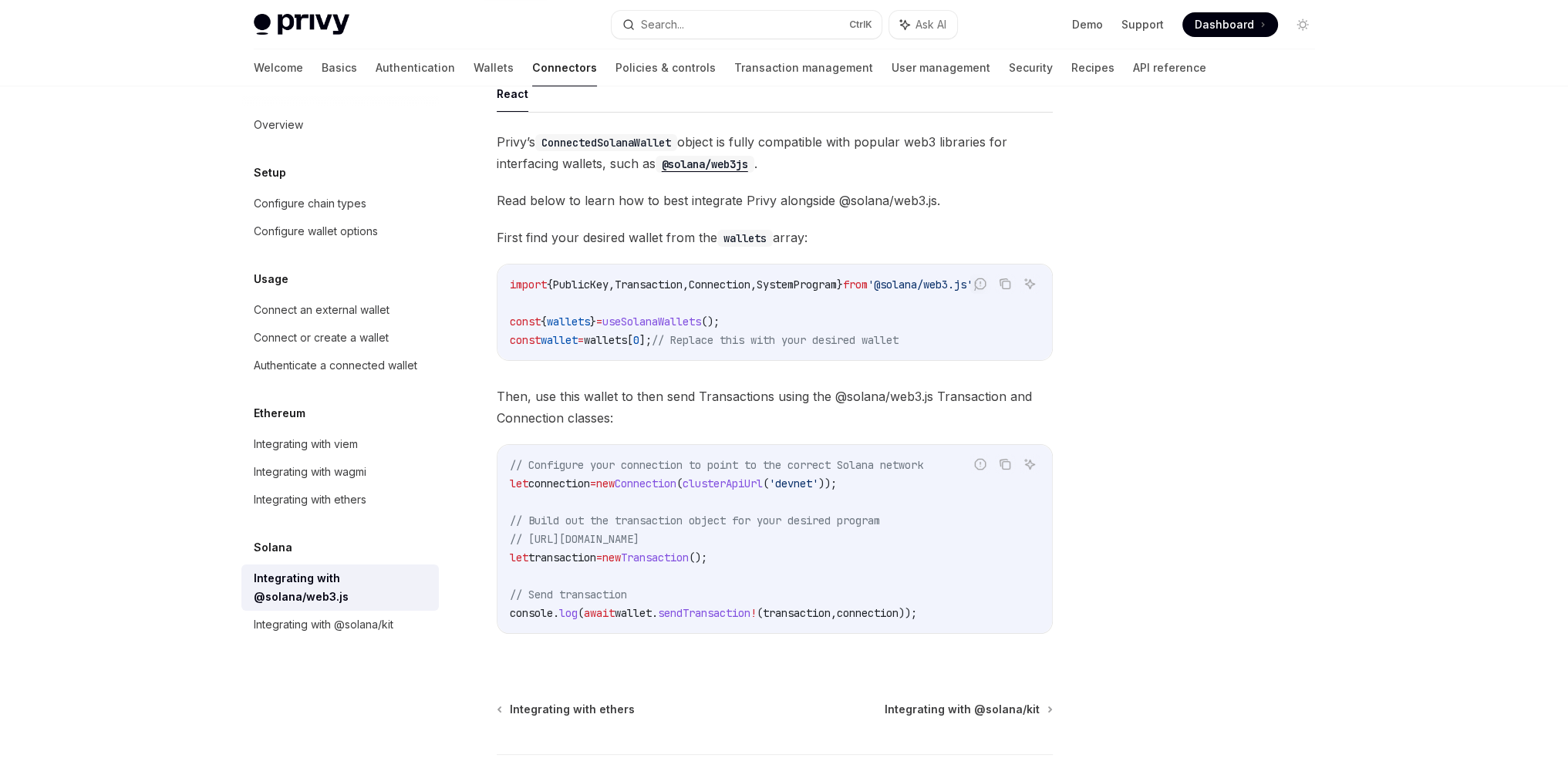
scroll to position [77, 0]
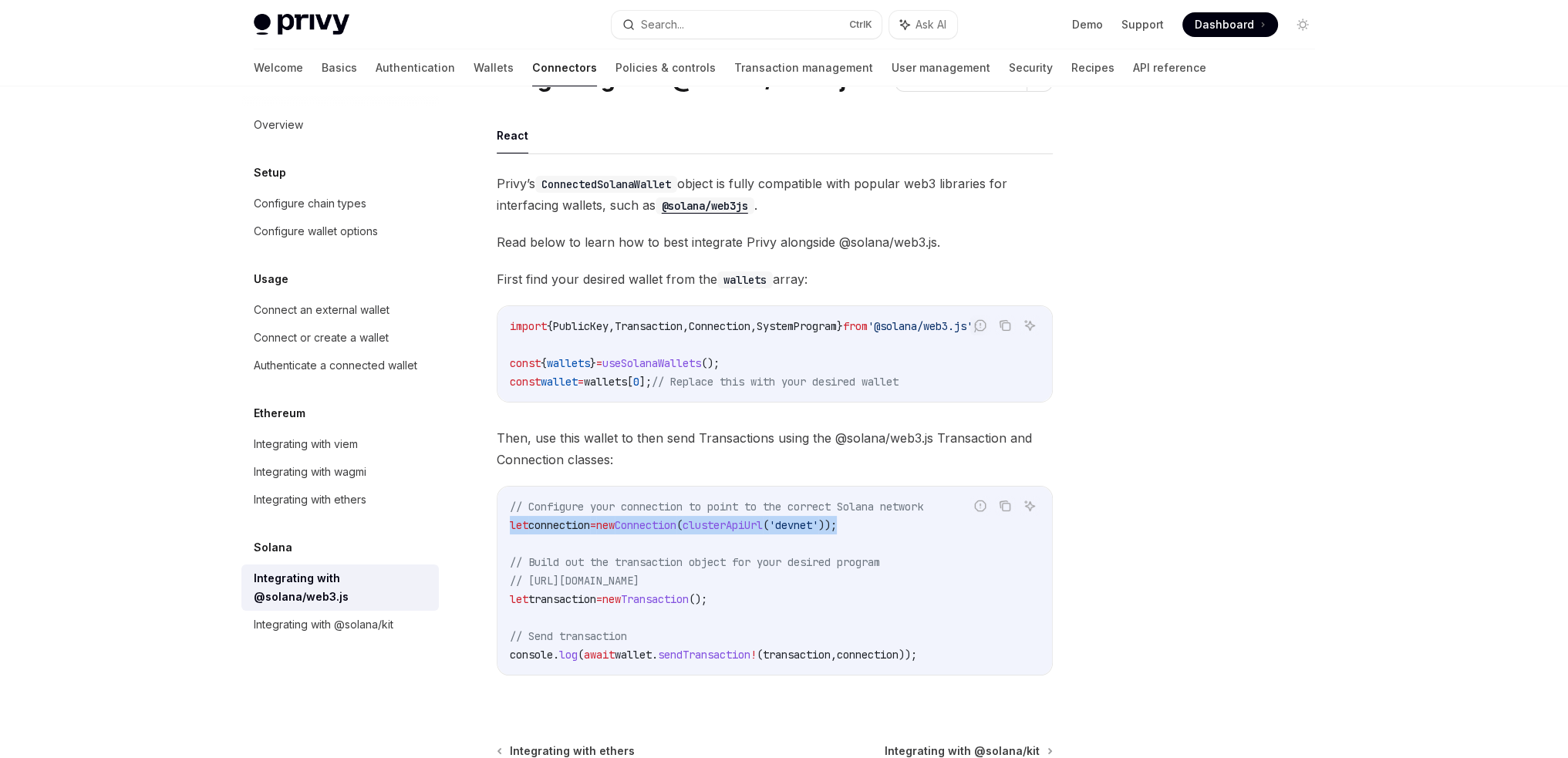
drag, startPoint x: 899, startPoint y: 532, endPoint x: 478, endPoint y: 536, distance: 421.0
click at [478, 536] on div "Solana Integrating with @solana/web3.js OpenAI Open in ChatGPT OpenAI Open in C…" at bounding box center [630, 485] width 852 height 889
copy span "let connection = new Connection ( clusterApiUrl ( 'devnet' ));"
drag, startPoint x: 166, startPoint y: 438, endPoint x: 389, endPoint y: 512, distance: 235.0
click at [166, 438] on div "Privy Docs home page Search... Ctrl K Ask AI Demo Support Dashboard Dashboard S…" at bounding box center [784, 425] width 1568 height 1007
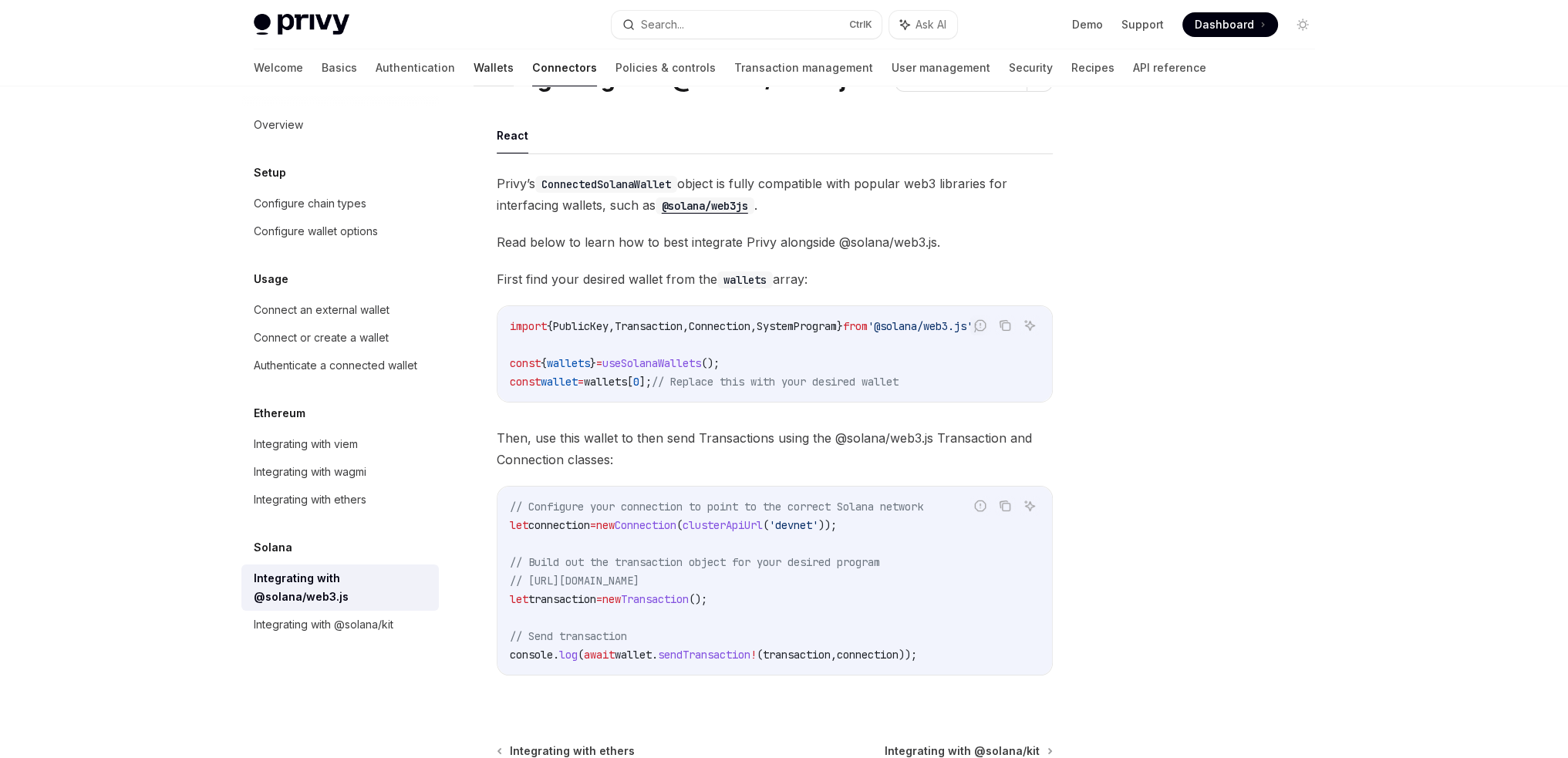
click at [473, 66] on link "Wallets" at bounding box center [493, 68] width 40 height 37
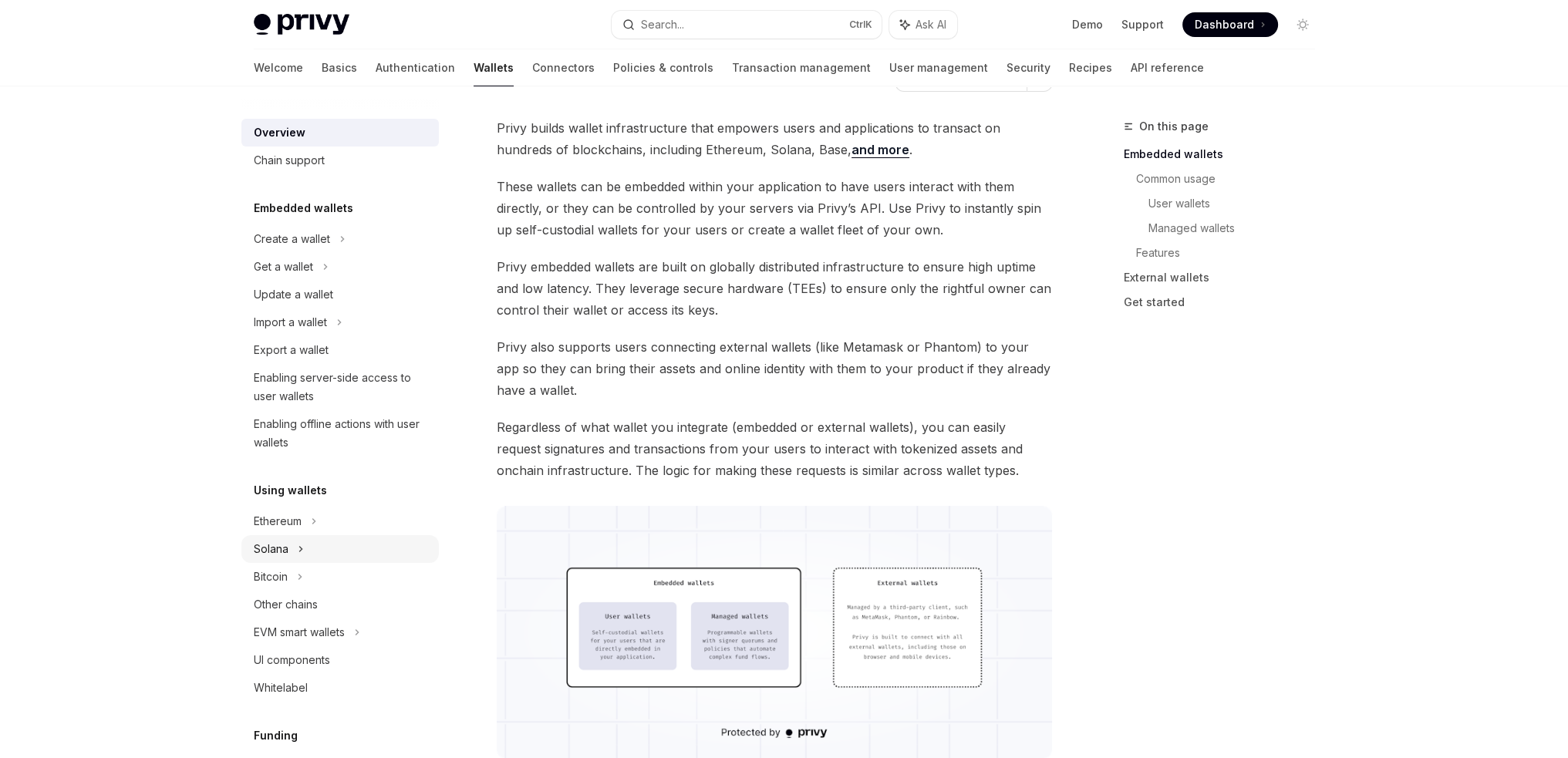
click at [302, 552] on icon at bounding box center [300, 549] width 6 height 18
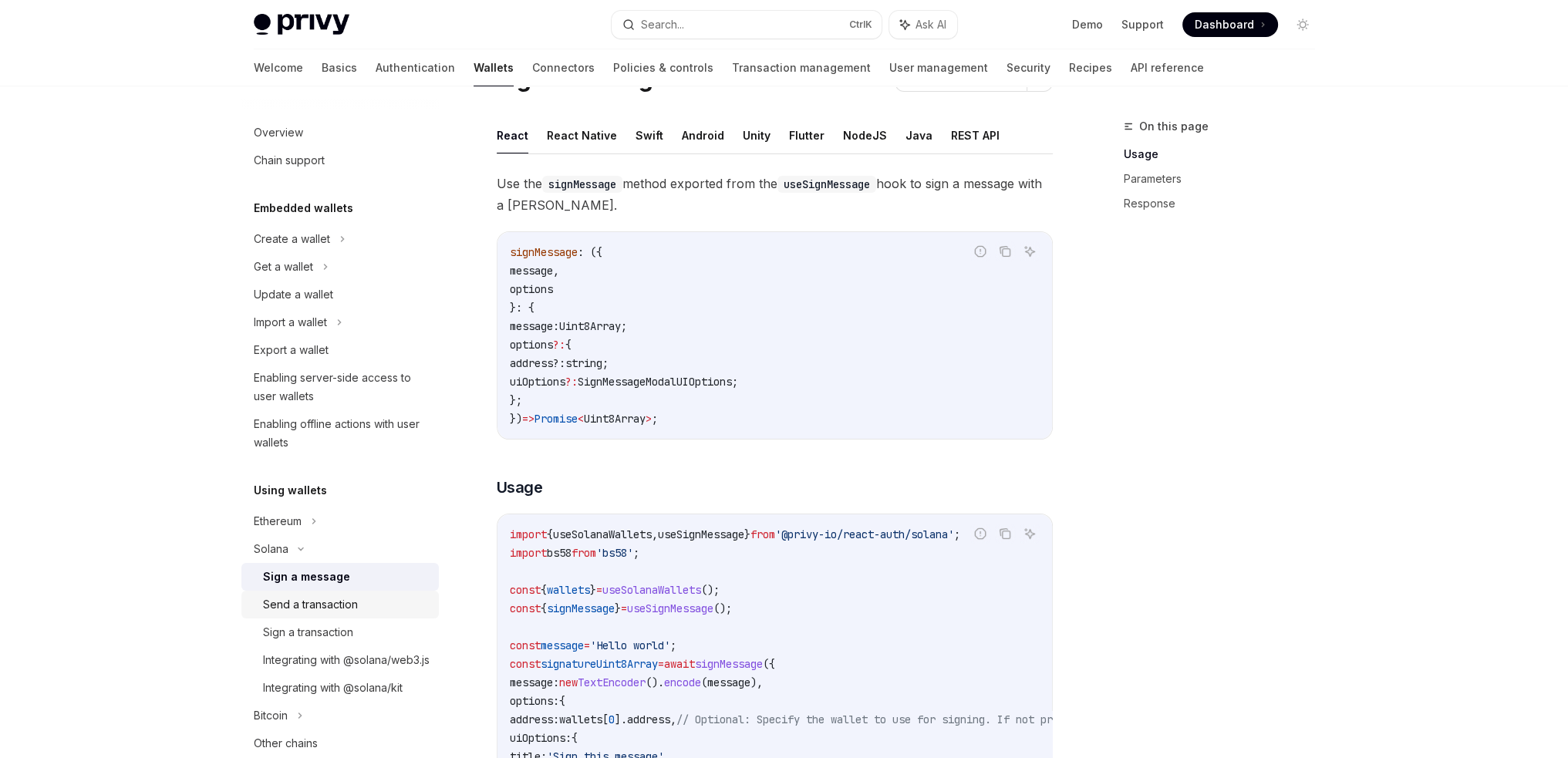
click at [368, 604] on div "Send a transaction" at bounding box center [346, 604] width 166 height 18
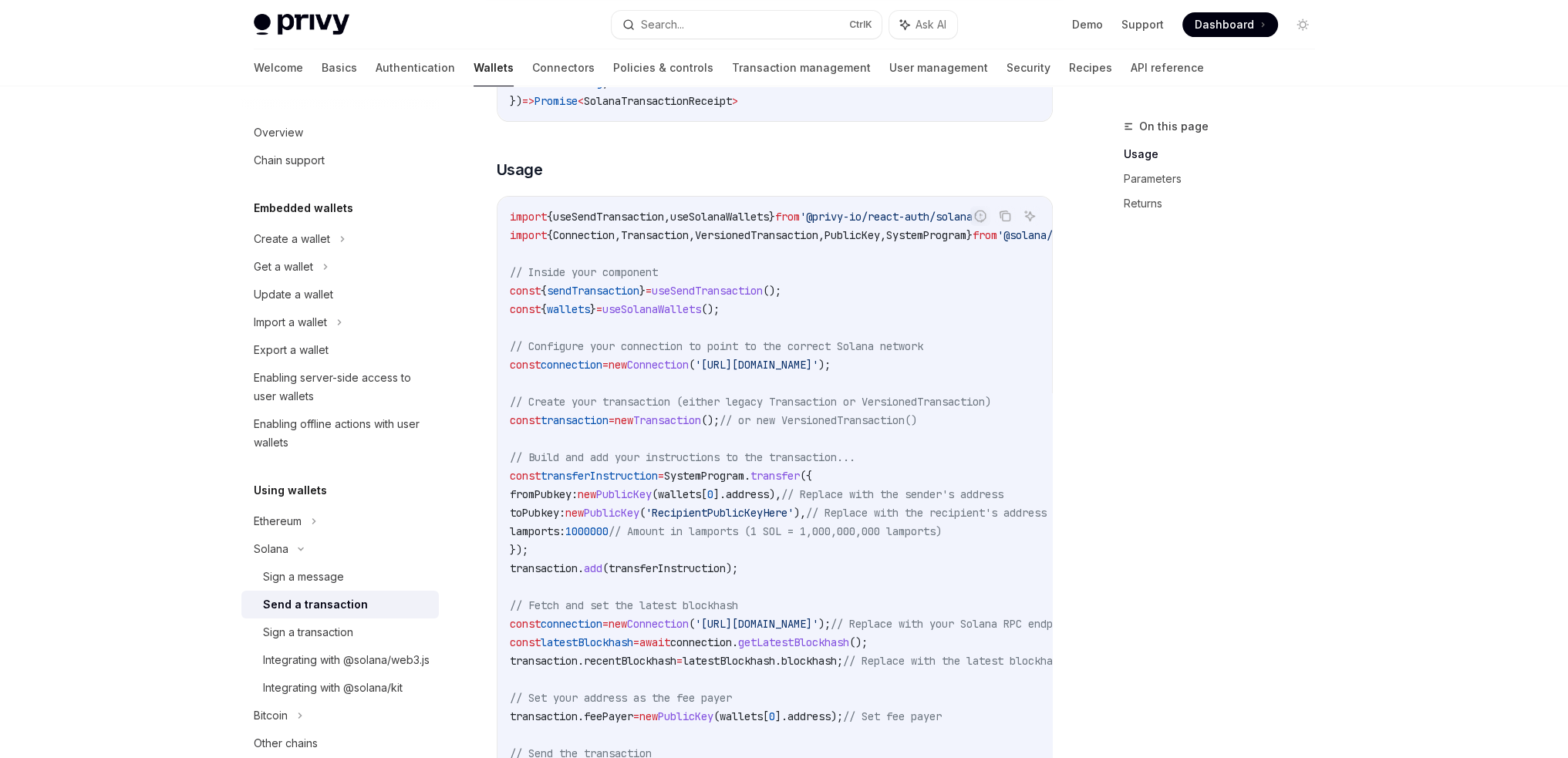
scroll to position [463, 0]
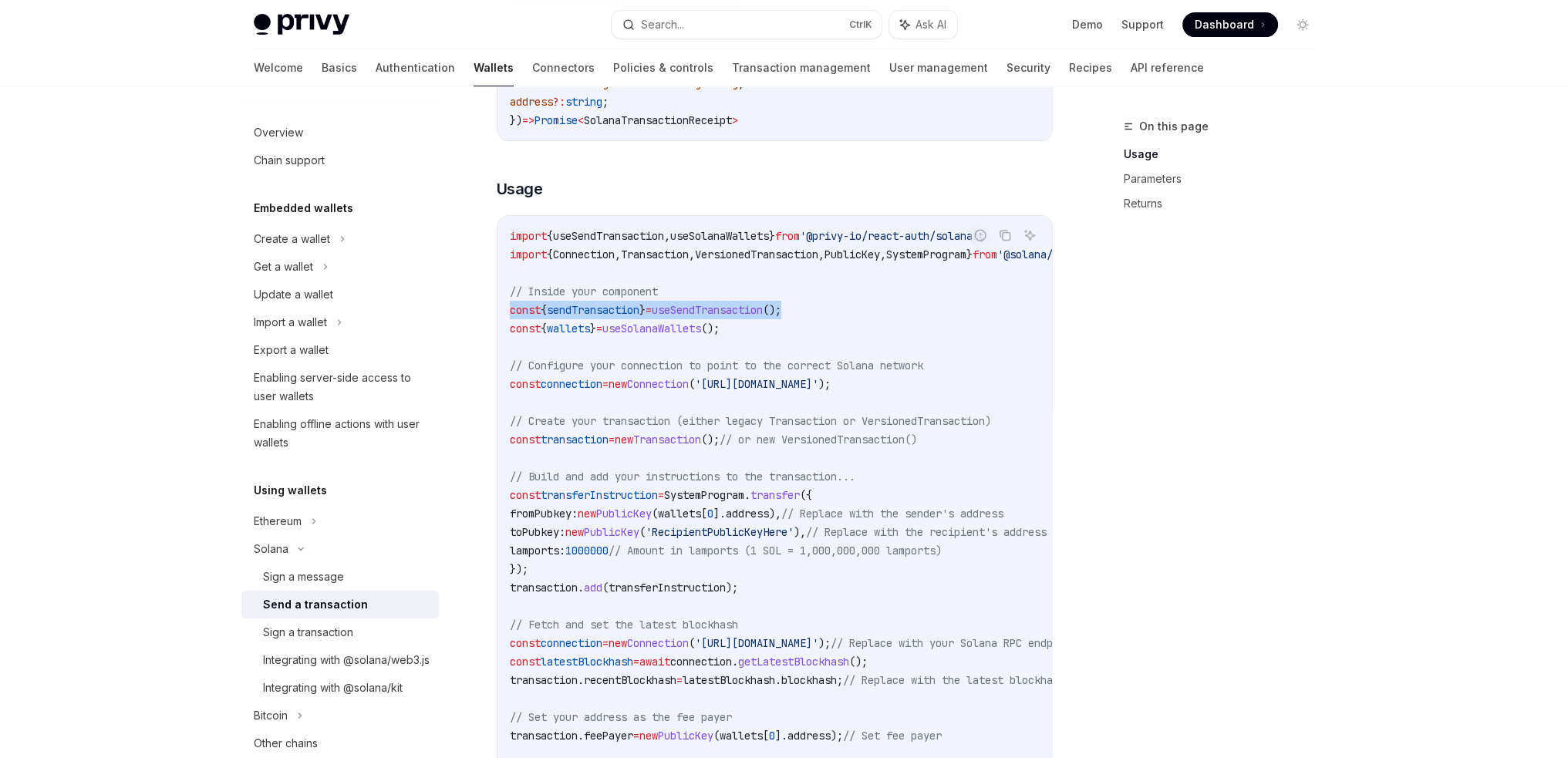
drag, startPoint x: 852, startPoint y: 300, endPoint x: 495, endPoint y: 300, distance: 357.0
copy span "const { sendTransaction } = useSendTransaction ();"
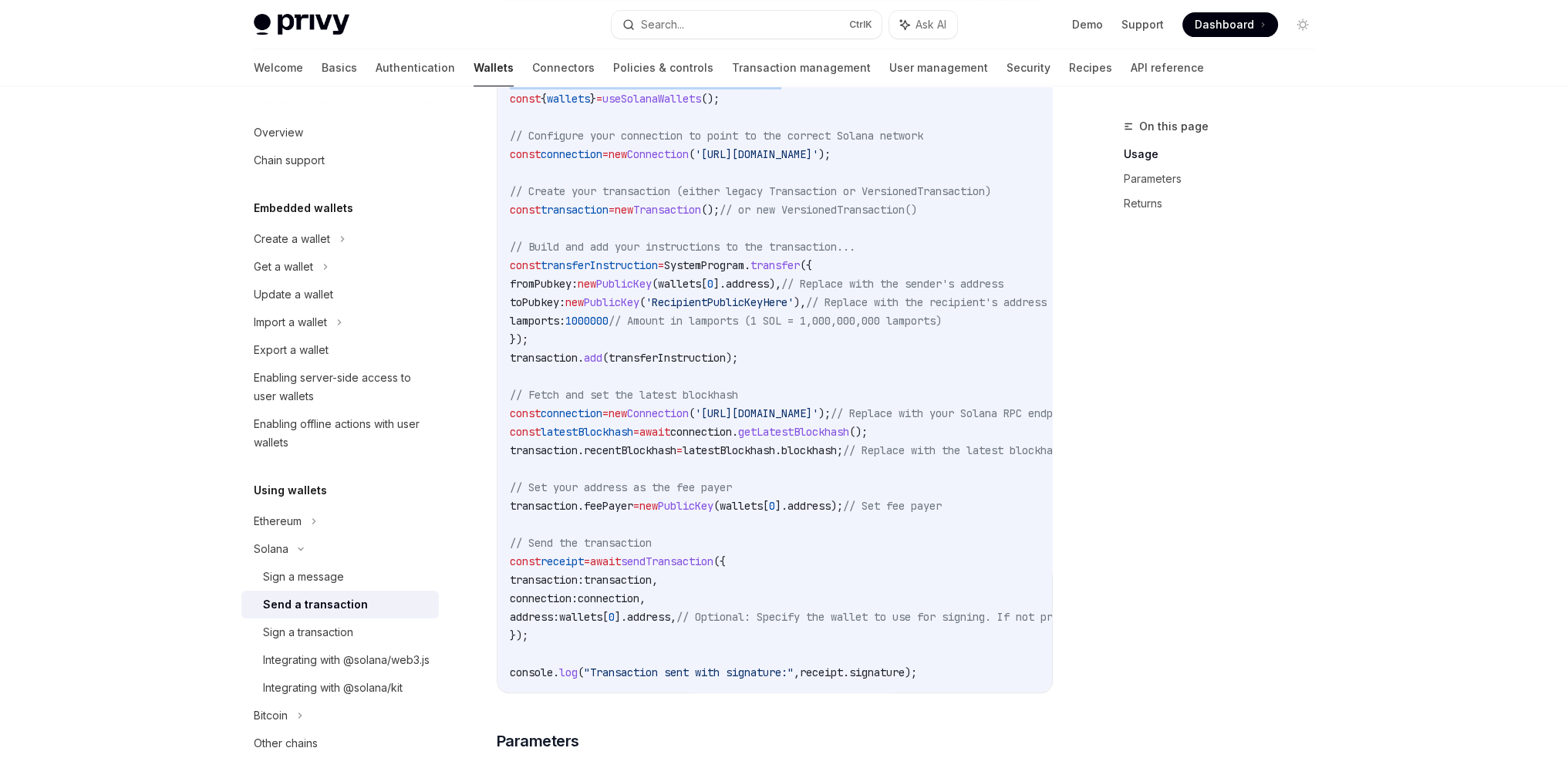
scroll to position [694, 0]
click at [362, 632] on div "Sign a transaction" at bounding box center [346, 632] width 166 height 18
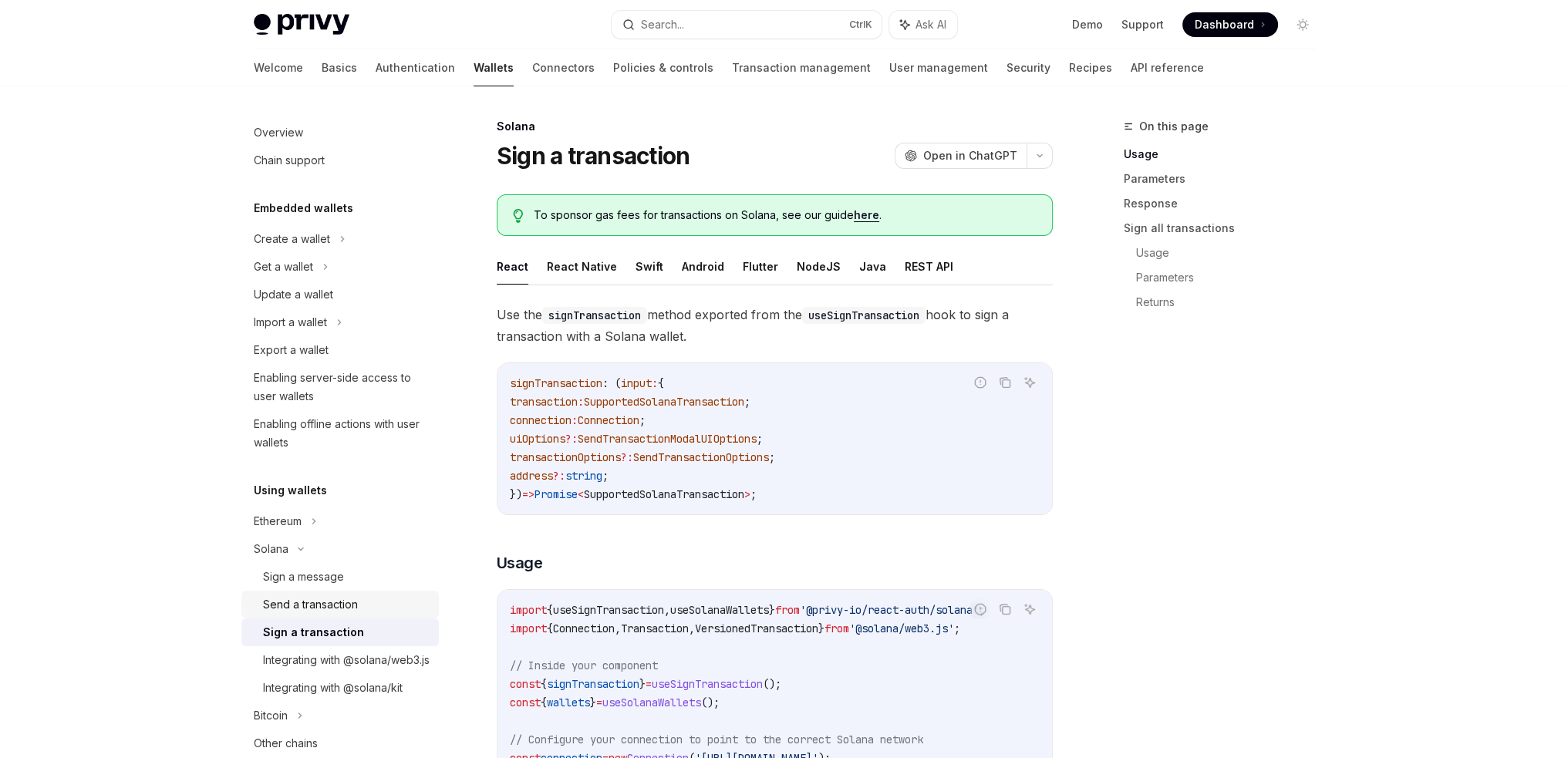
click at [365, 607] on div "Send a transaction" at bounding box center [346, 604] width 166 height 18
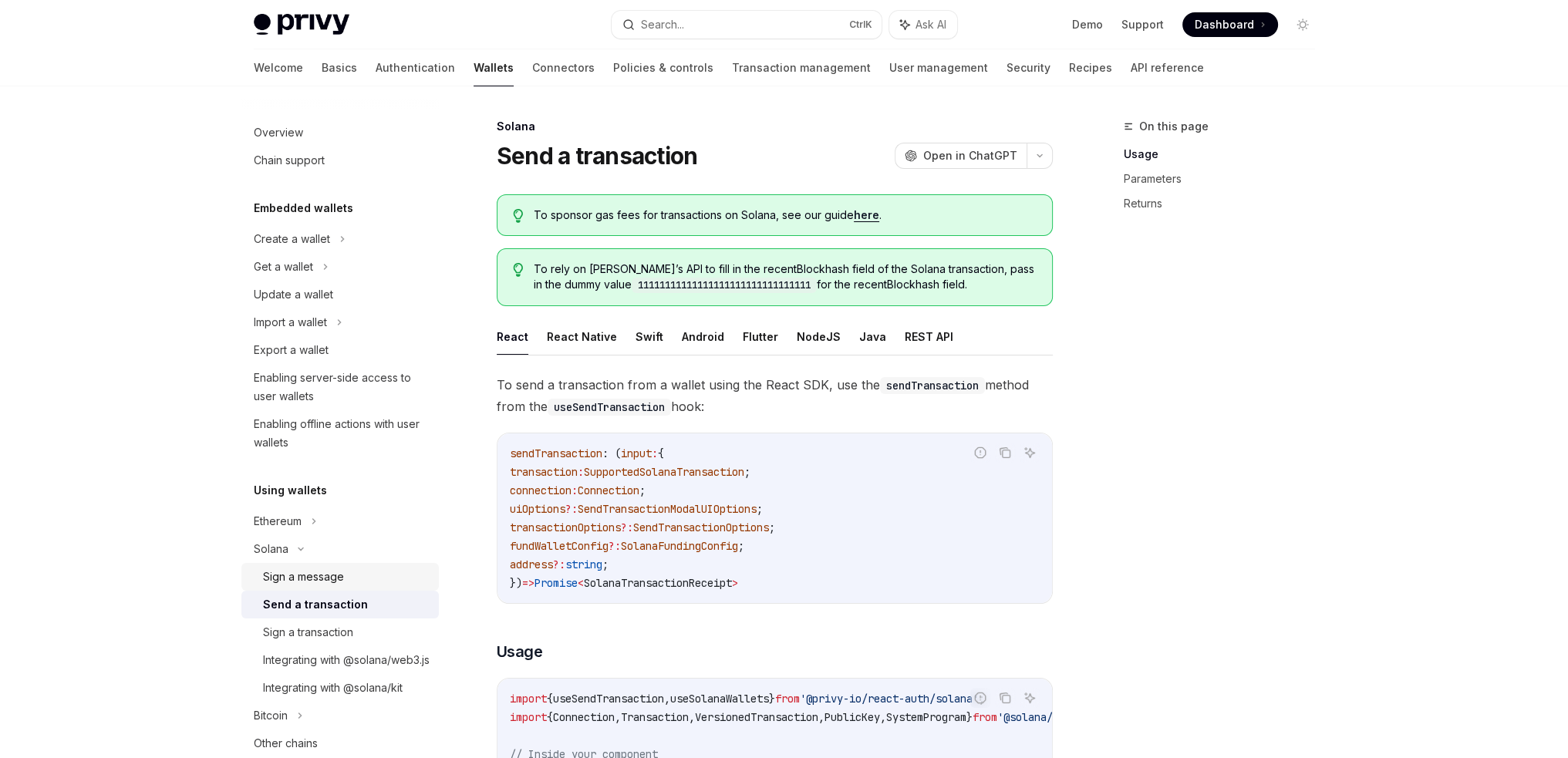
click at [370, 576] on div "Sign a message" at bounding box center [346, 576] width 166 height 18
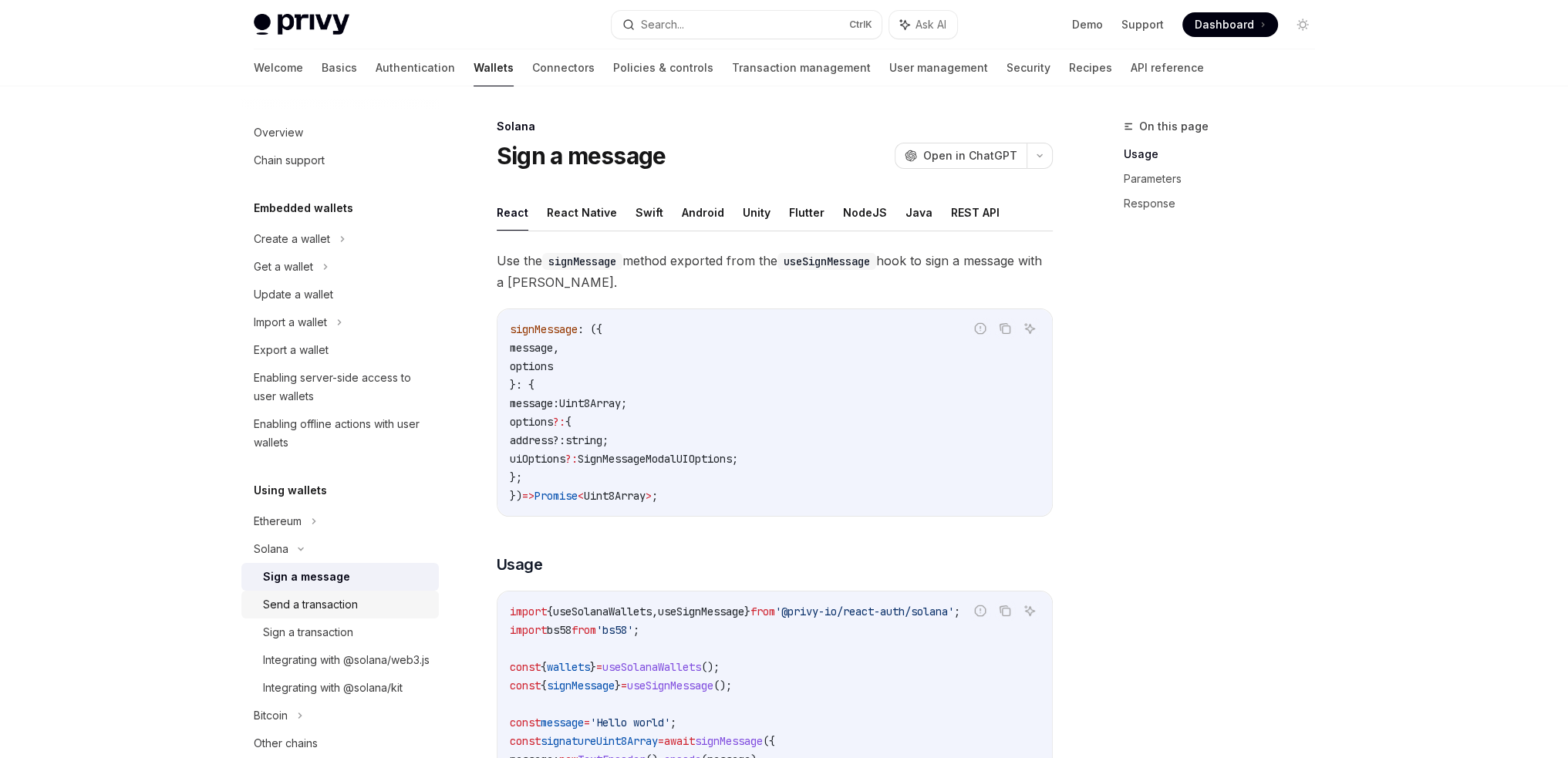
click at [349, 602] on div "Send a transaction" at bounding box center [310, 604] width 95 height 18
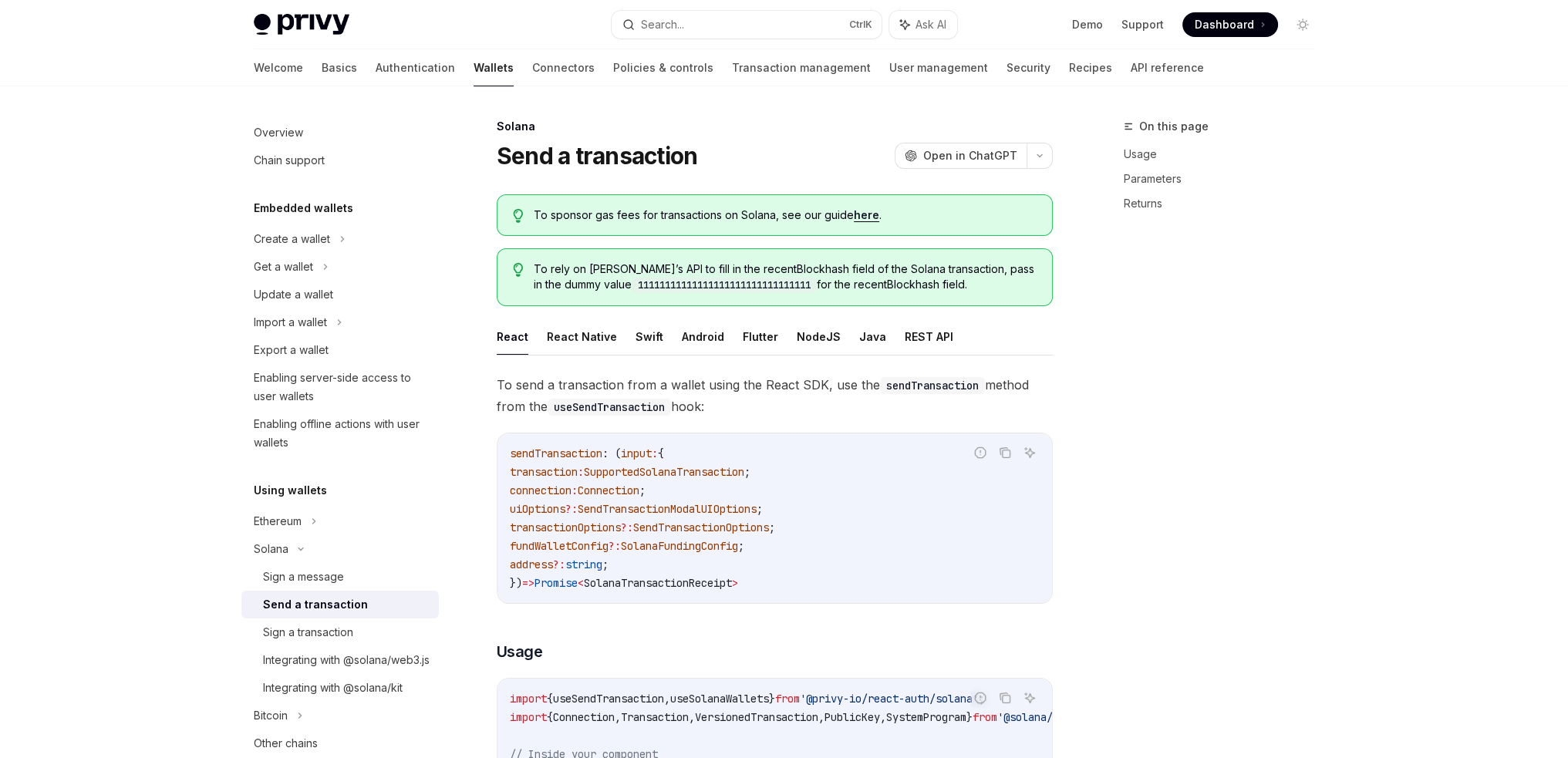
type textarea "*"
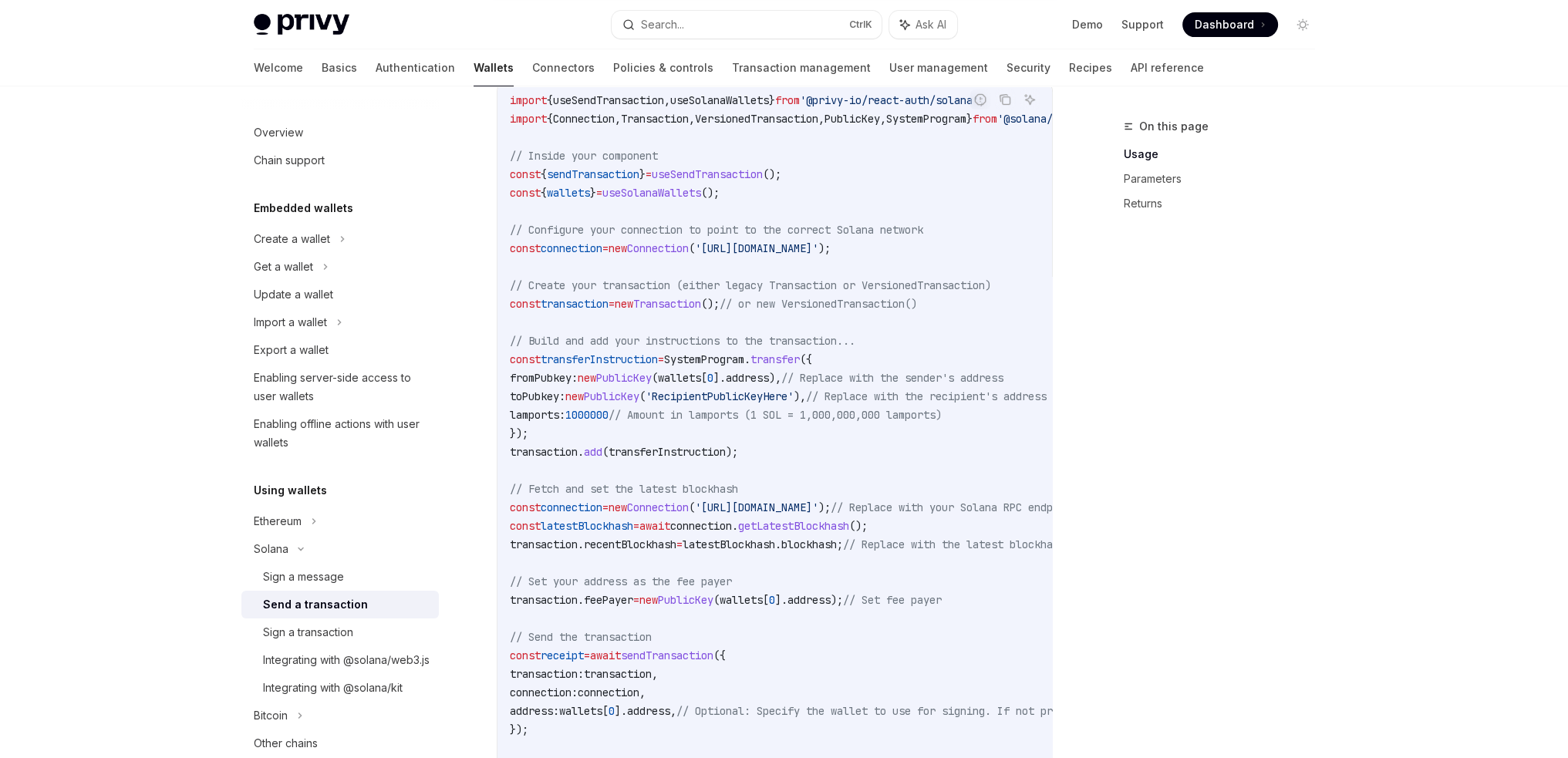
scroll to position [694, 0]
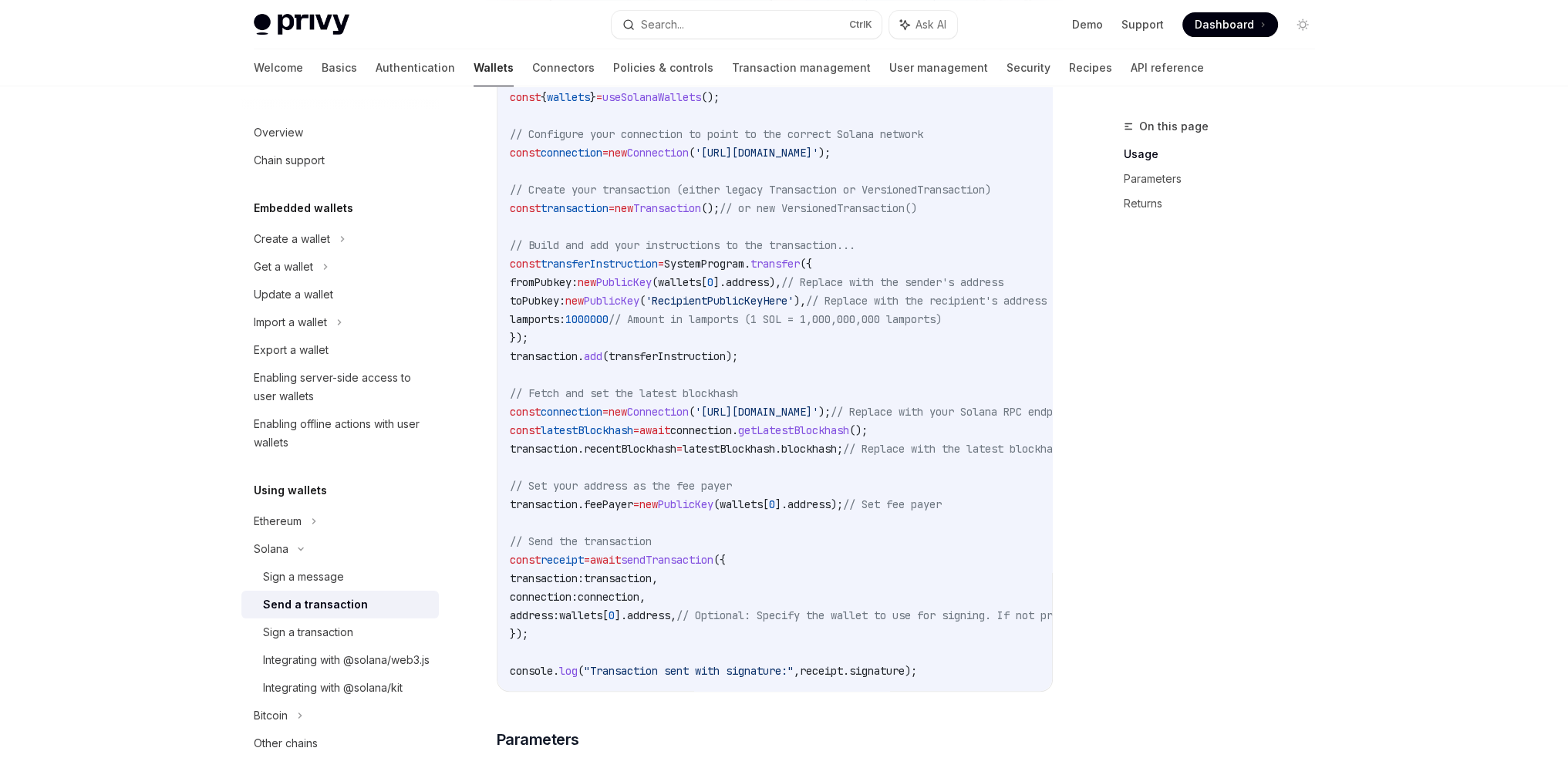
click at [652, 577] on span "transaction" at bounding box center [618, 578] width 68 height 14
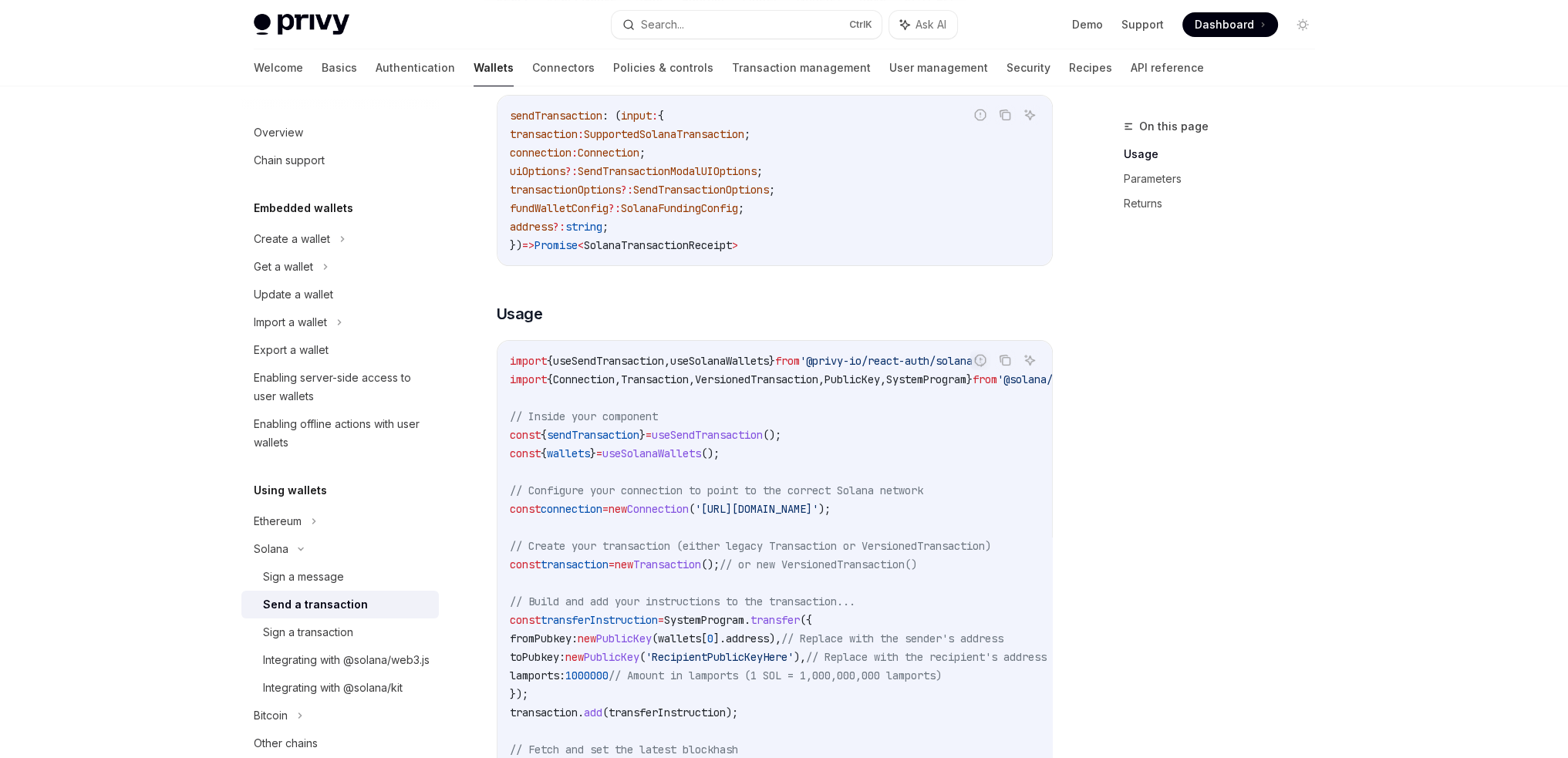
scroll to position [309, 0]
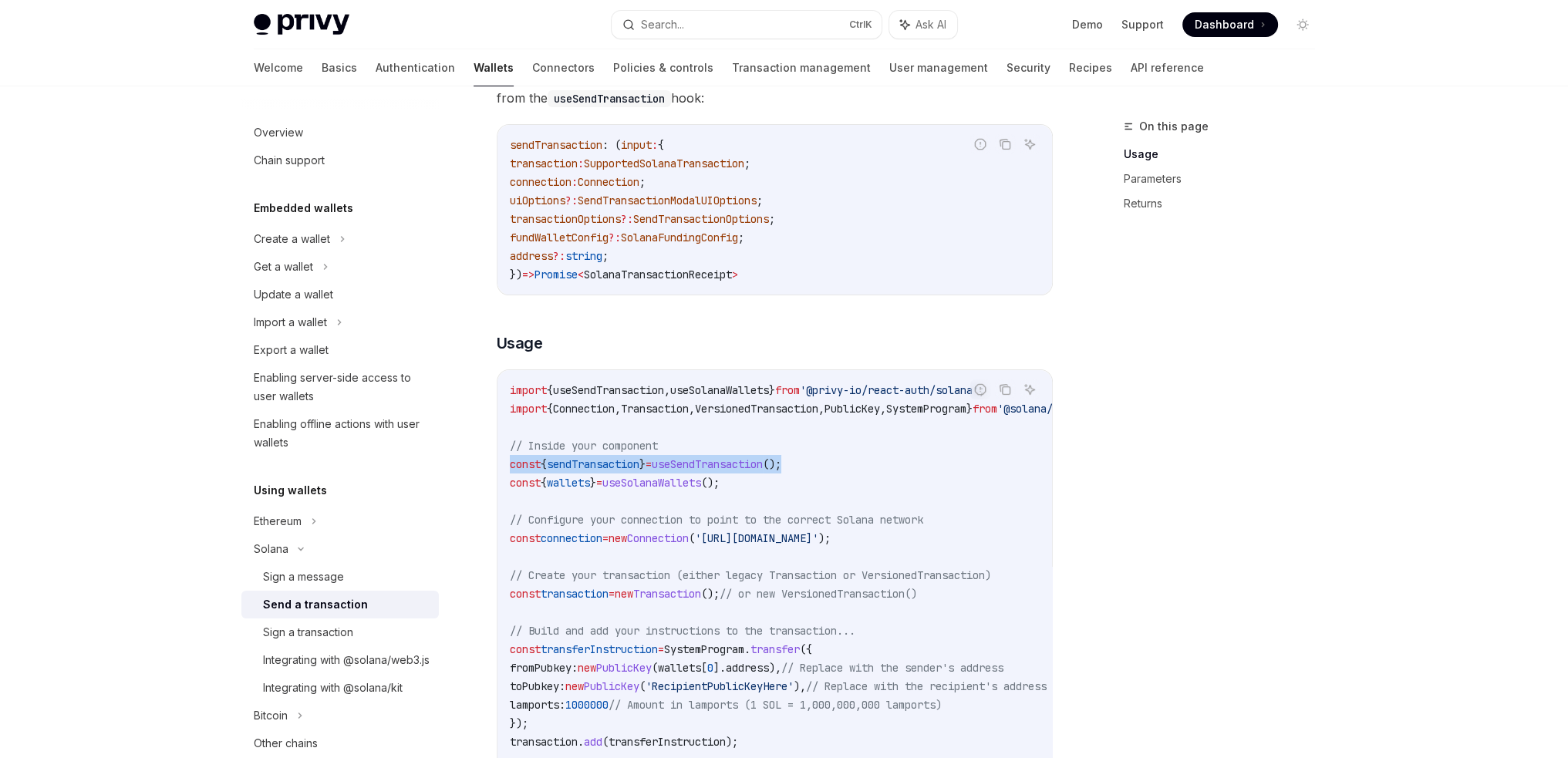
drag, startPoint x: 867, startPoint y: 466, endPoint x: 466, endPoint y: 465, distance: 401.0
copy span "const { sendTransaction } = useSendTransaction ();"
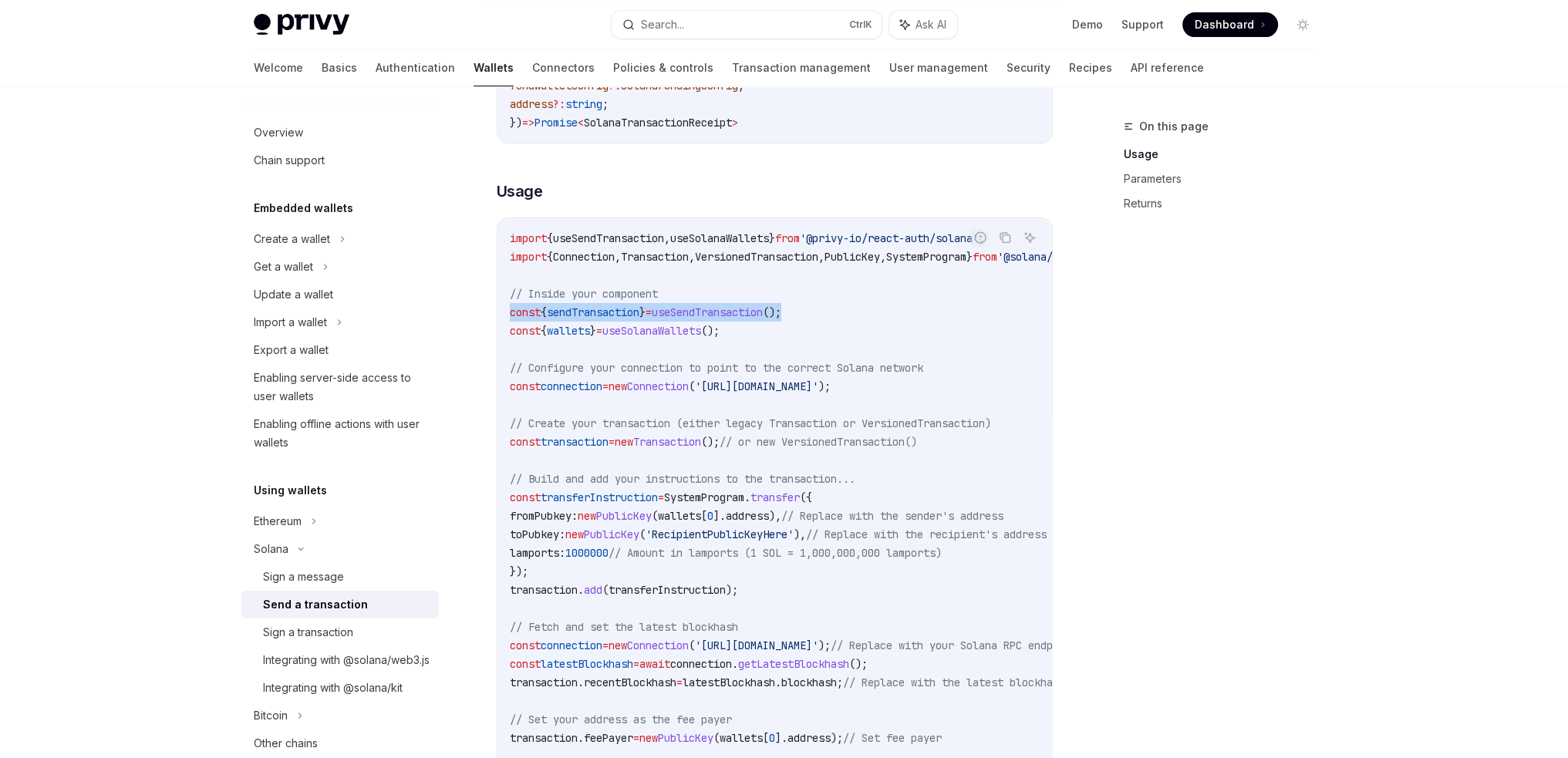
scroll to position [463, 0]
click at [588, 434] on span "transaction" at bounding box center [574, 440] width 68 height 14
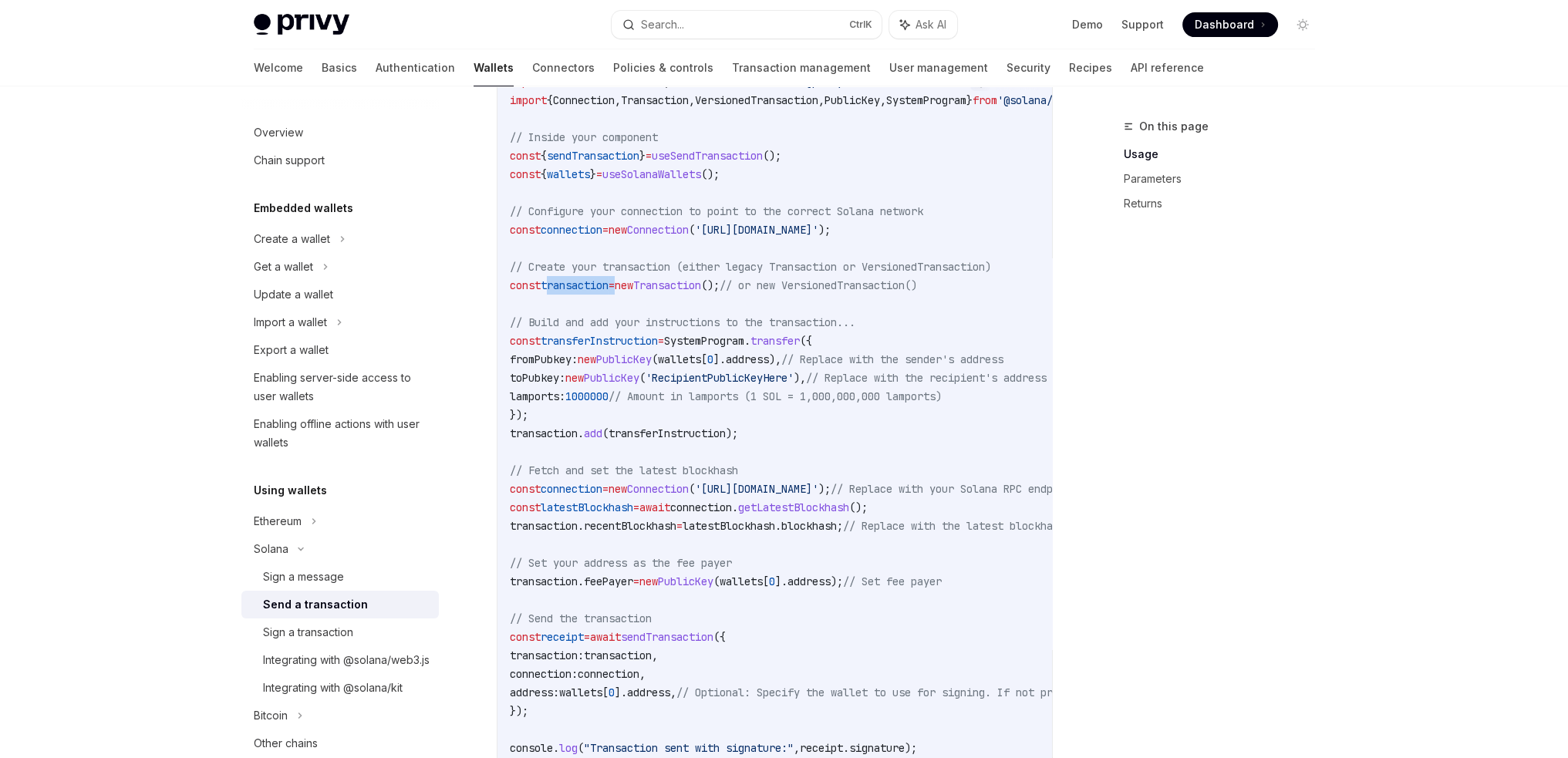
scroll to position [694, 0]
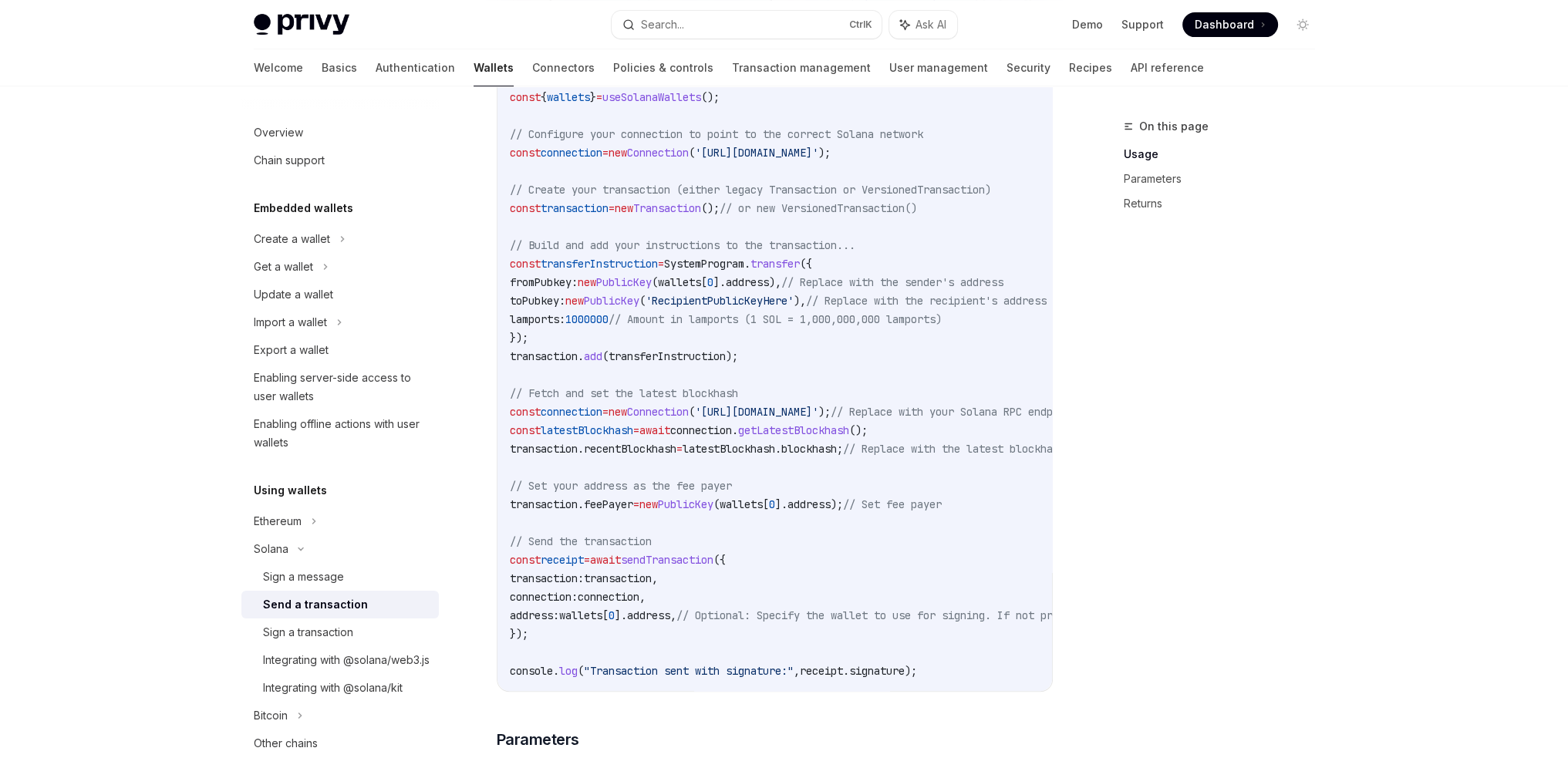
click at [514, 631] on span "});" at bounding box center [518, 634] width 18 height 14
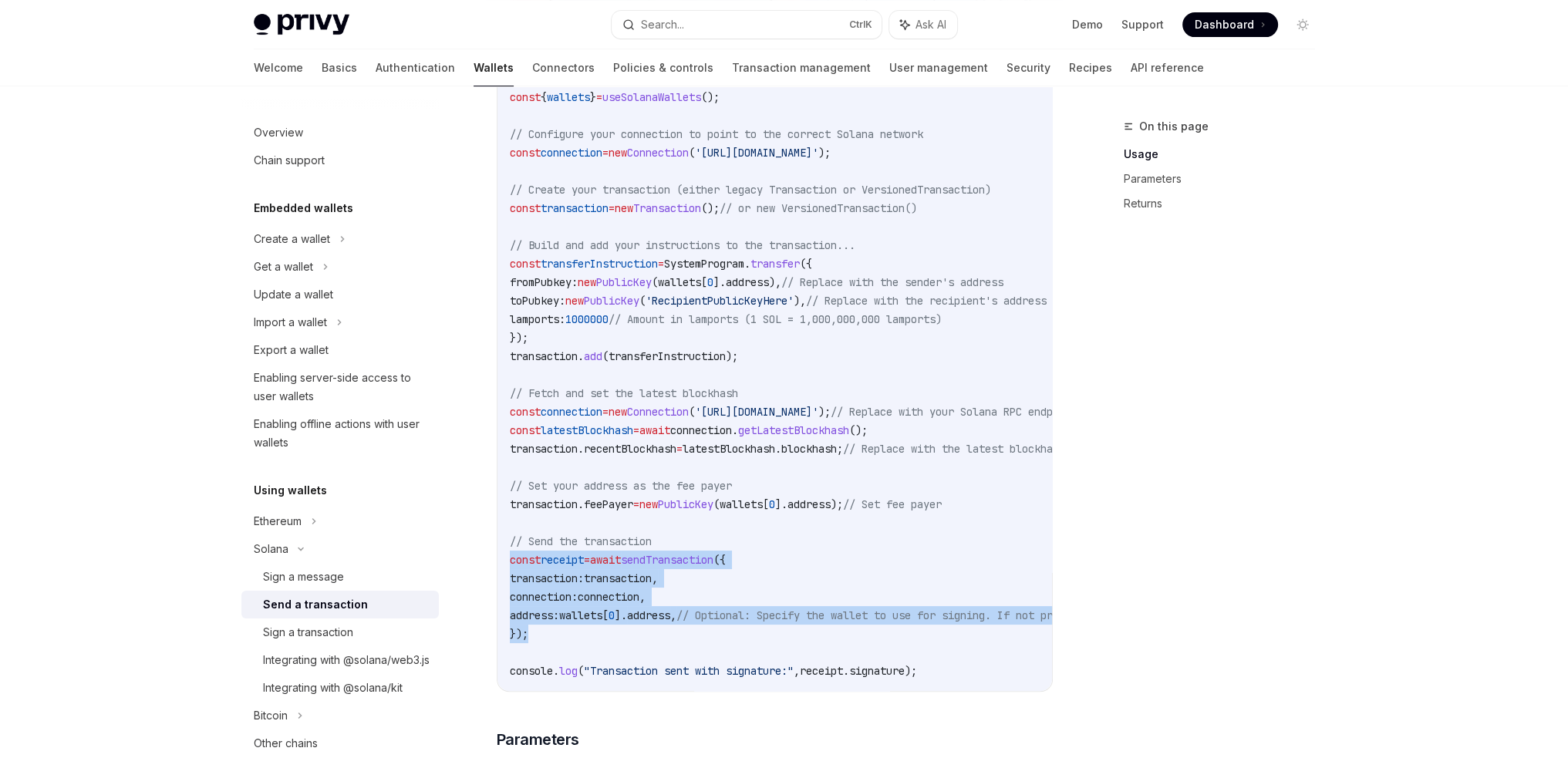
drag, startPoint x: 542, startPoint y: 637, endPoint x: 493, endPoint y: 562, distance: 89.6
click at [493, 562] on div "Solana Send a transaction OpenAI Open in ChatGPT OpenAI Open in ChatGPT To spon…" at bounding box center [630, 735] width 852 height 2624
copy code "const receipt = await sendTransaction ({ transaction: transaction , connection:…"
click at [740, 23] on button "Search... Ctrl K" at bounding box center [747, 24] width 270 height 28
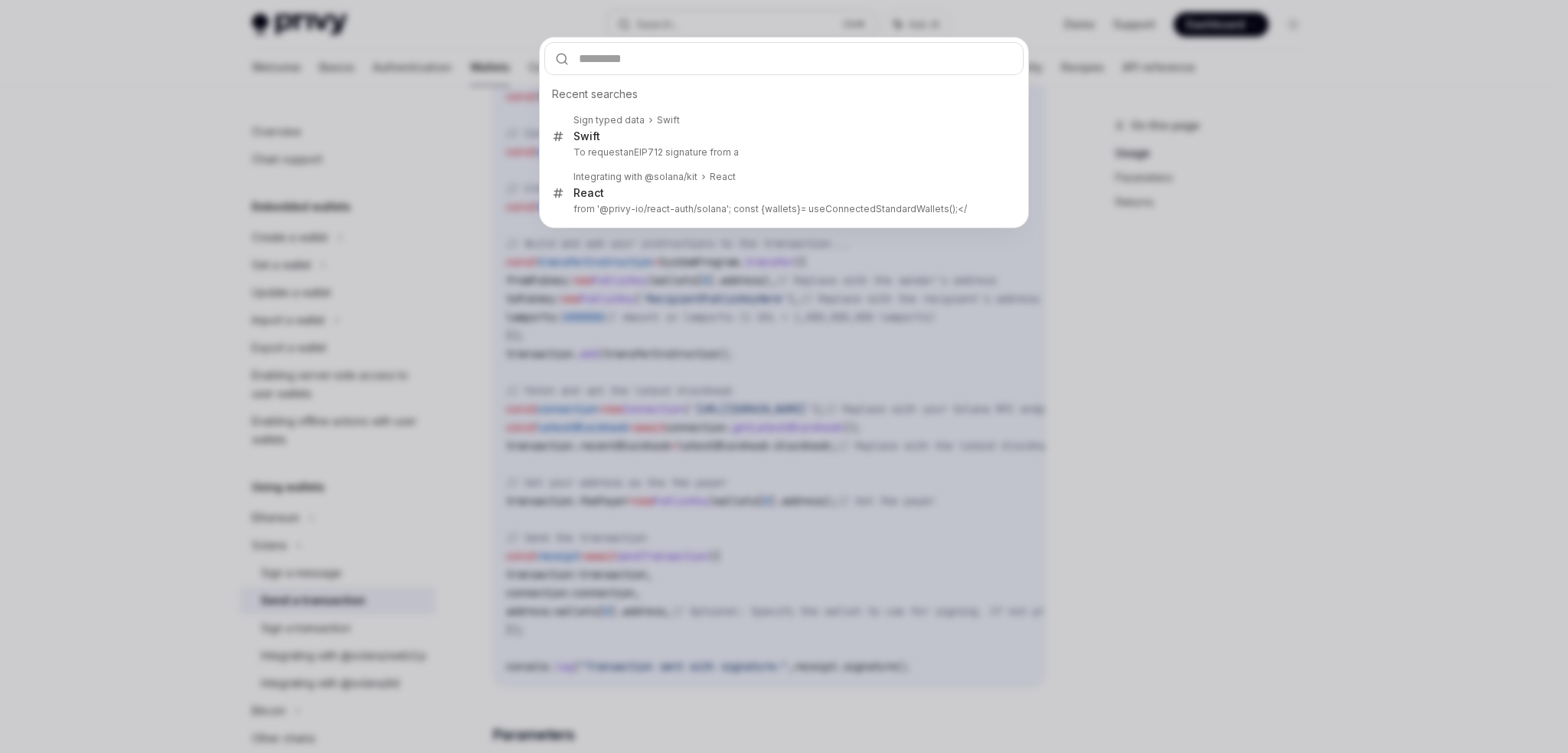
type input "**********"
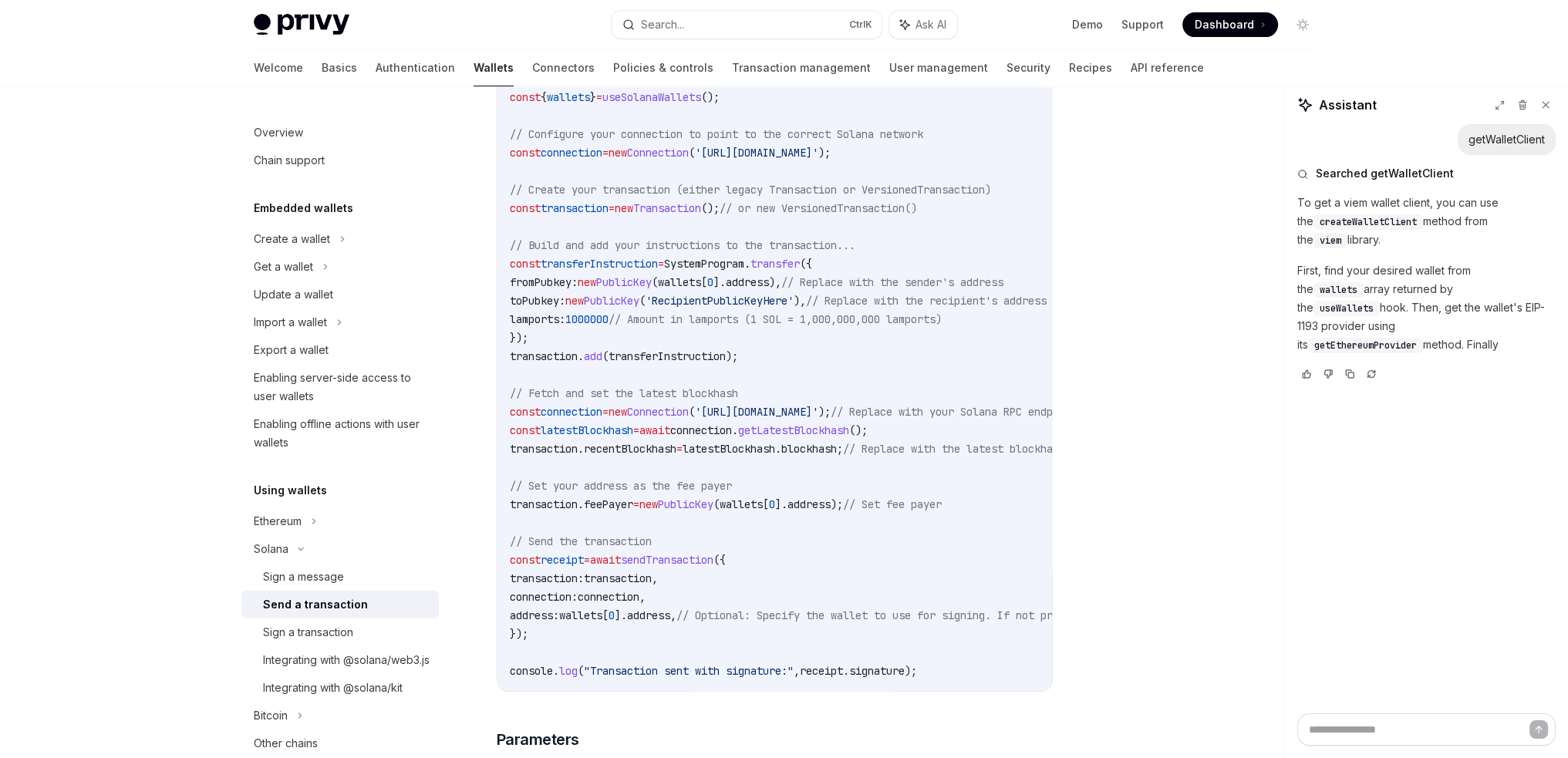
click at [1469, 369] on div "Searched getWalletClient To get a viem wallet client, you can use the createWal…" at bounding box center [1426, 273] width 258 height 237
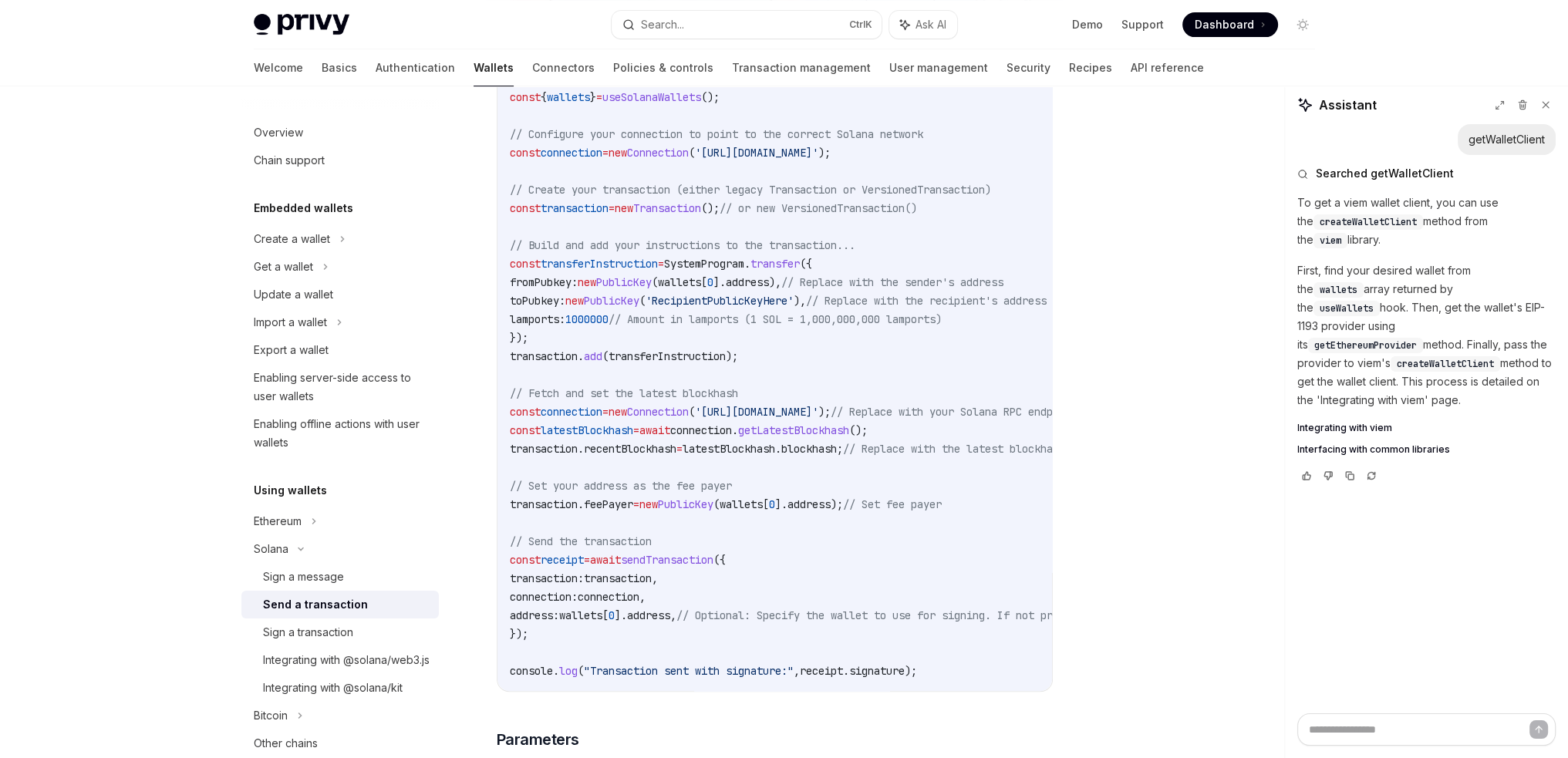
type textarea "*"
click at [549, 349] on span "transaction" at bounding box center [543, 356] width 68 height 14
copy span "transaction"
